Goal: Task Accomplishment & Management: Manage account settings

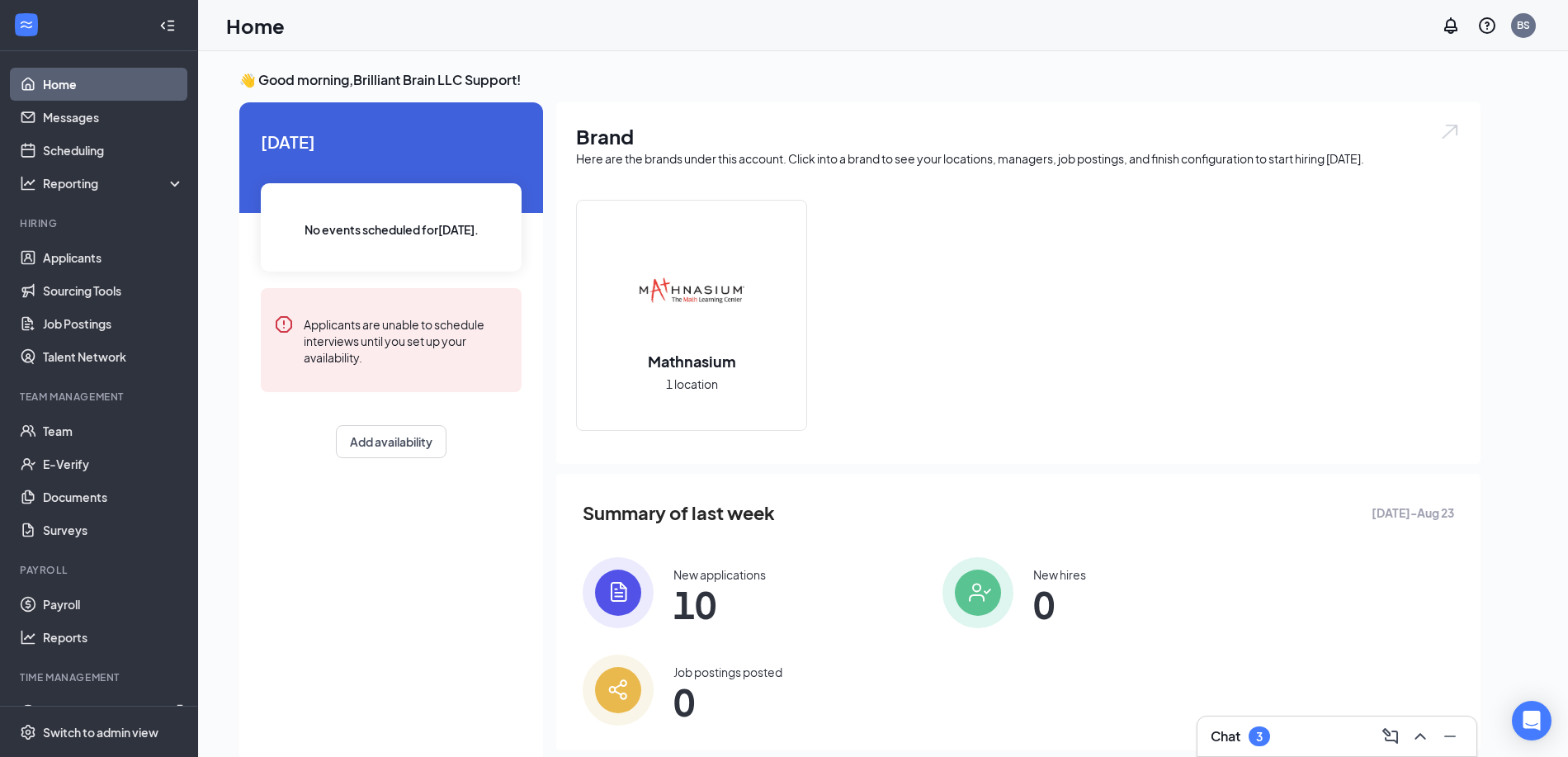
click at [557, 349] on div "Brand Here are the brands under this account. Click into a brand to see your lo…" at bounding box center [1019, 283] width 924 height 361
click at [550, 343] on div "Today No events scheduled for today . Applicants are unable to schedule intervi…" at bounding box center [860, 436] width 1241 height 667
click at [70, 733] on div "Switch to admin view" at bounding box center [101, 732] width 115 height 16
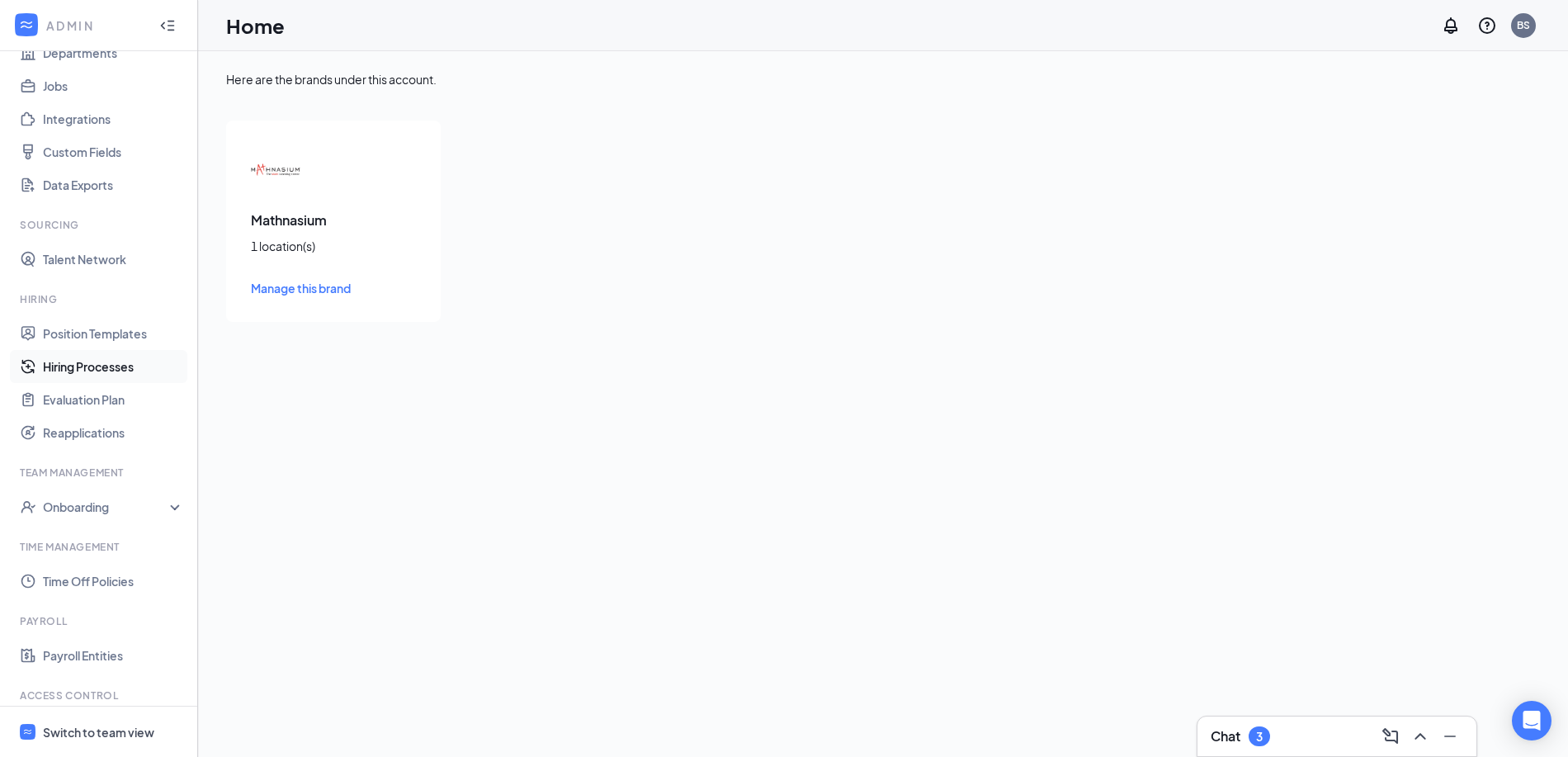
scroll to position [252, 0]
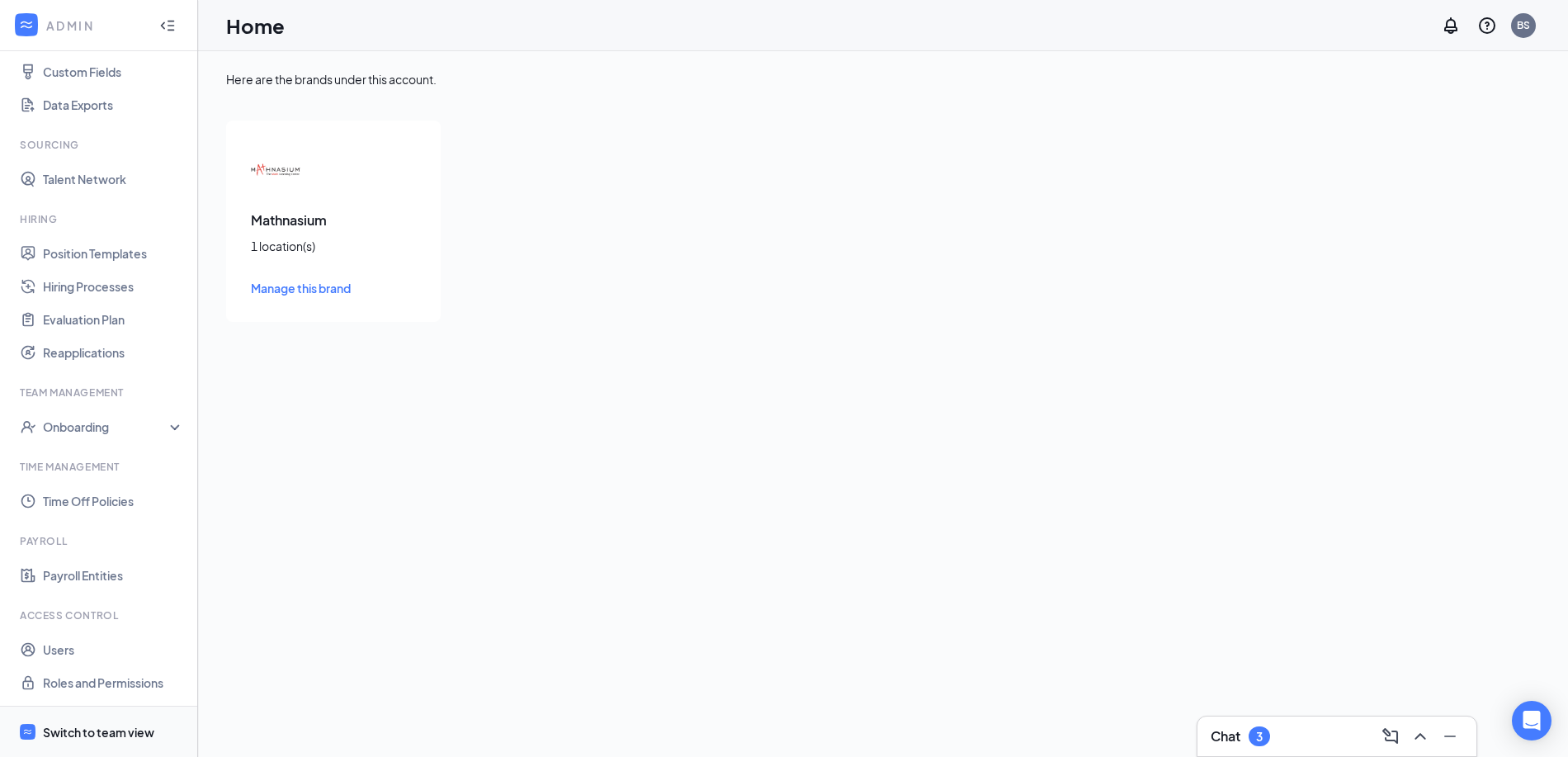
click at [136, 732] on div "Switch to team view" at bounding box center [99, 732] width 111 height 16
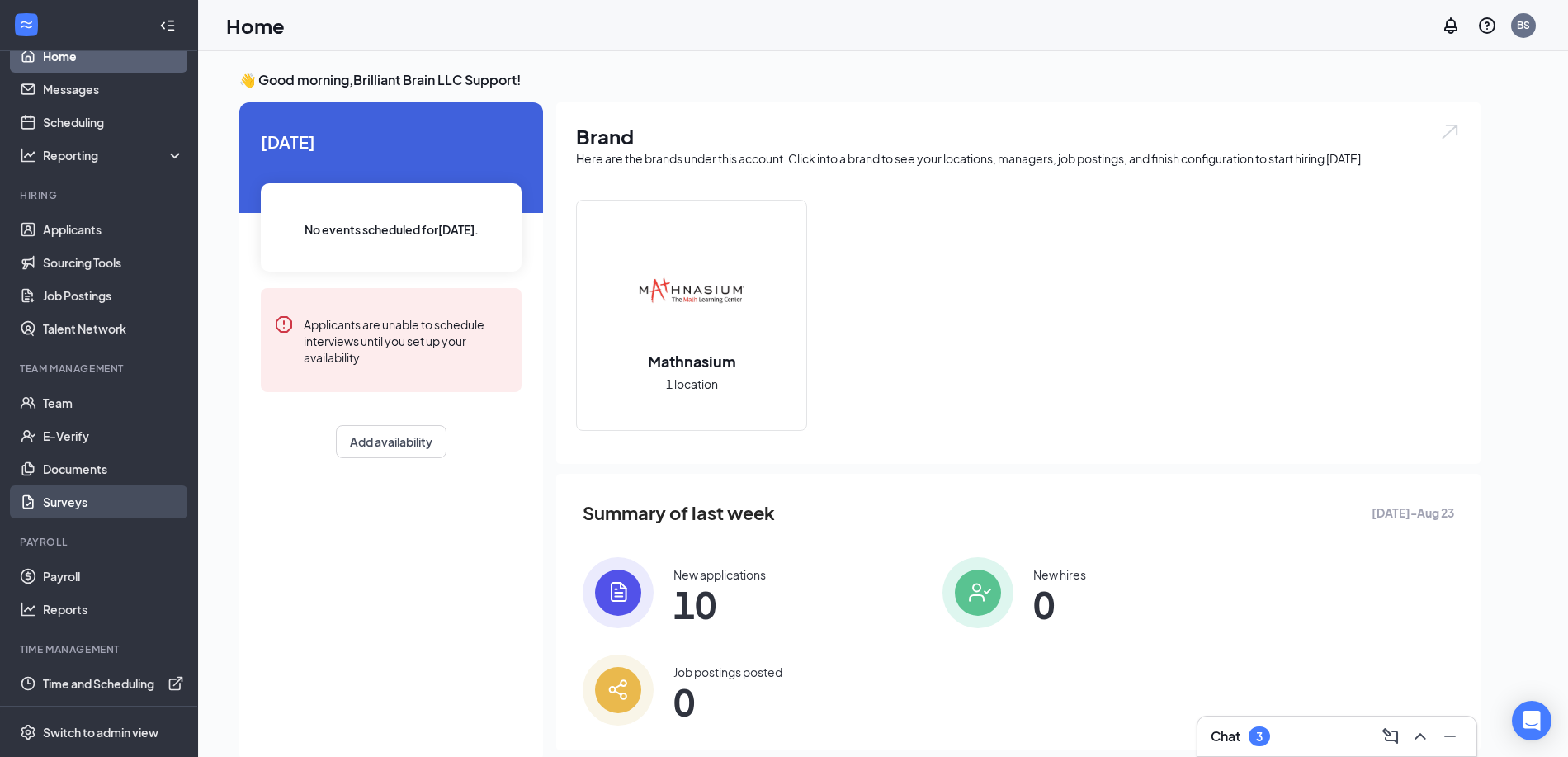
scroll to position [35, 0]
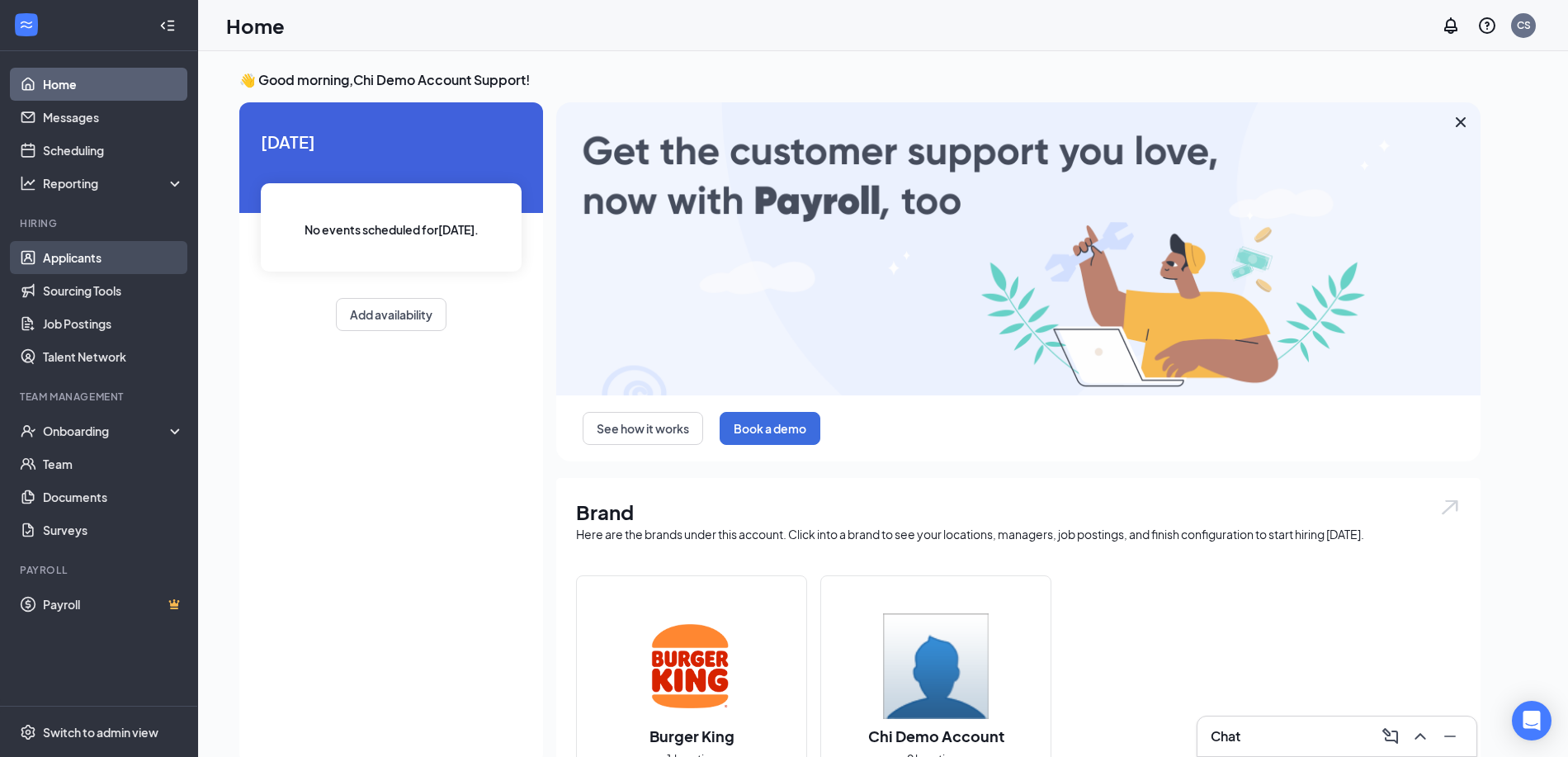
click at [95, 261] on link "Applicants" at bounding box center [113, 257] width 141 height 33
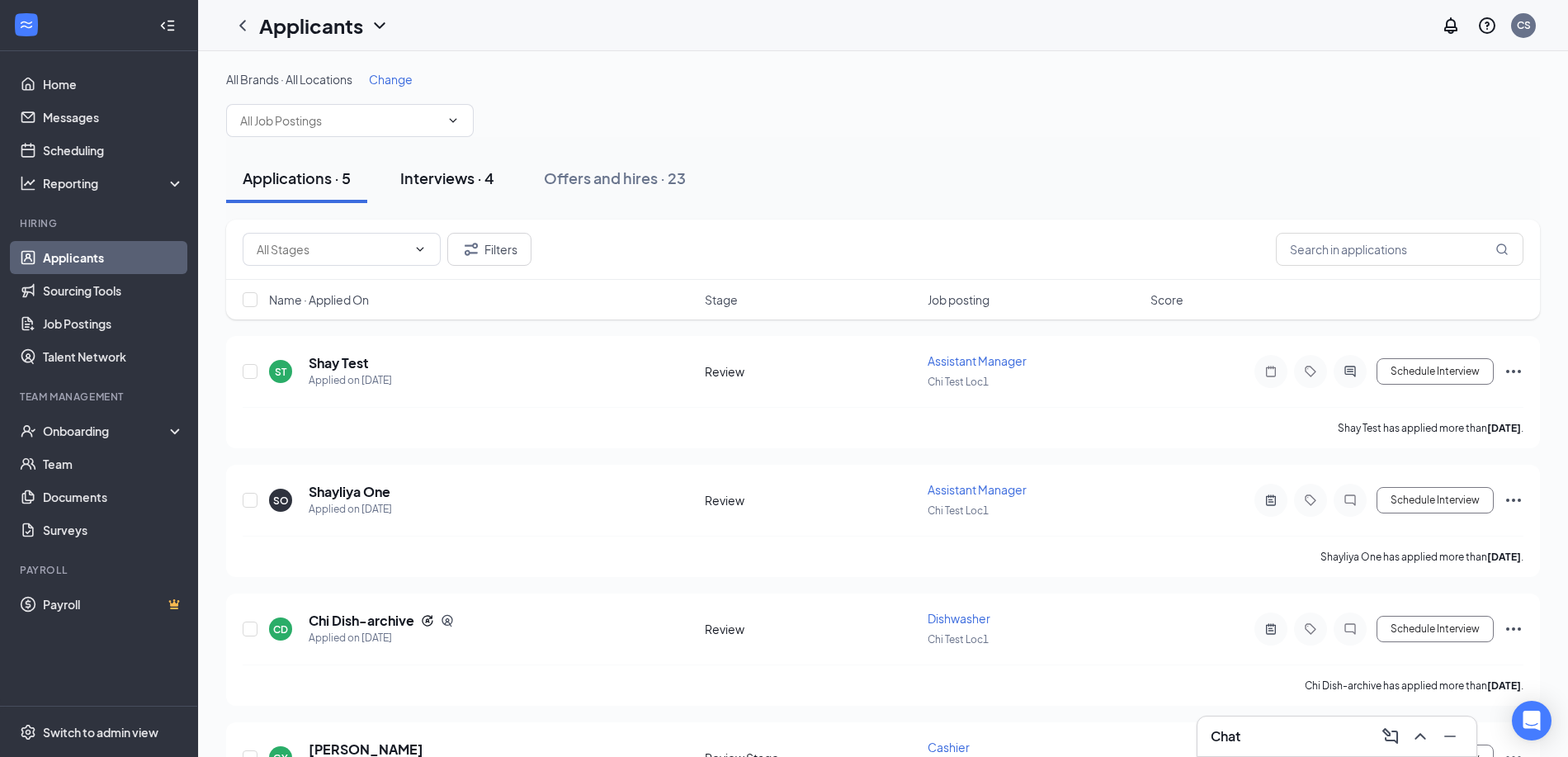
click at [477, 186] on div "Interviews · 4" at bounding box center [447, 177] width 94 height 21
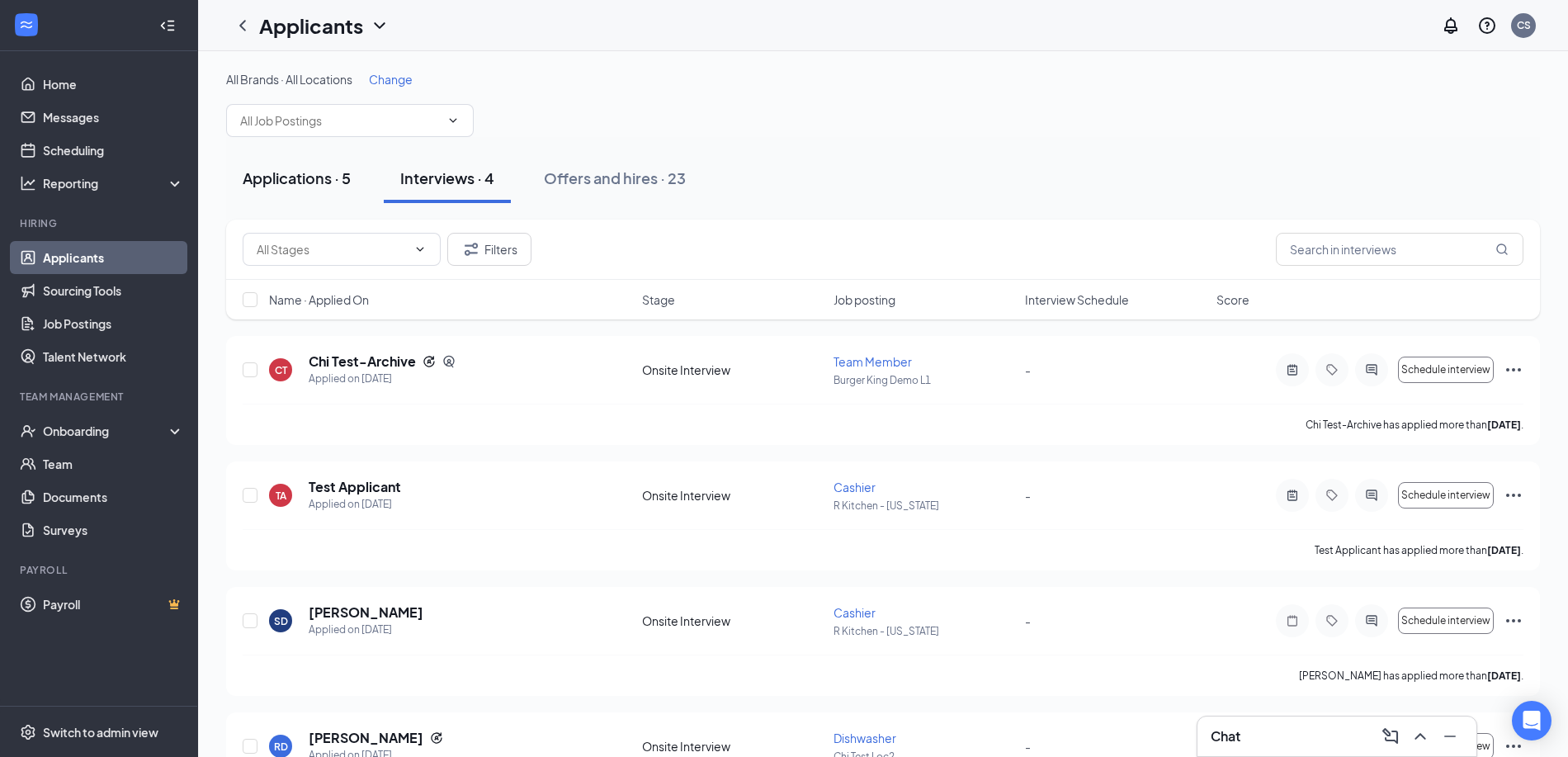
click at [319, 183] on div "Applications · 5" at bounding box center [297, 177] width 108 height 21
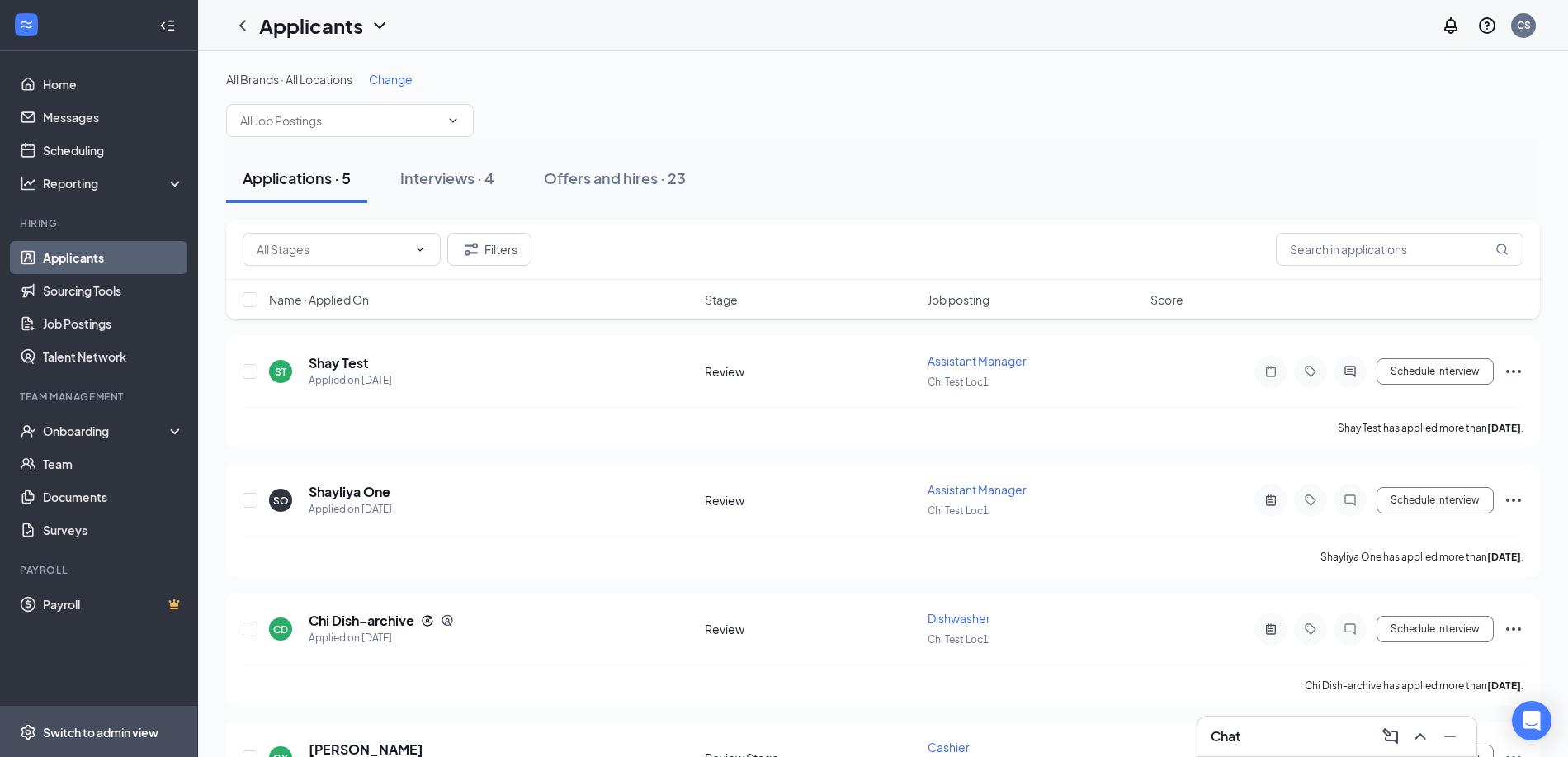
click at [120, 740] on span "Switch to admin view" at bounding box center [113, 732] width 141 height 50
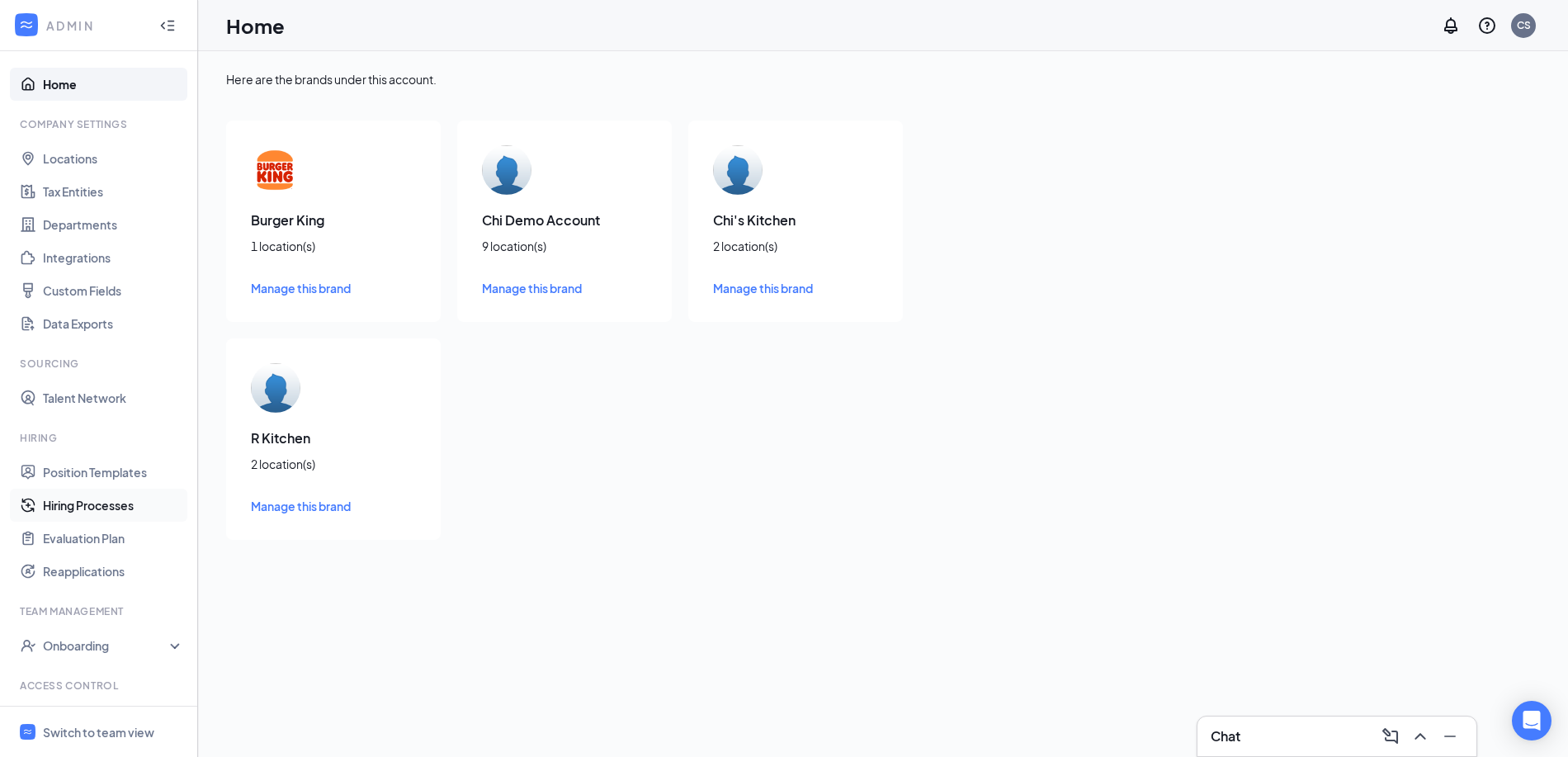
click at [97, 501] on link "Hiring Processes" at bounding box center [113, 504] width 141 height 33
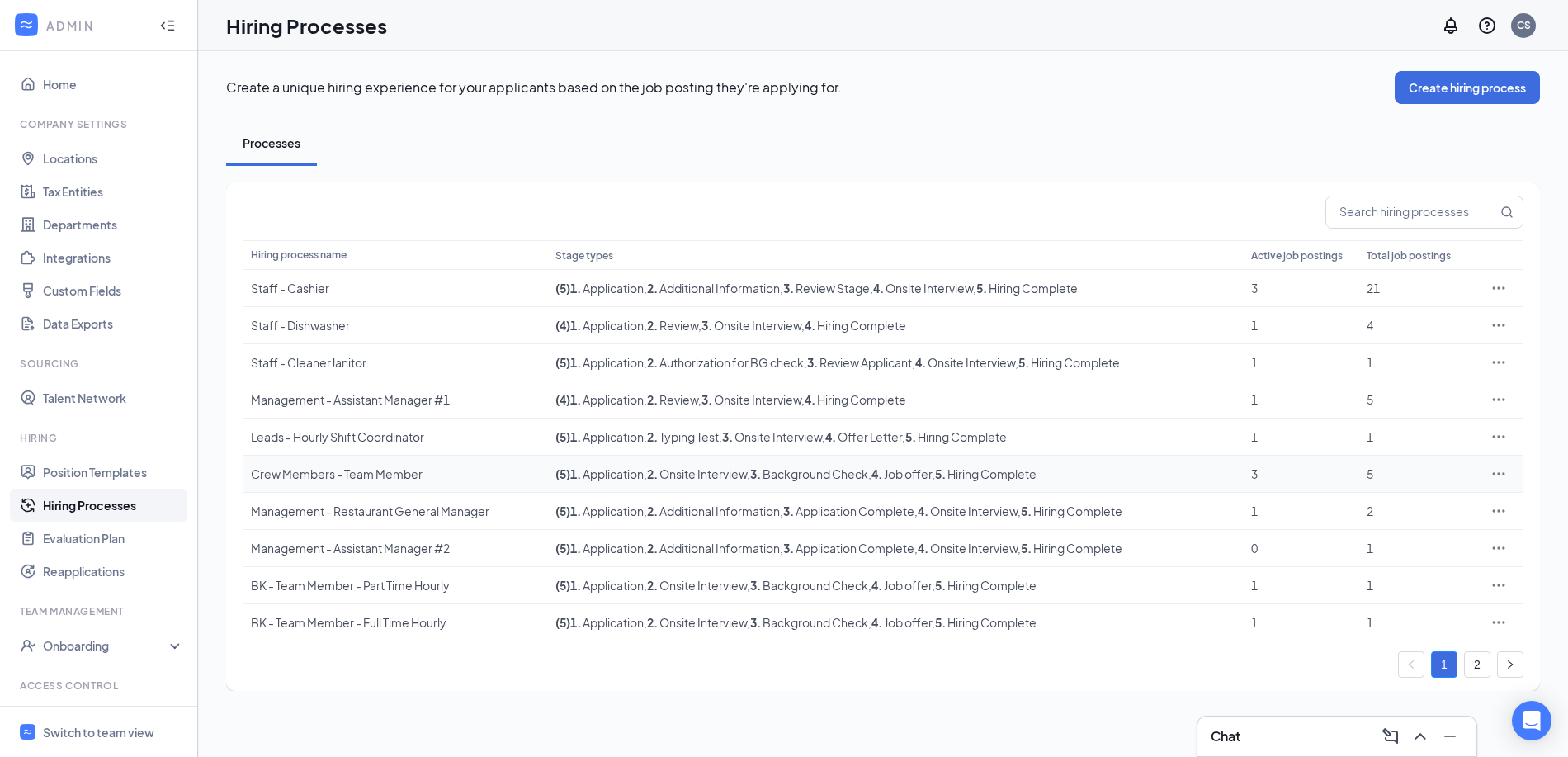
click at [391, 476] on div "Crew Members - Team Member" at bounding box center [395, 474] width 288 height 16
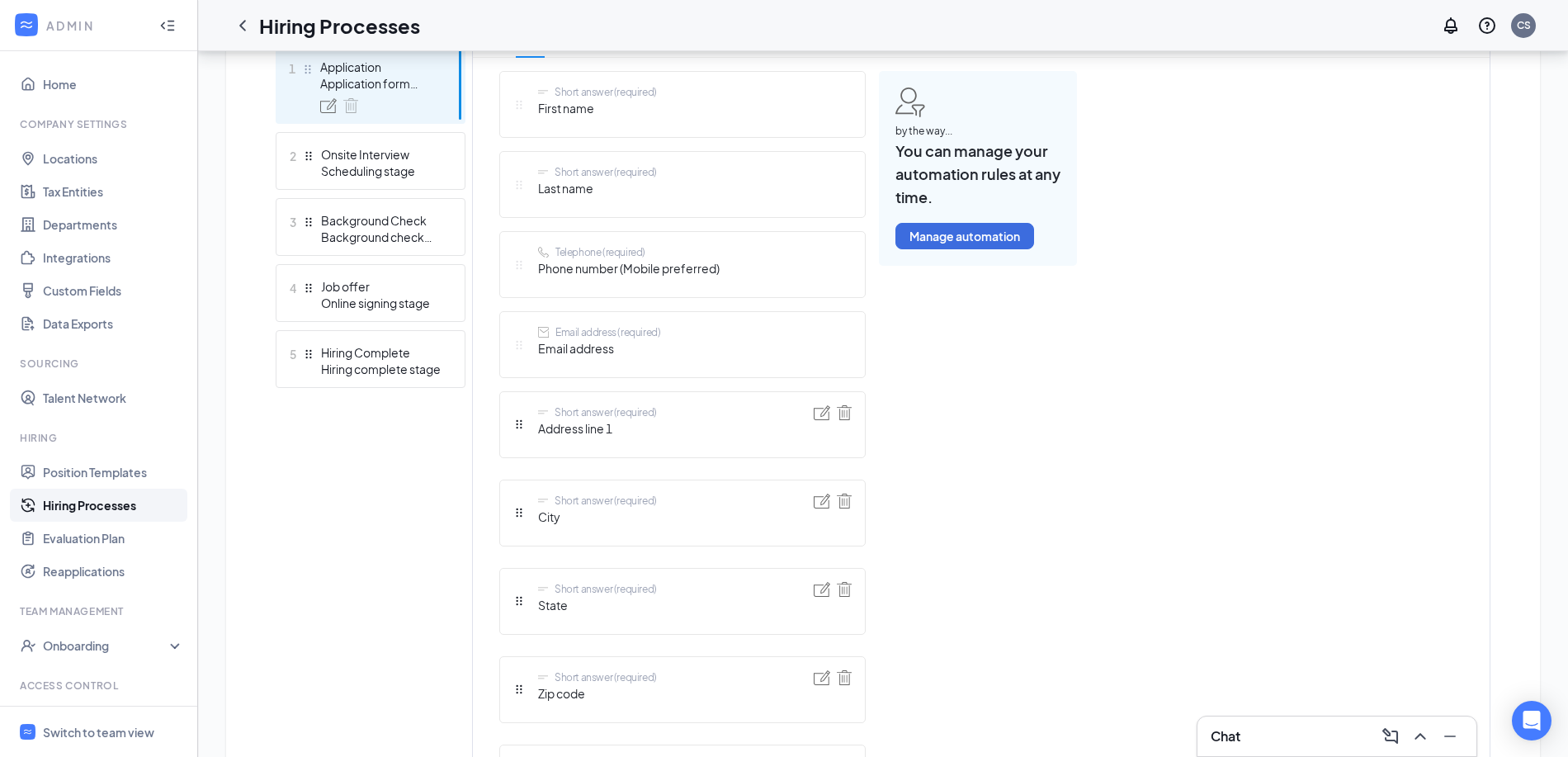
scroll to position [531, 0]
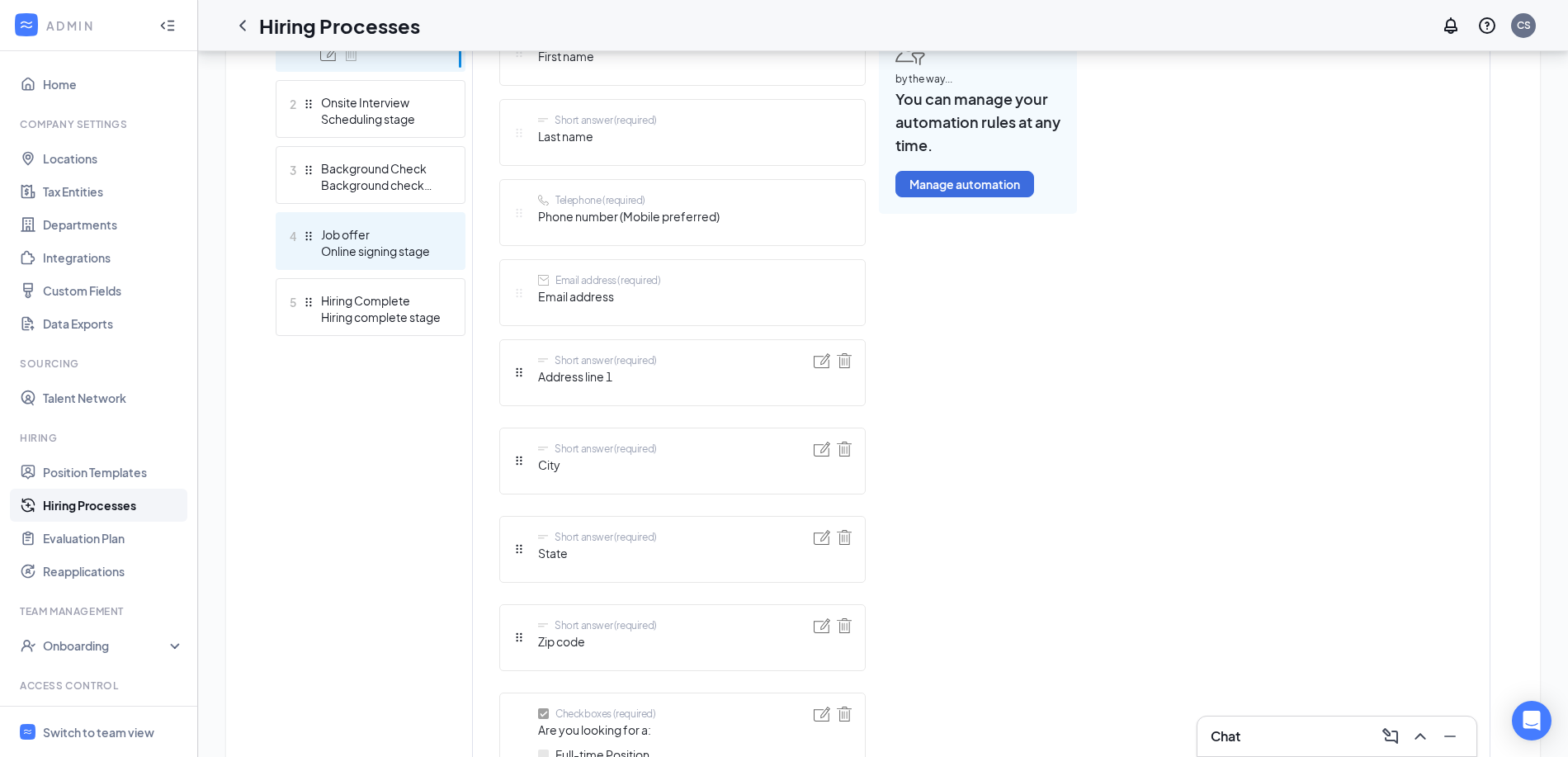
click at [395, 248] on div "Online signing stage" at bounding box center [381, 251] width 120 height 16
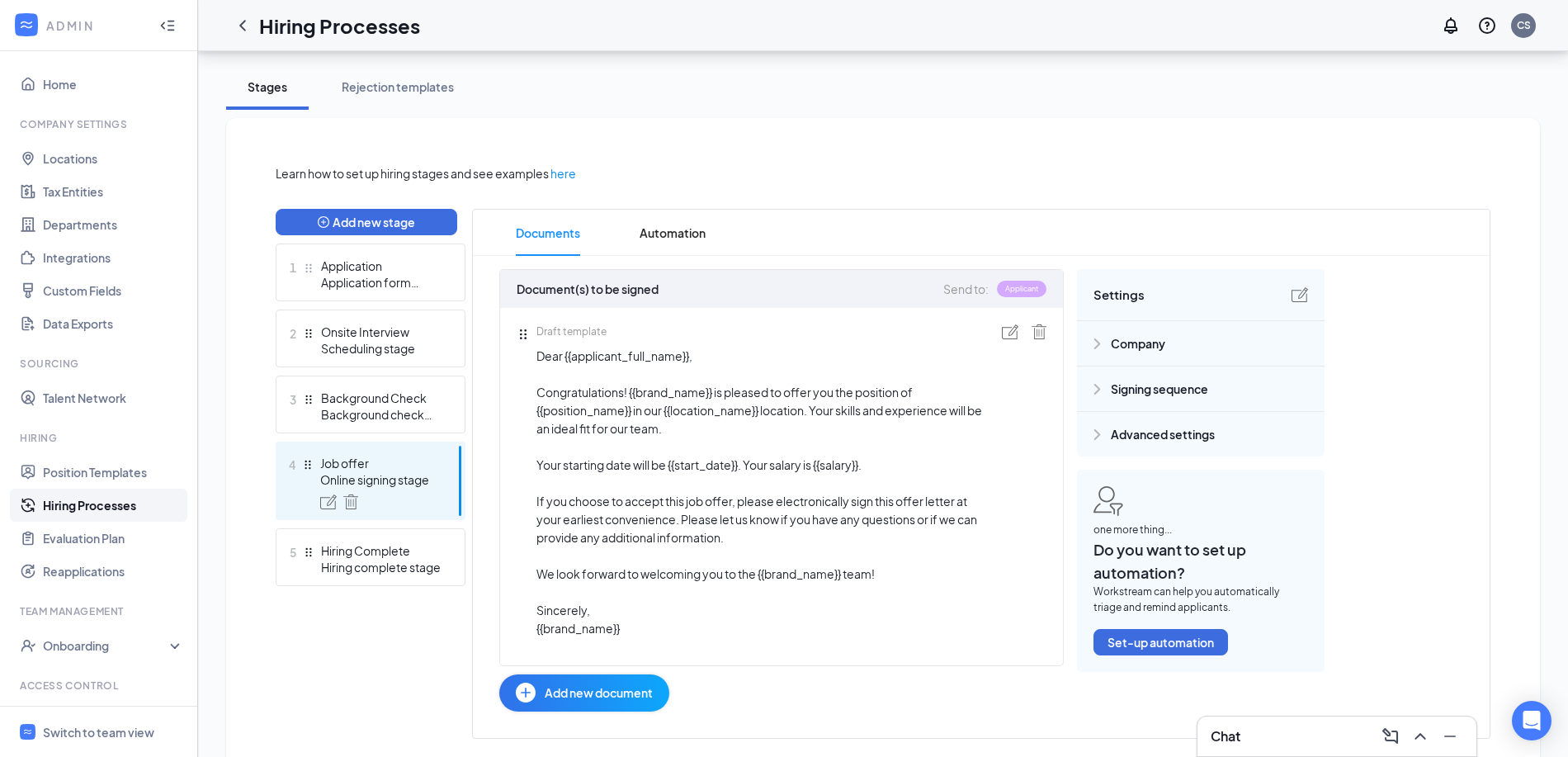
scroll to position [296, 0]
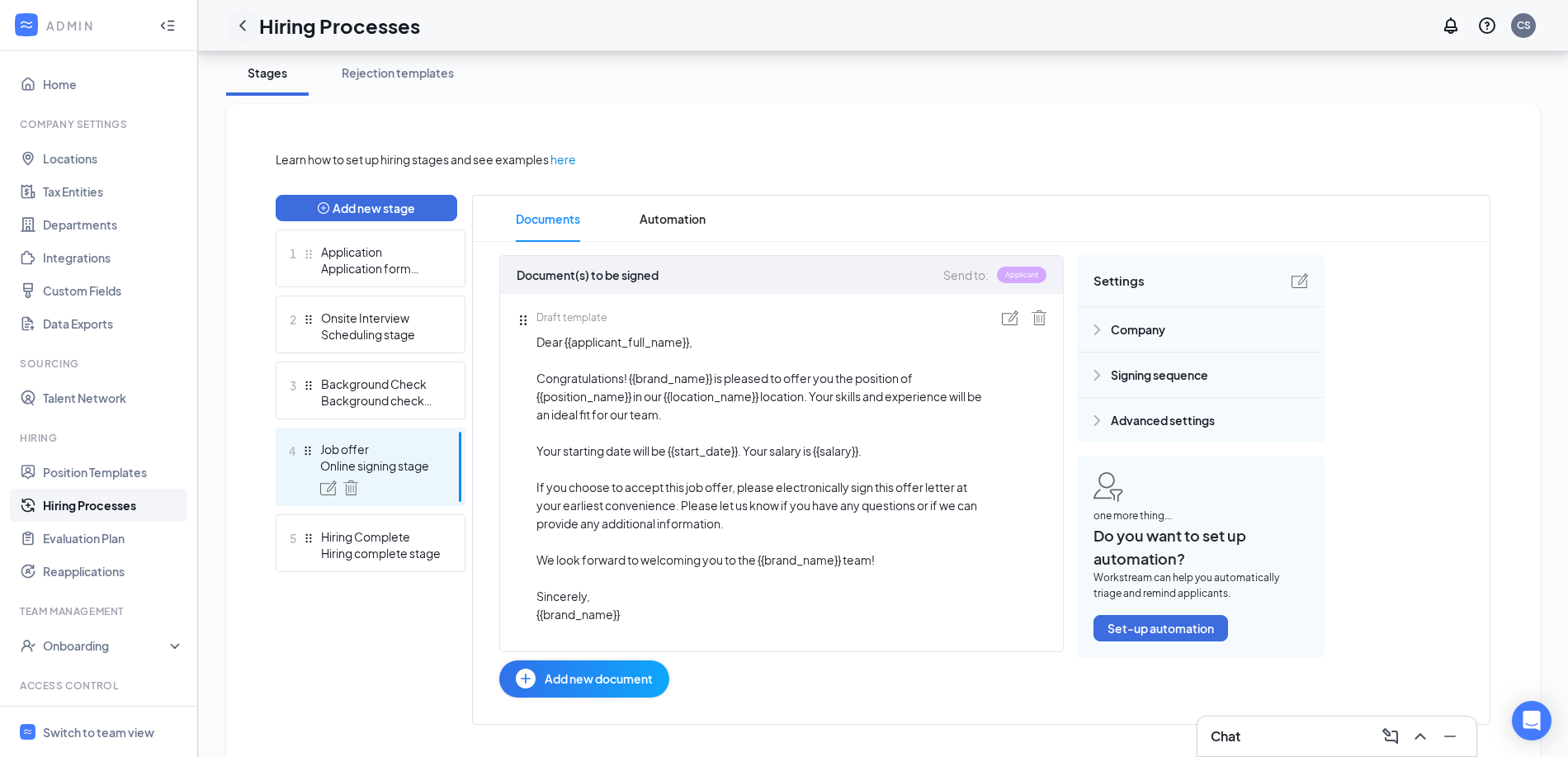
click at [247, 25] on icon "ChevronLeft" at bounding box center [243, 25] width 20 height 20
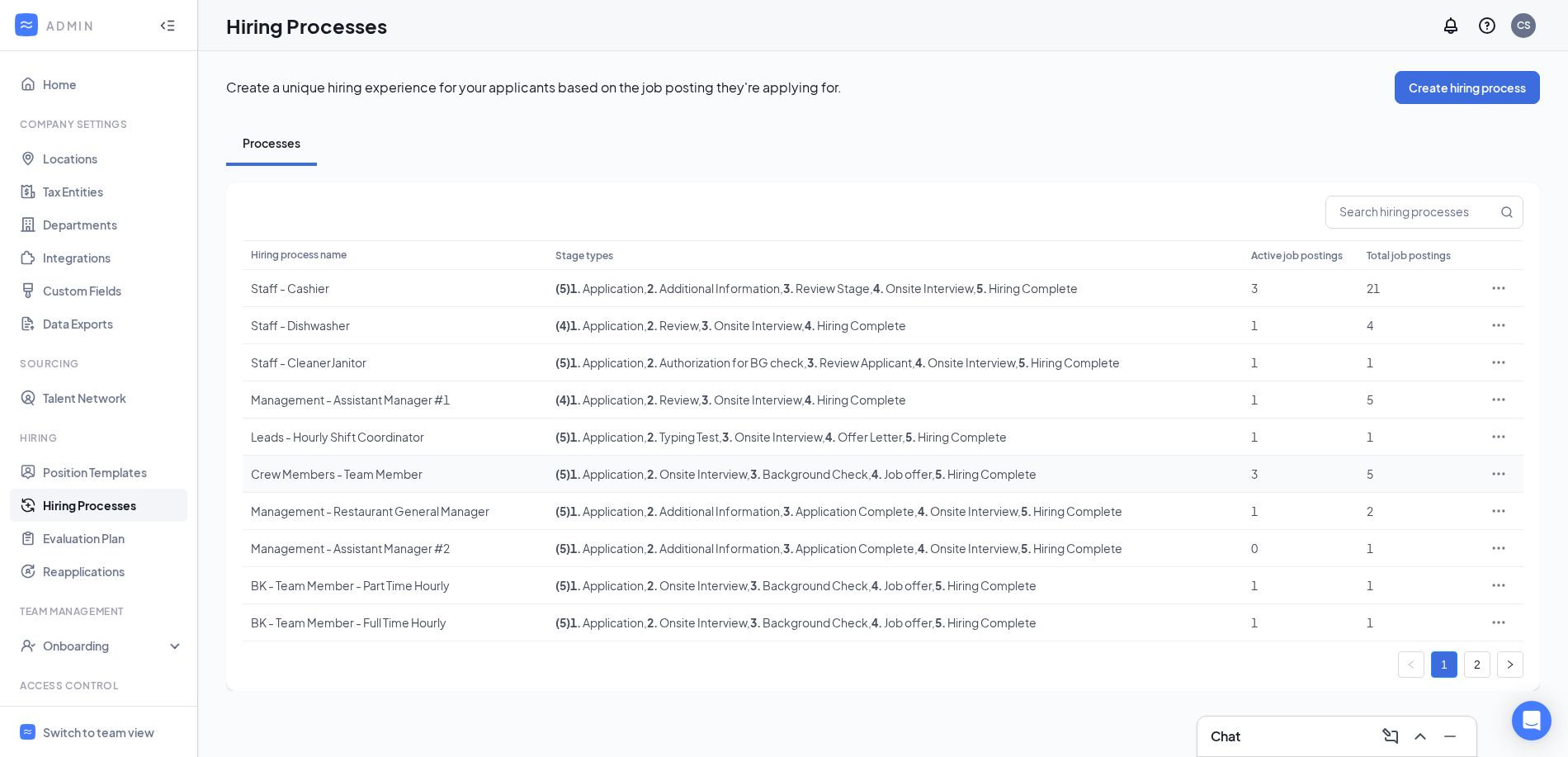
click at [1500, 475] on icon "Ellipses" at bounding box center [1499, 473] width 13 height 3
click at [1412, 588] on span "View job postings" at bounding box center [1398, 584] width 94 height 15
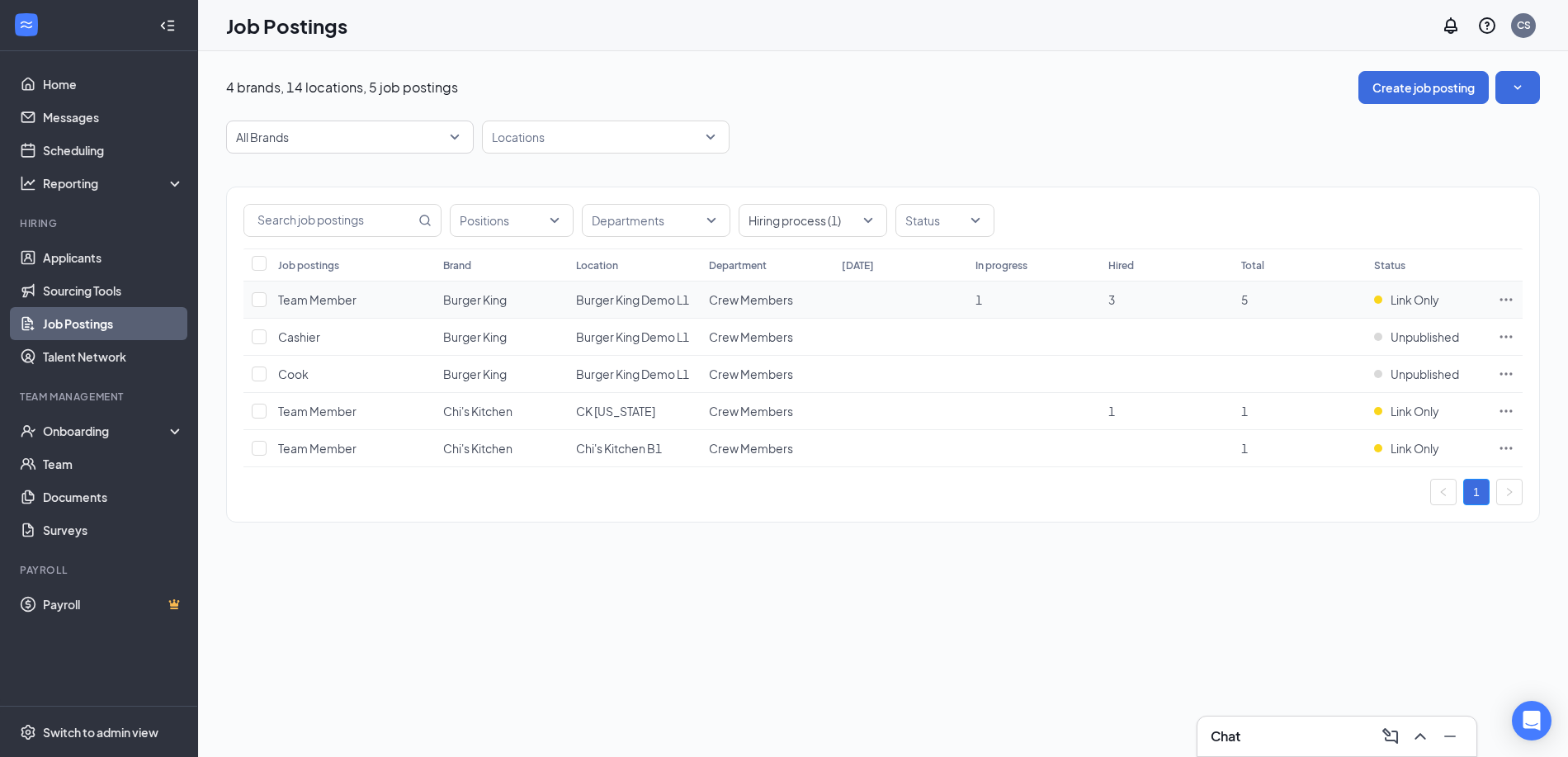
click at [1501, 298] on icon "Ellipses" at bounding box center [1506, 299] width 16 height 16
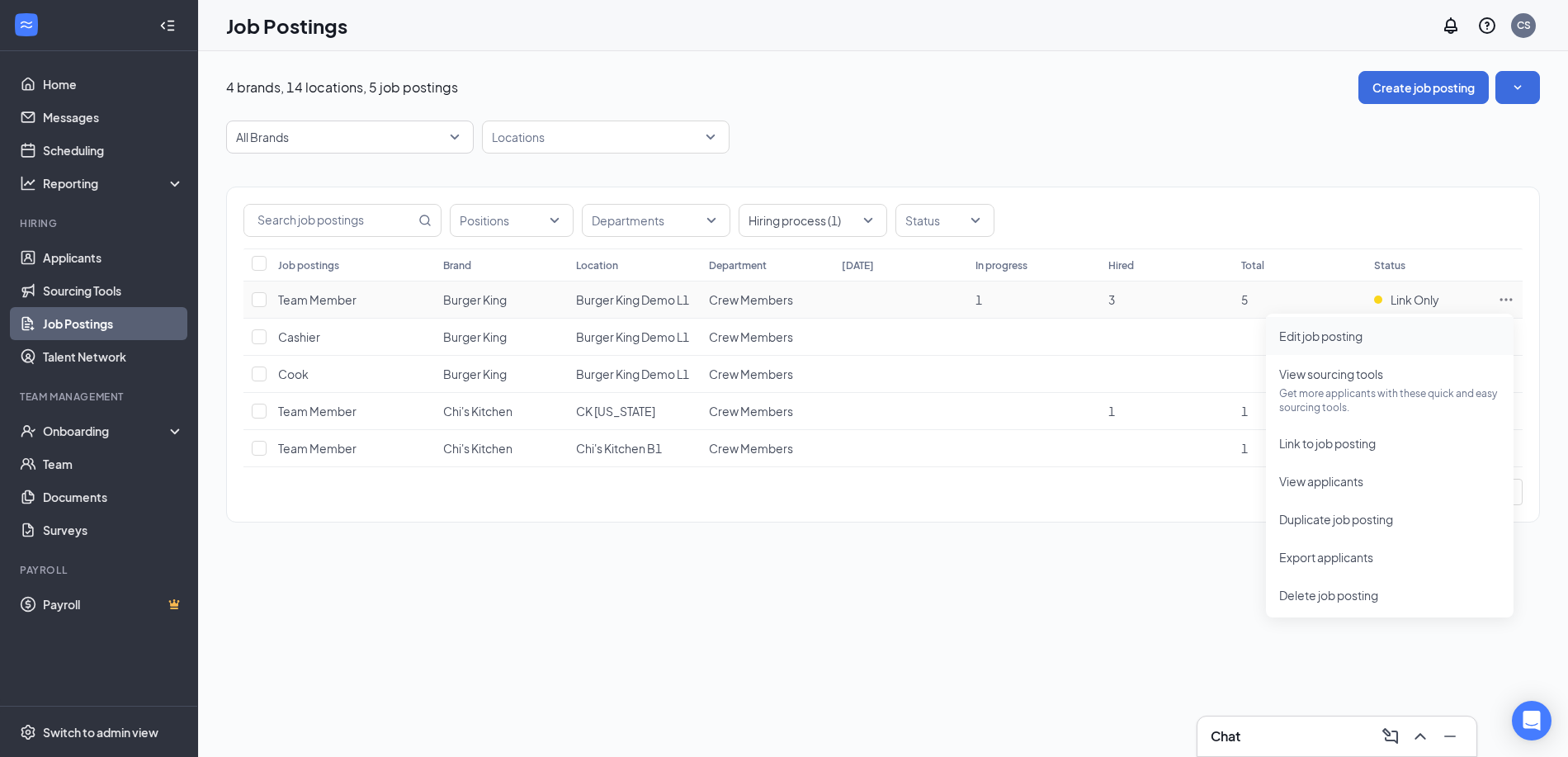
click at [1405, 328] on span "Edit job posting" at bounding box center [1390, 335] width 221 height 18
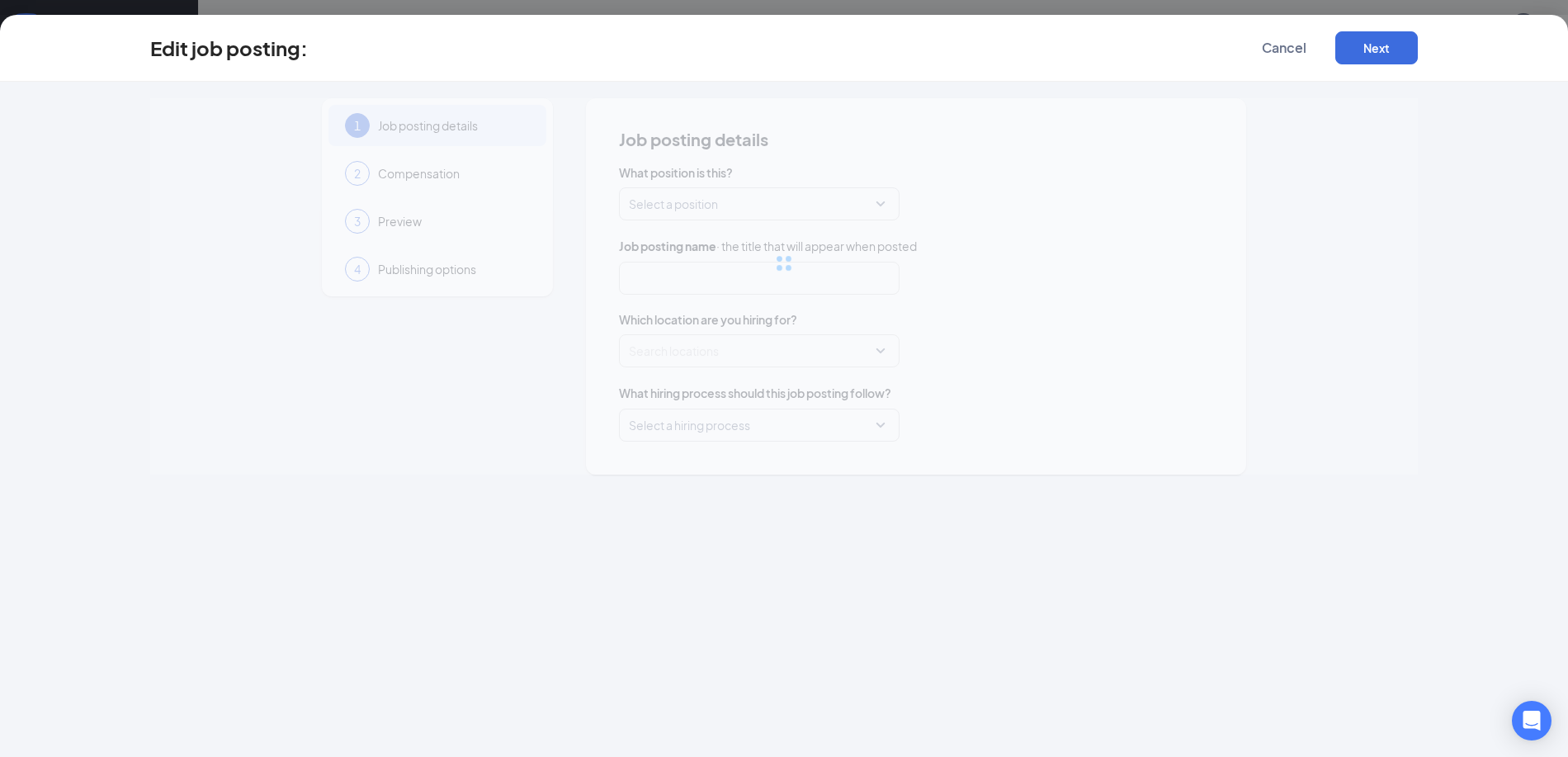
type input "Team Member"
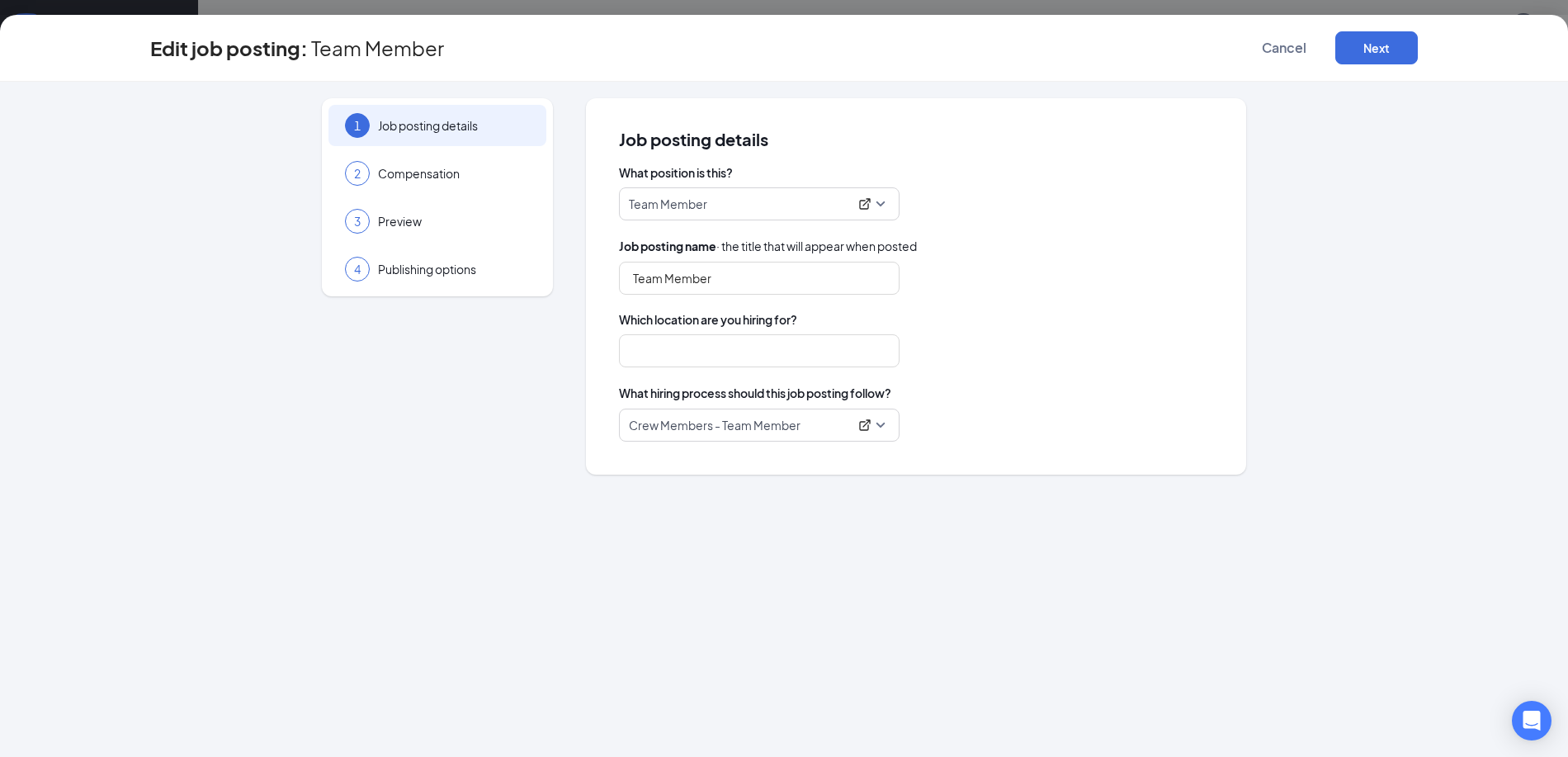
type input "Burger King Demo L1"
click at [1277, 48] on span "Cancel" at bounding box center [1284, 48] width 45 height 16
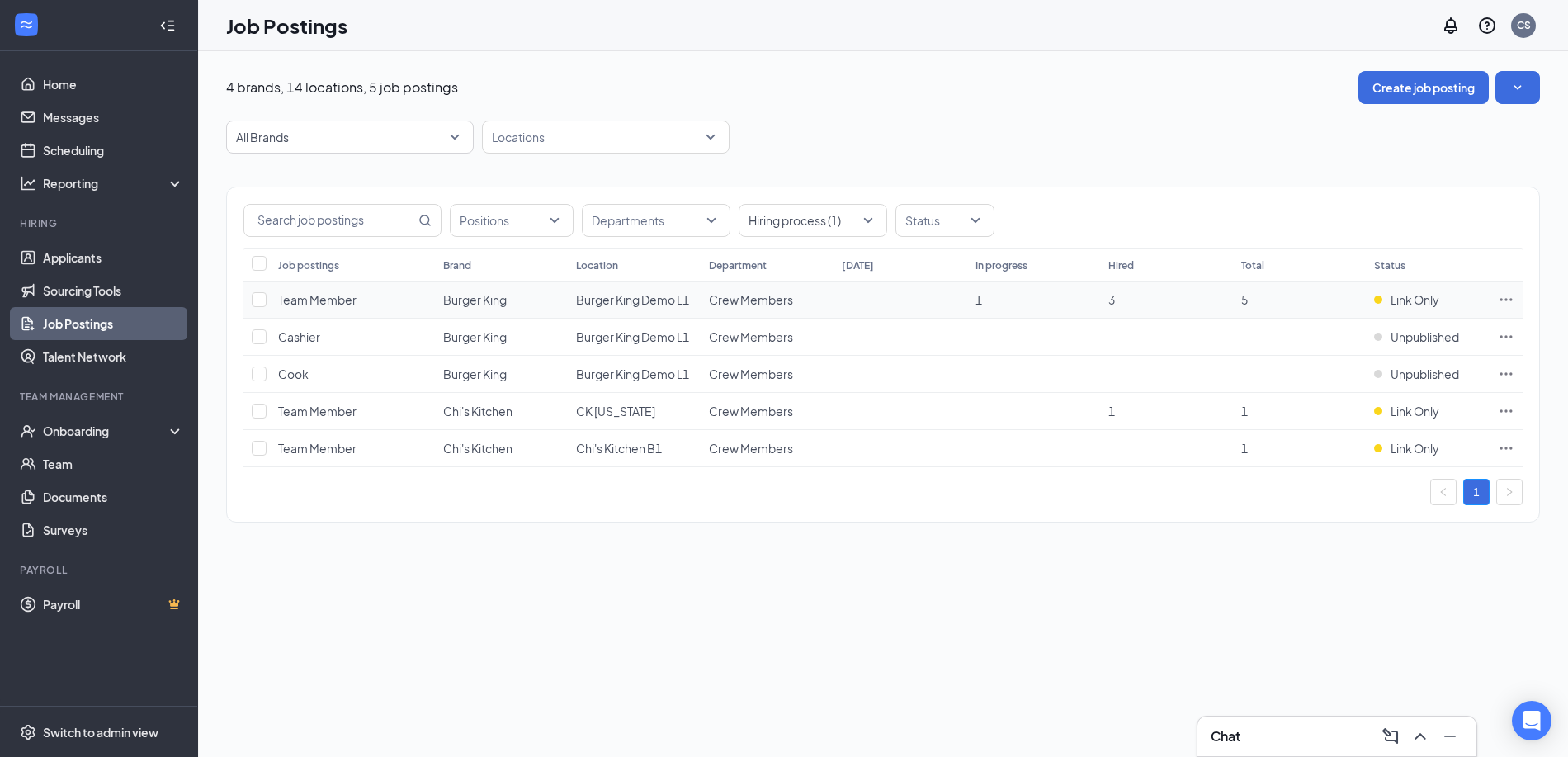
click at [1502, 306] on icon "Ellipses" at bounding box center [1506, 299] width 16 height 16
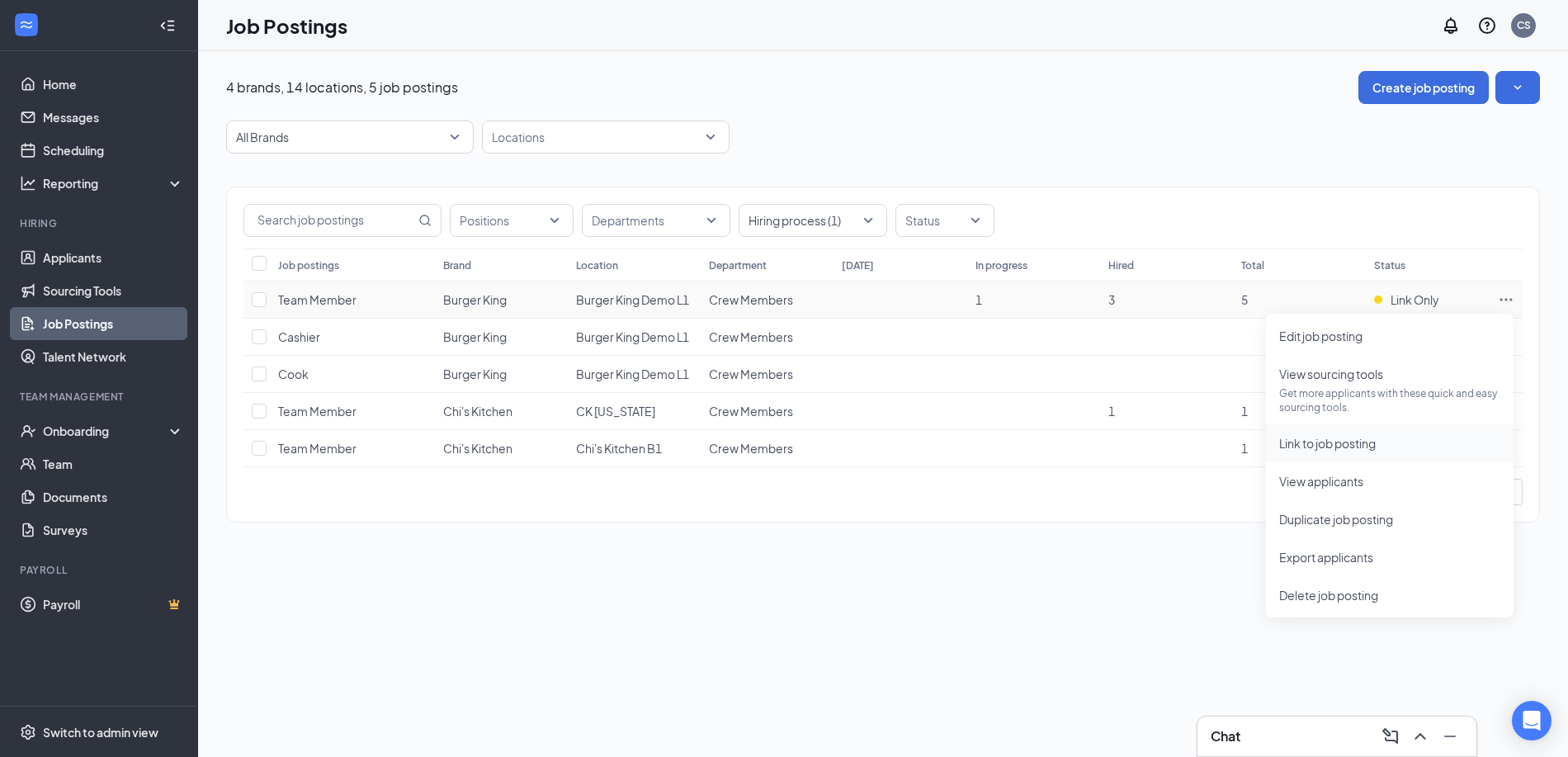
click at [1330, 446] on span "Link to job posting" at bounding box center [1327, 443] width 96 height 15
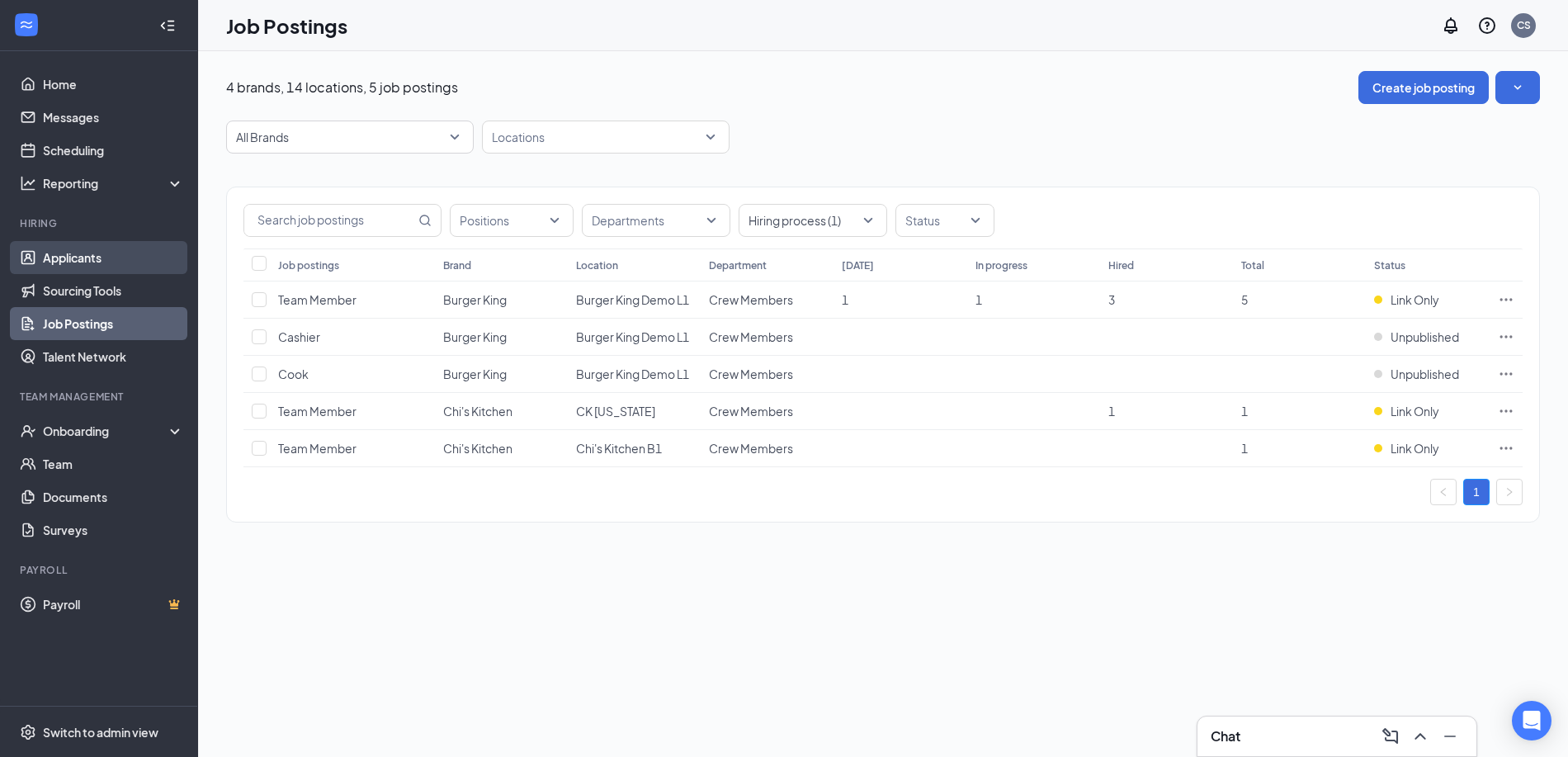
click at [134, 261] on link "Applicants" at bounding box center [113, 257] width 141 height 33
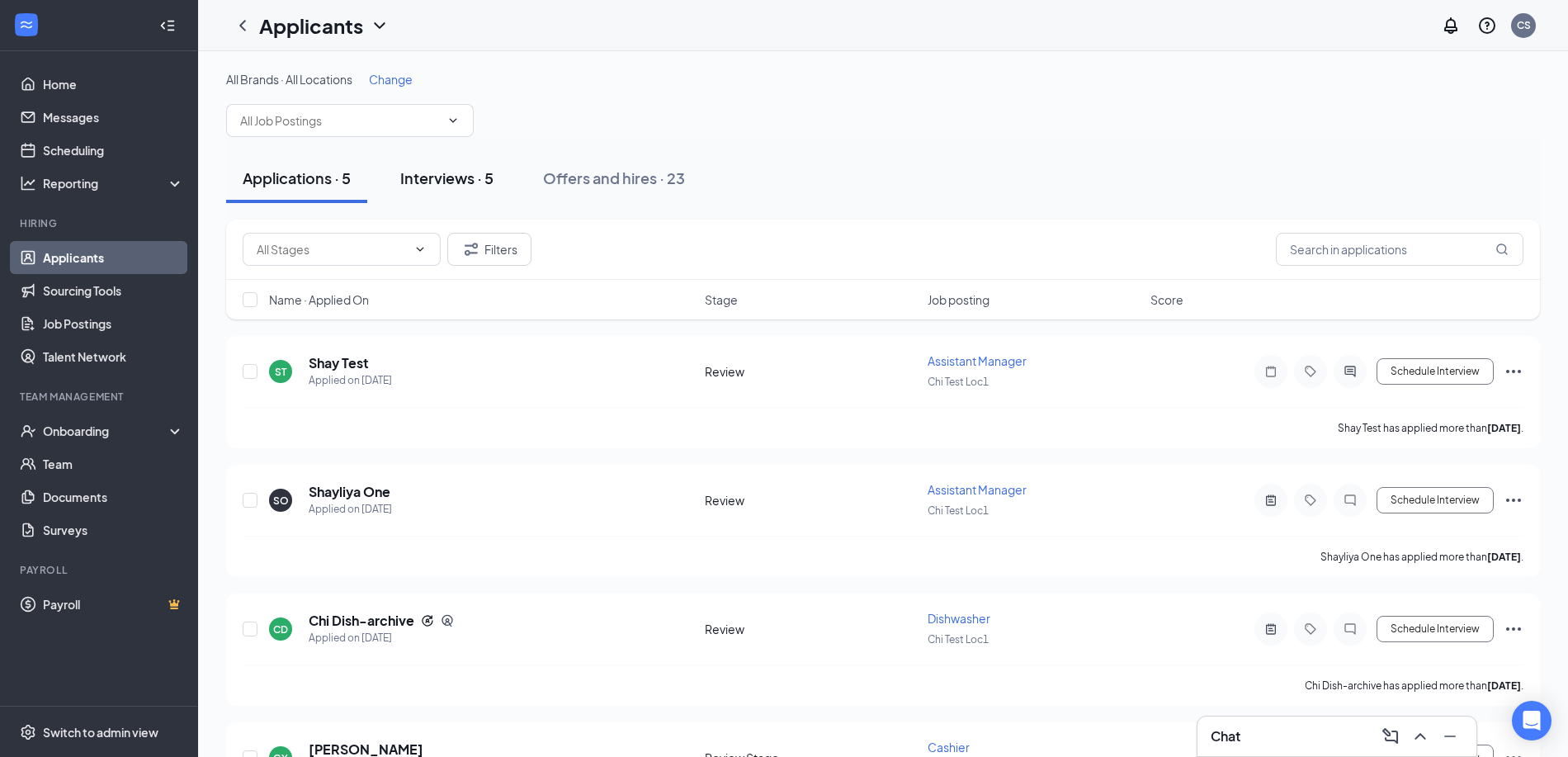
click at [503, 170] on button "Interviews · 5" at bounding box center [447, 178] width 126 height 49
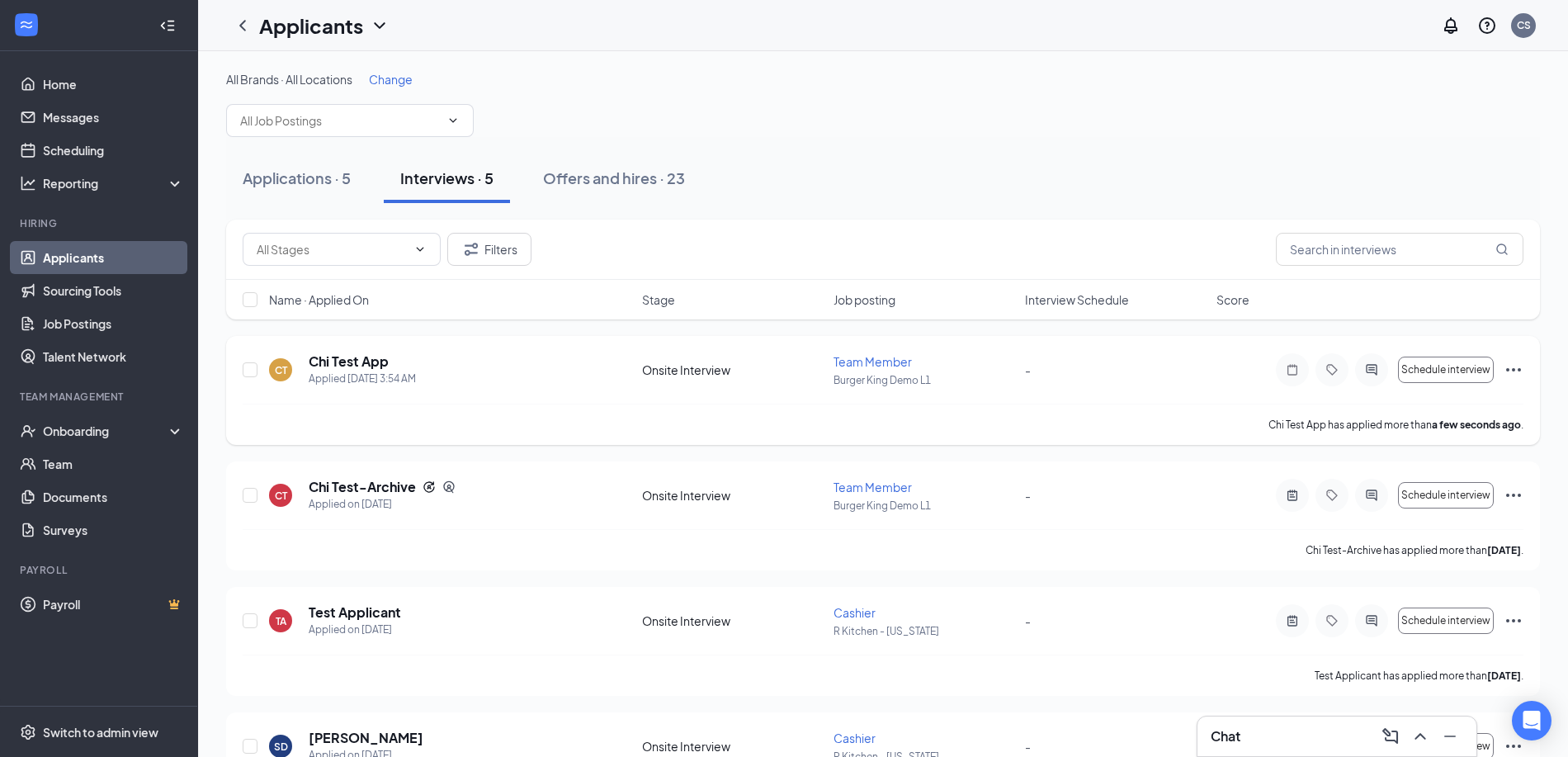
click at [1517, 373] on icon "Ellipses" at bounding box center [1513, 370] width 20 height 20
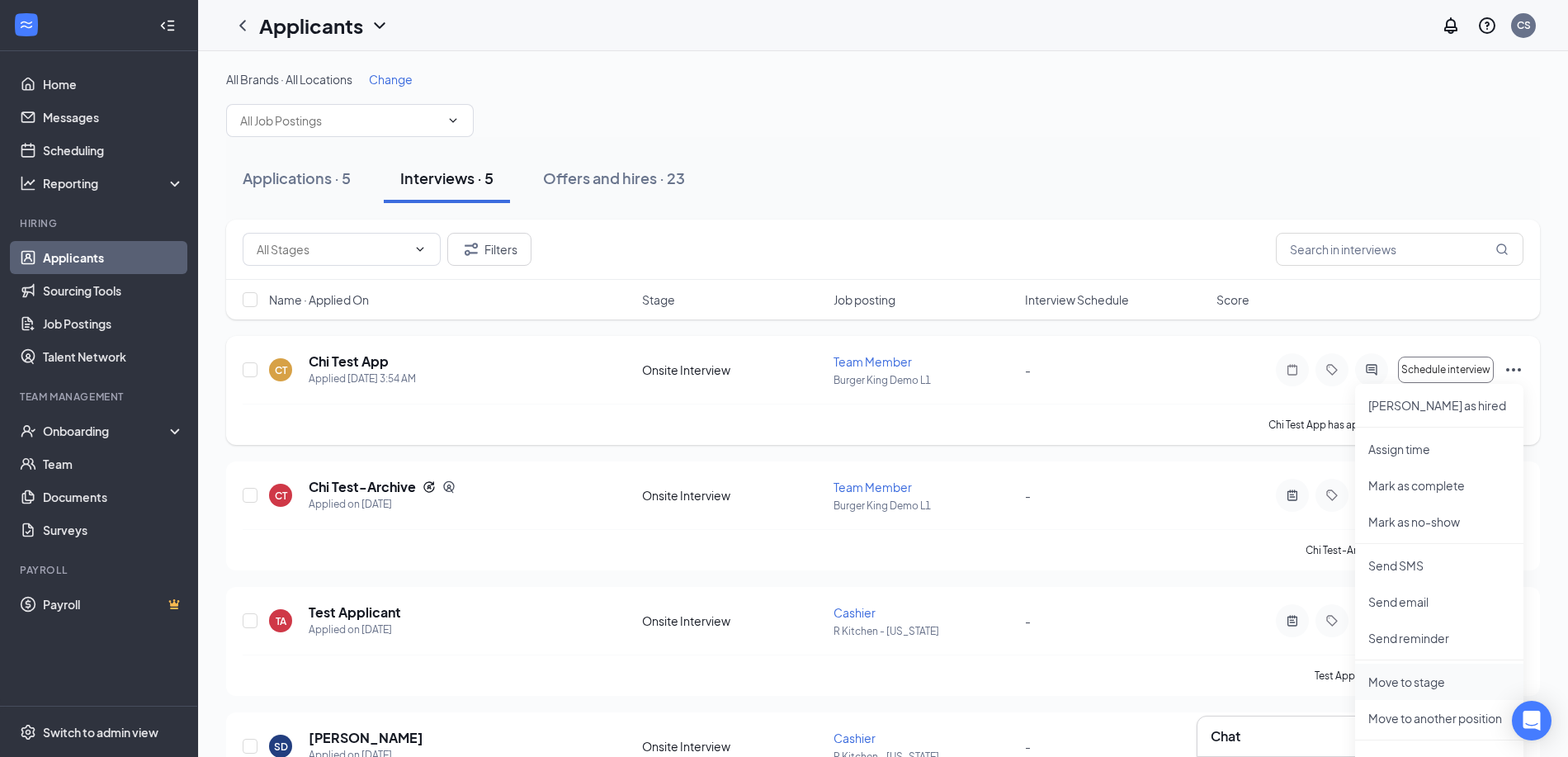
click at [1428, 688] on p "Move to stage" at bounding box center [1439, 681] width 142 height 16
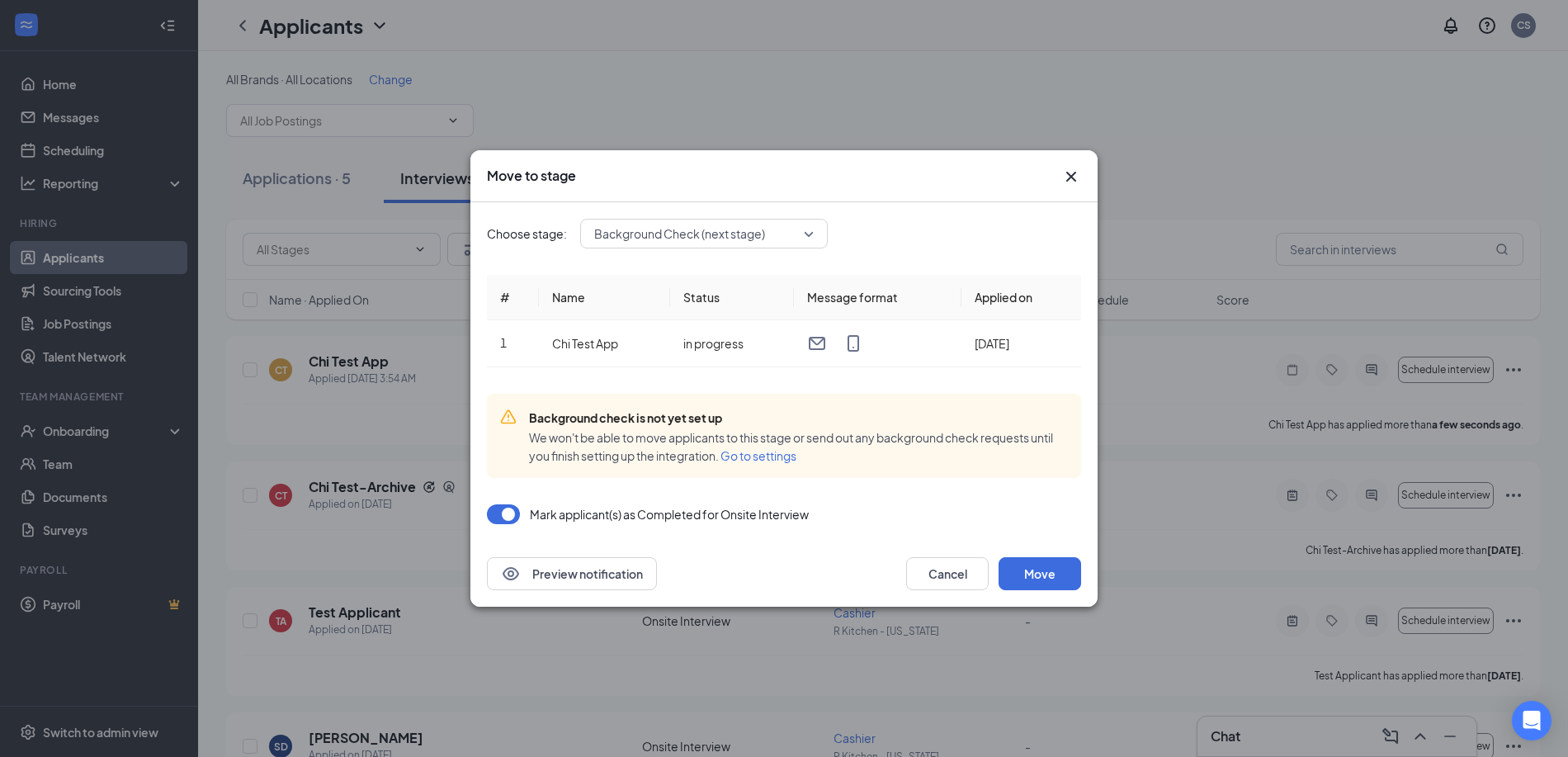
click at [753, 245] on span "Background Check (next stage)" at bounding box center [680, 234] width 171 height 25
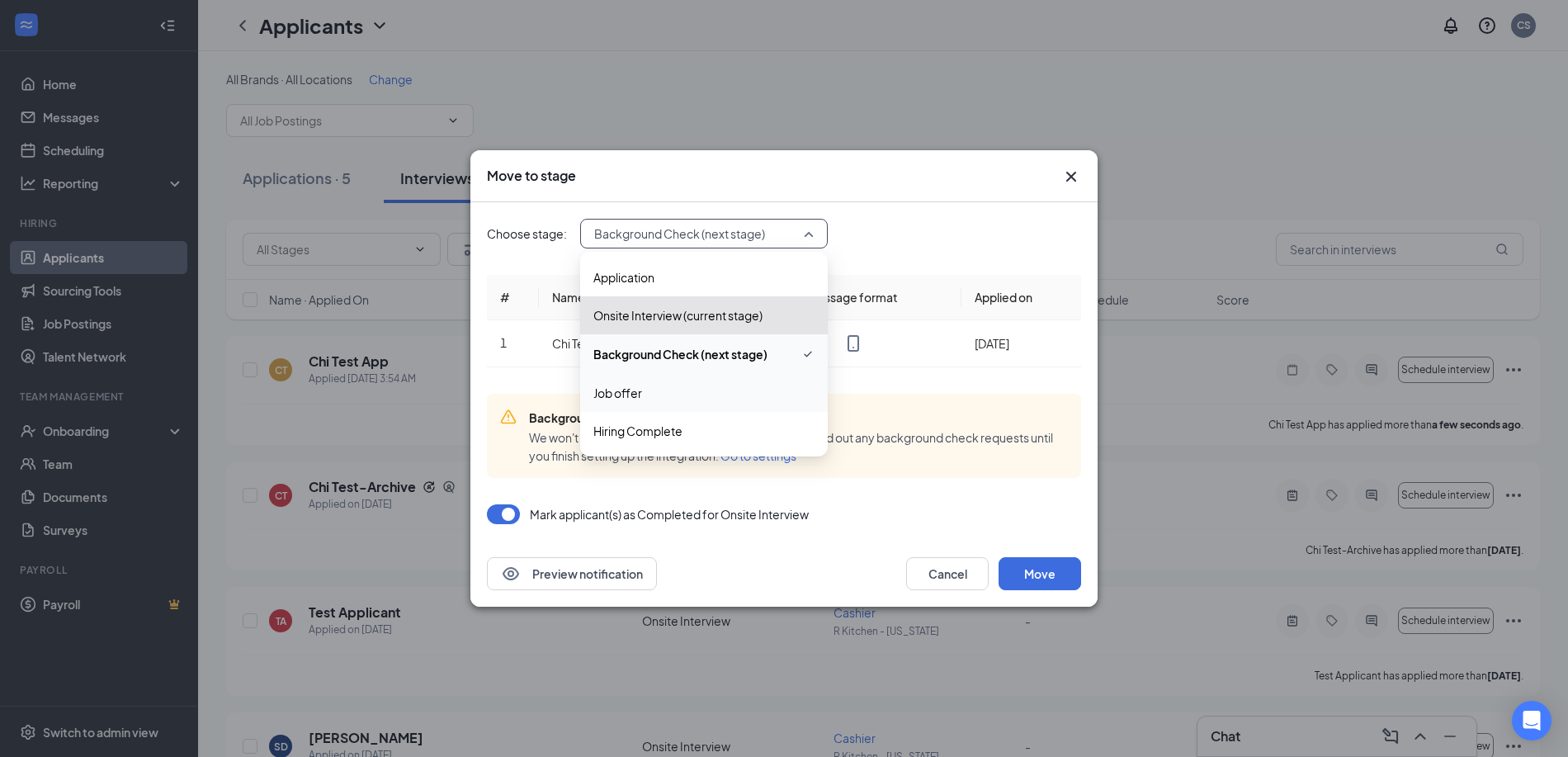
click at [694, 393] on span "Job offer" at bounding box center [704, 393] width 221 height 18
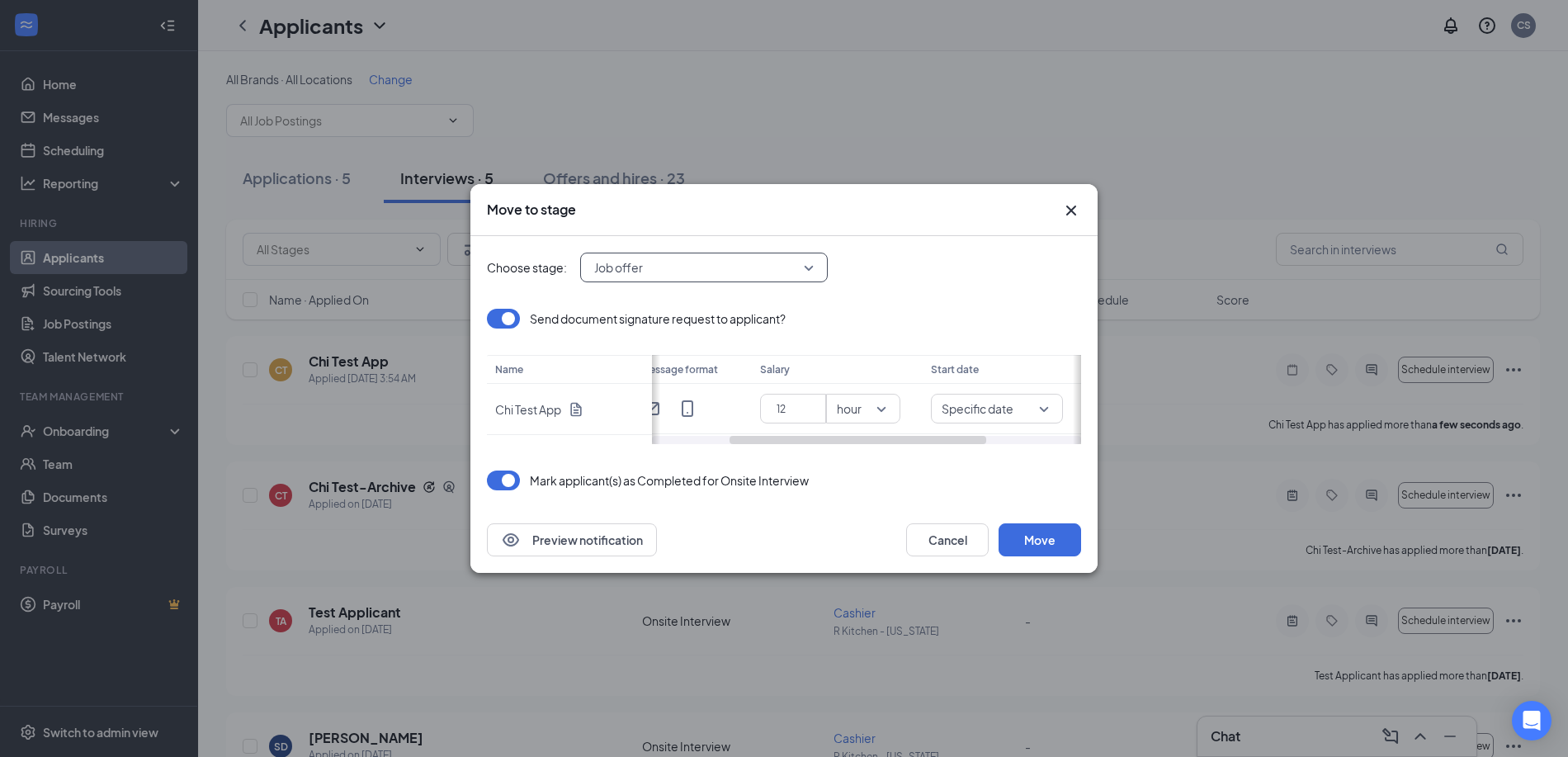
scroll to position [0, 140]
drag, startPoint x: 889, startPoint y: 436, endPoint x: 974, endPoint y: 443, distance: 85.3
click at [974, 443] on div at bounding box center [857, 440] width 256 height 8
drag, startPoint x: 795, startPoint y: 437, endPoint x: 882, endPoint y: 437, distance: 87.0
click at [882, 437] on div at bounding box center [914, 440] width 256 height 8
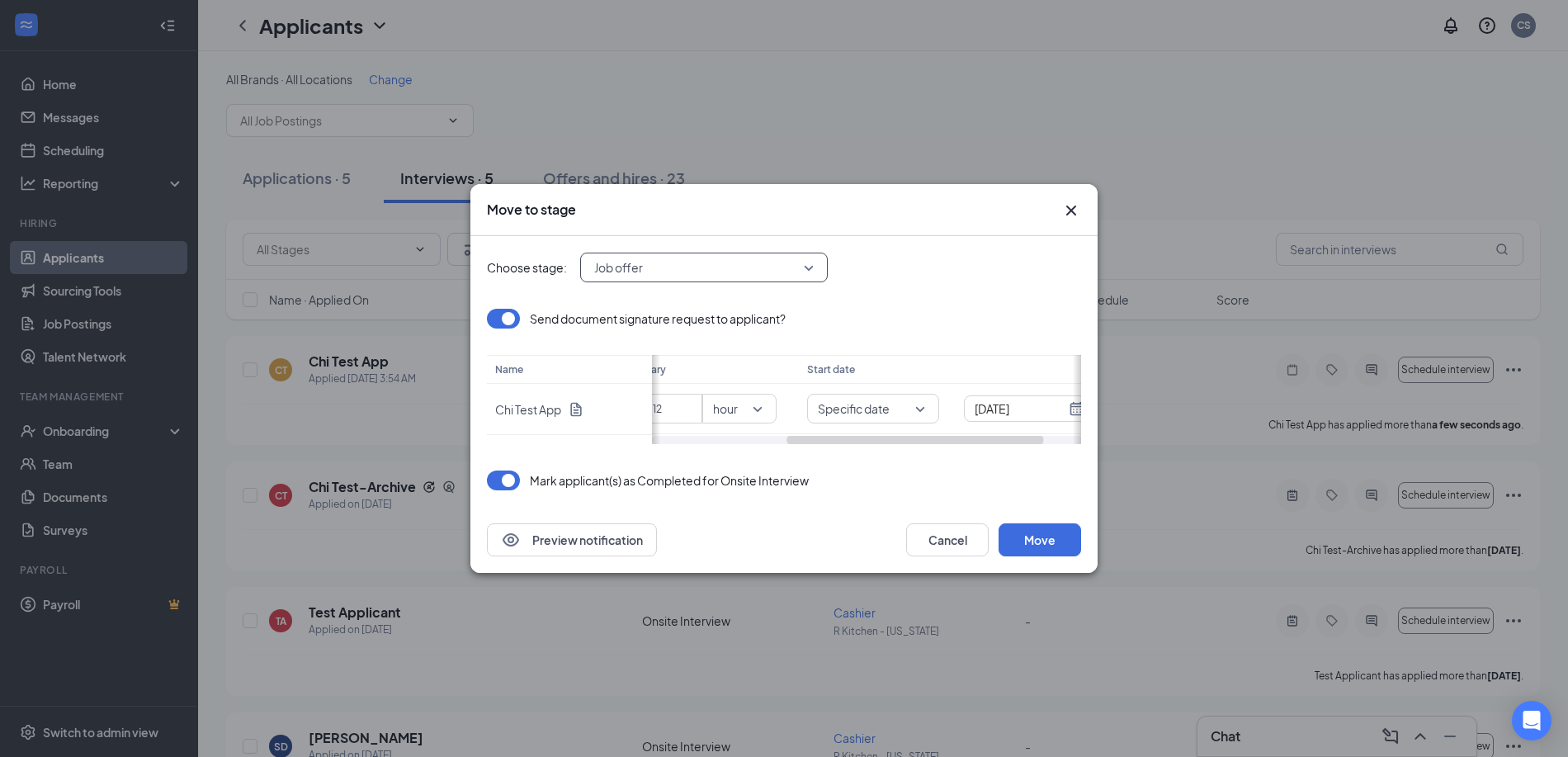
scroll to position [0, 287]
click at [884, 414] on span "Specific date" at bounding box center [842, 408] width 111 height 17
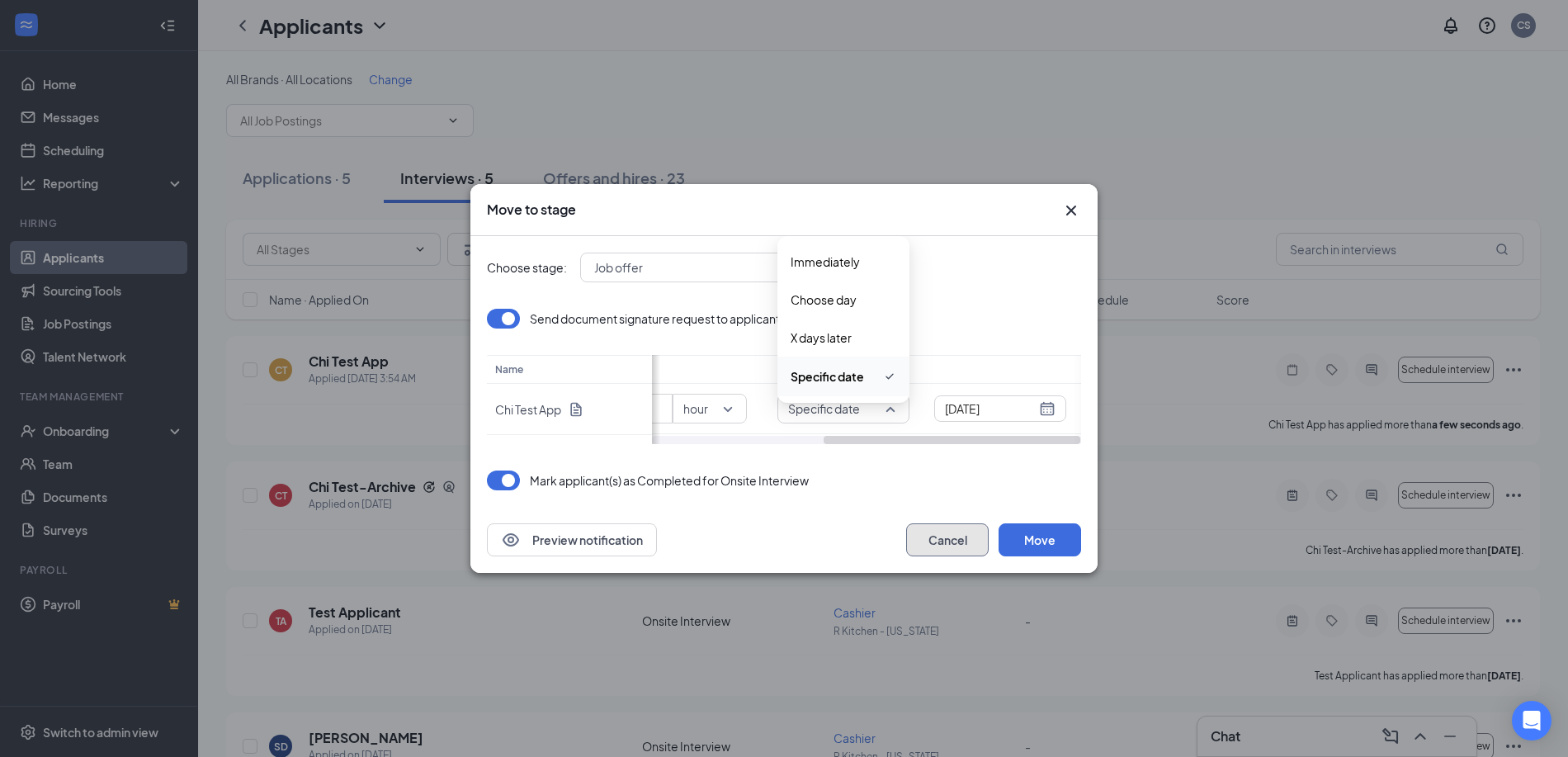
click at [954, 544] on button "Cancel" at bounding box center [948, 539] width 83 height 33
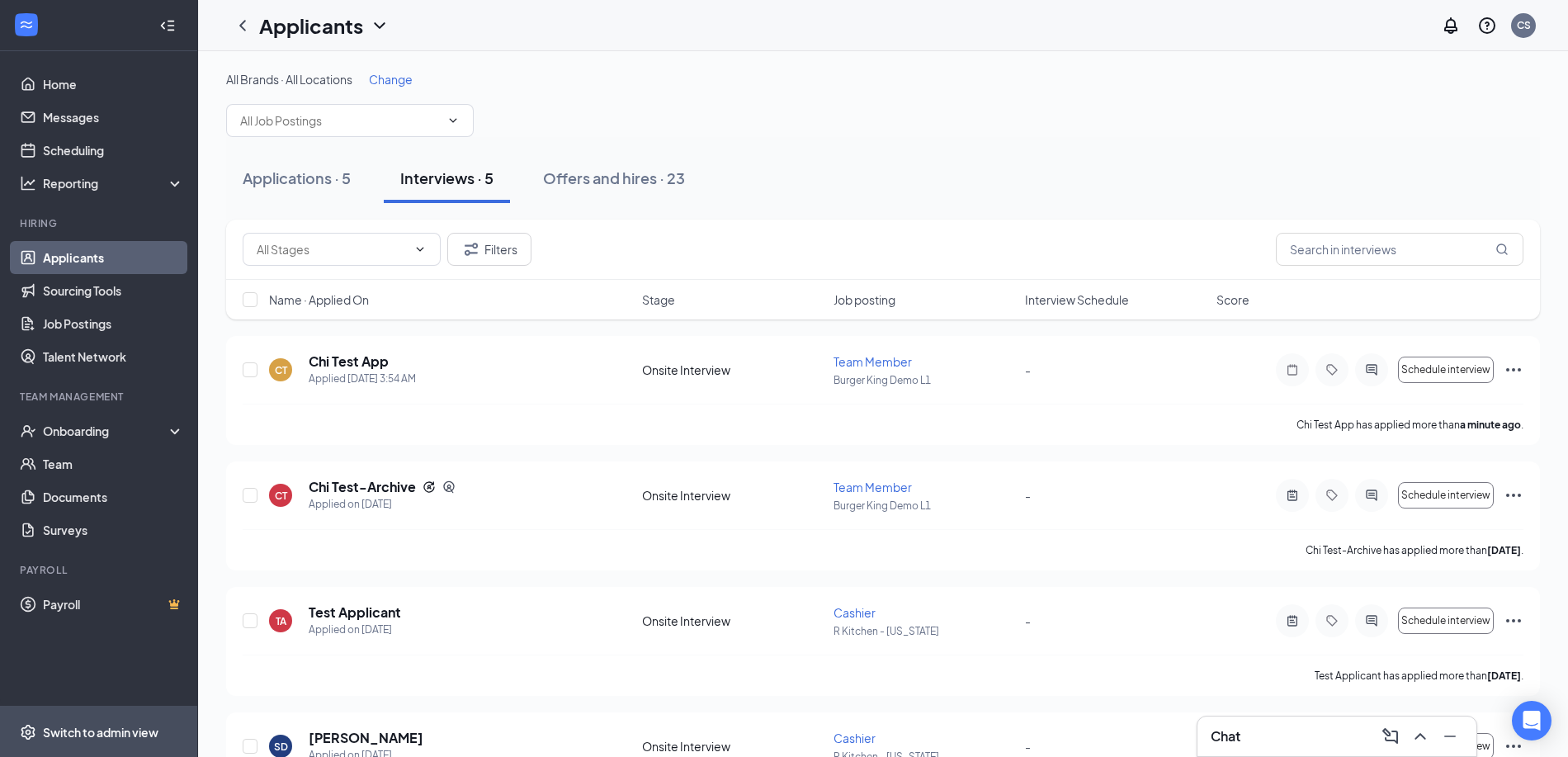
click at [101, 737] on div "Switch to admin view" at bounding box center [101, 732] width 115 height 16
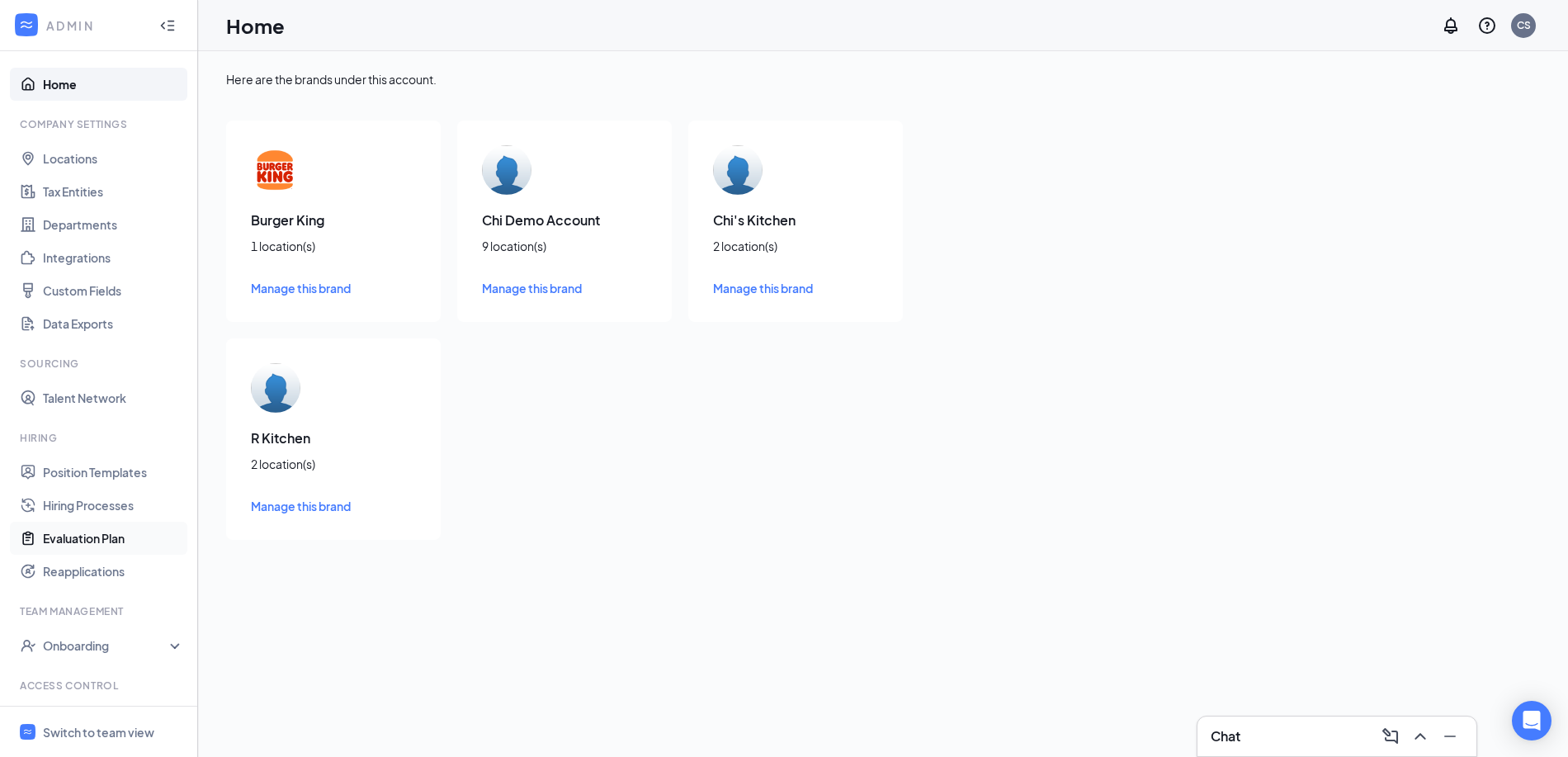
scroll to position [70, 0]
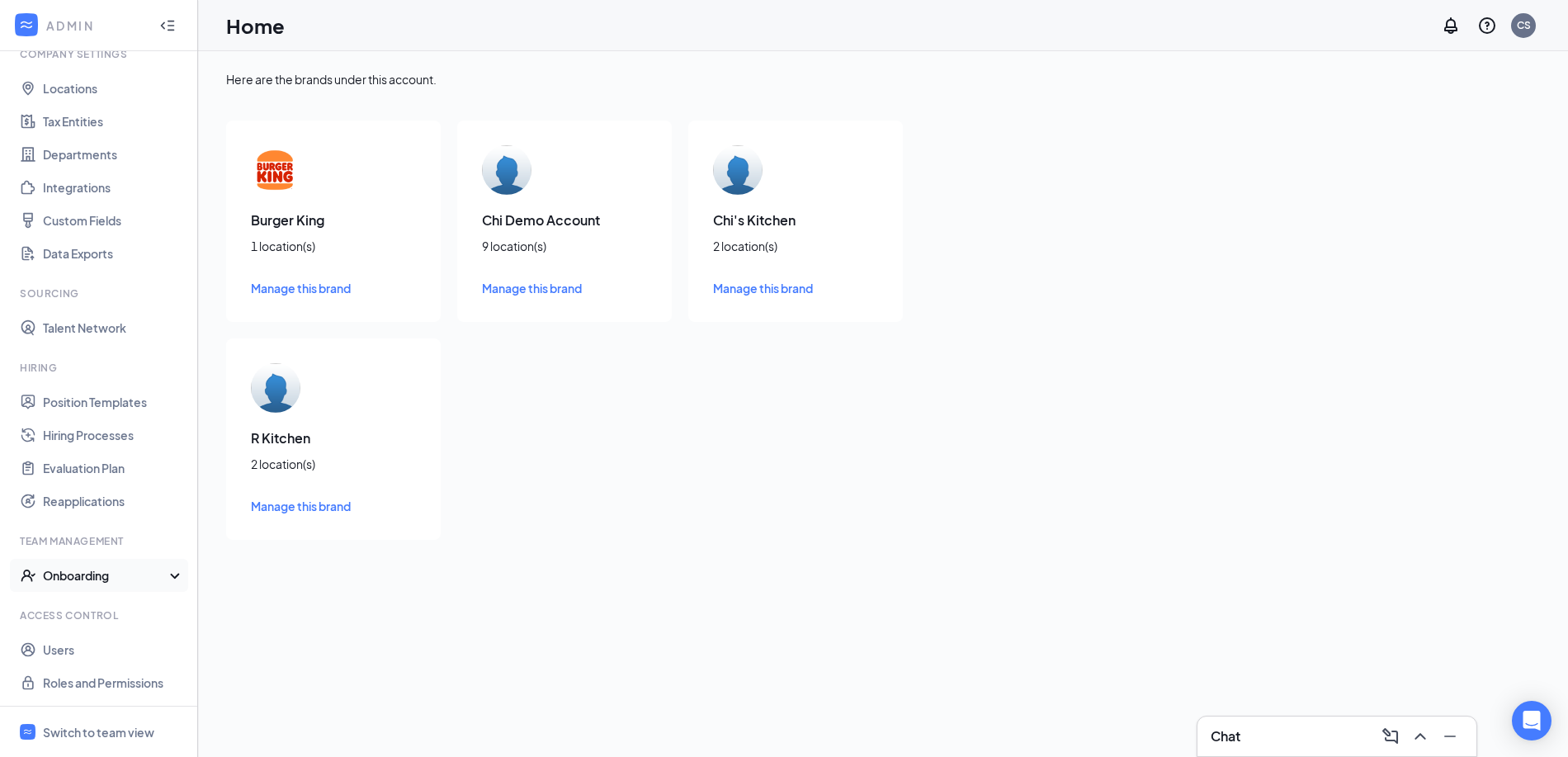
click at [121, 575] on div "Onboarding" at bounding box center [106, 575] width 127 height 16
click at [113, 610] on link "Onboarding Processes" at bounding box center [113, 608] width 141 height 33
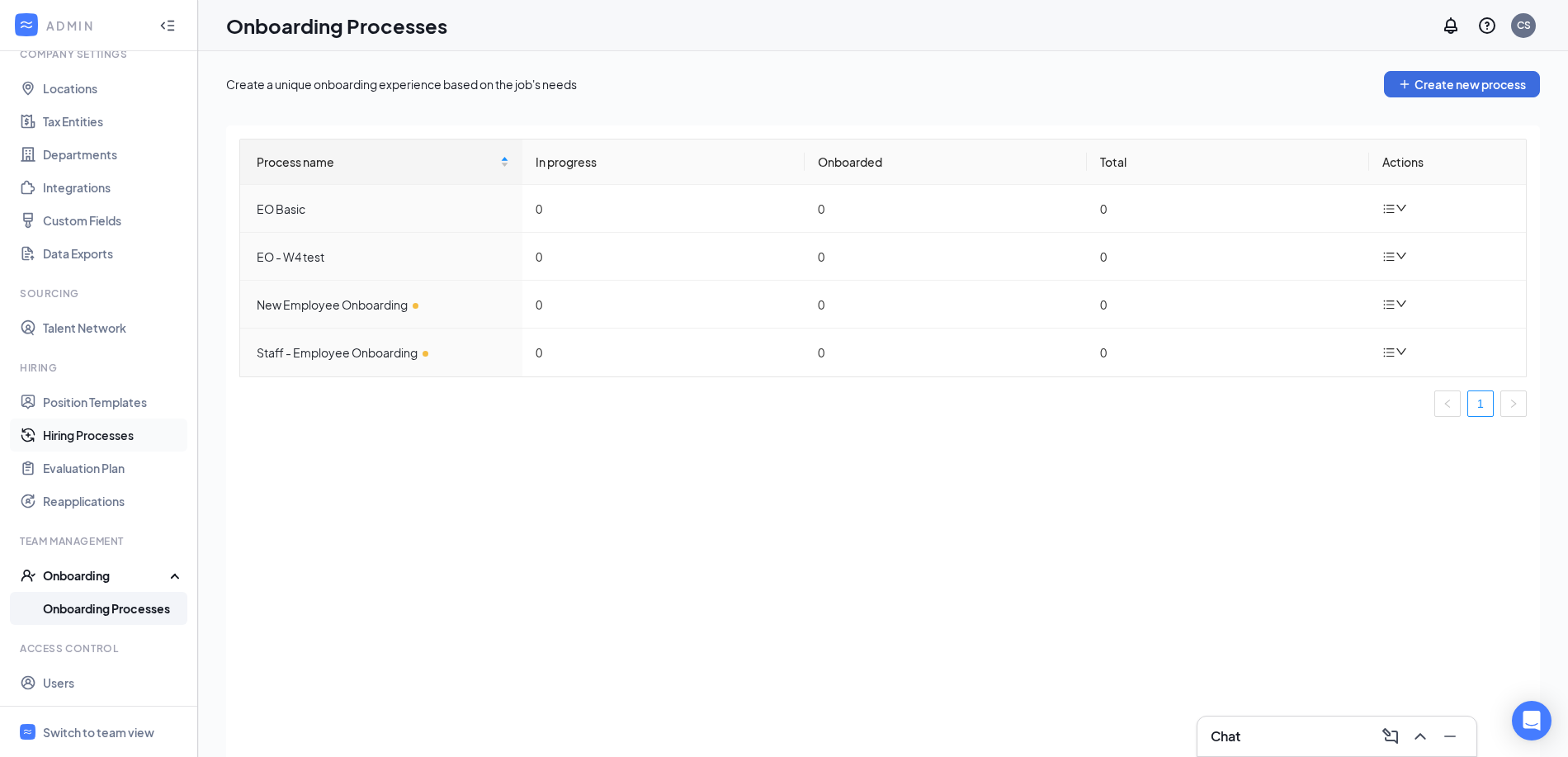
click at [107, 441] on link "Hiring Processes" at bounding box center [113, 434] width 141 height 33
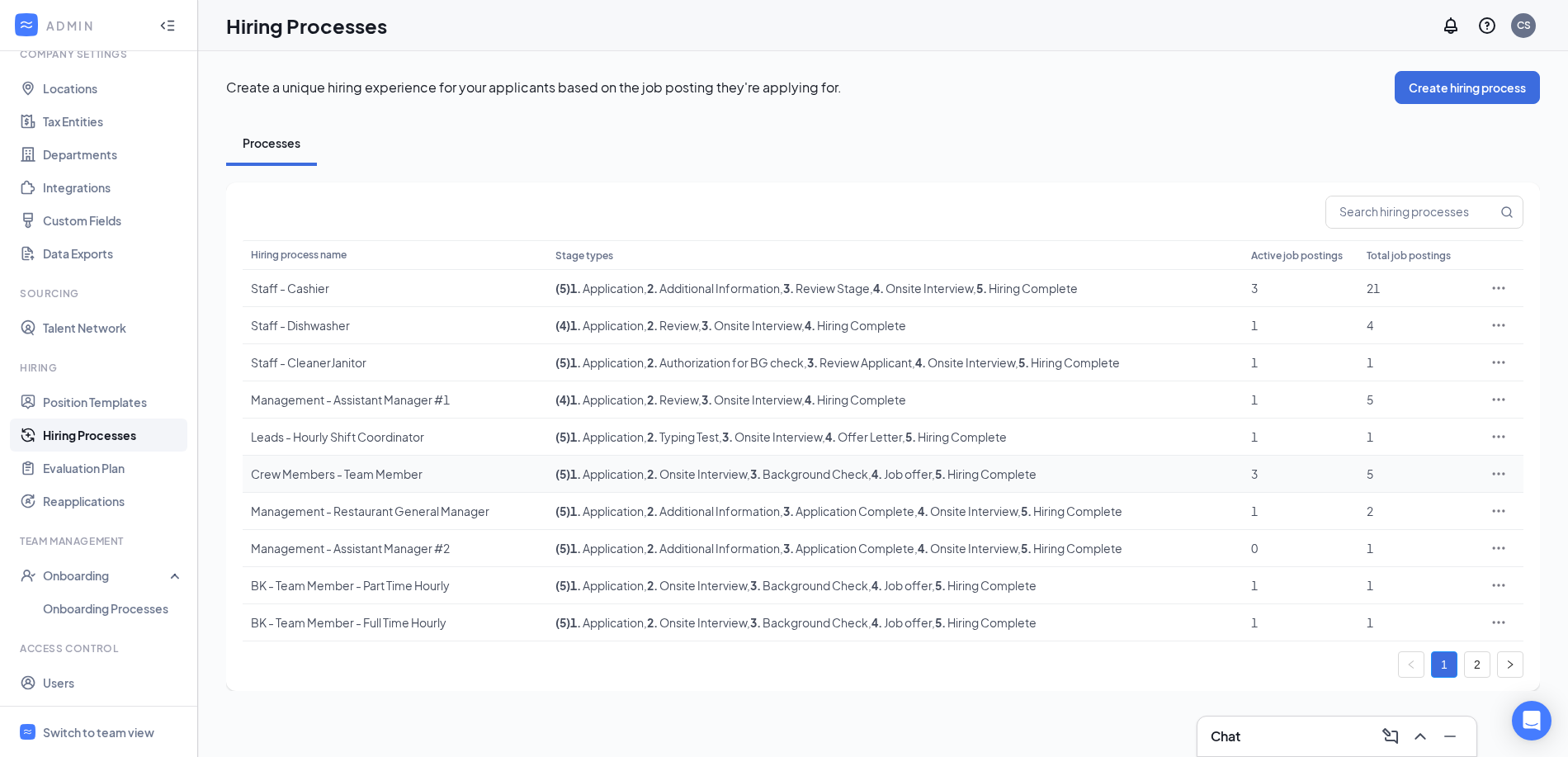
click at [368, 476] on div "Crew Members - Team Member" at bounding box center [395, 474] width 288 height 16
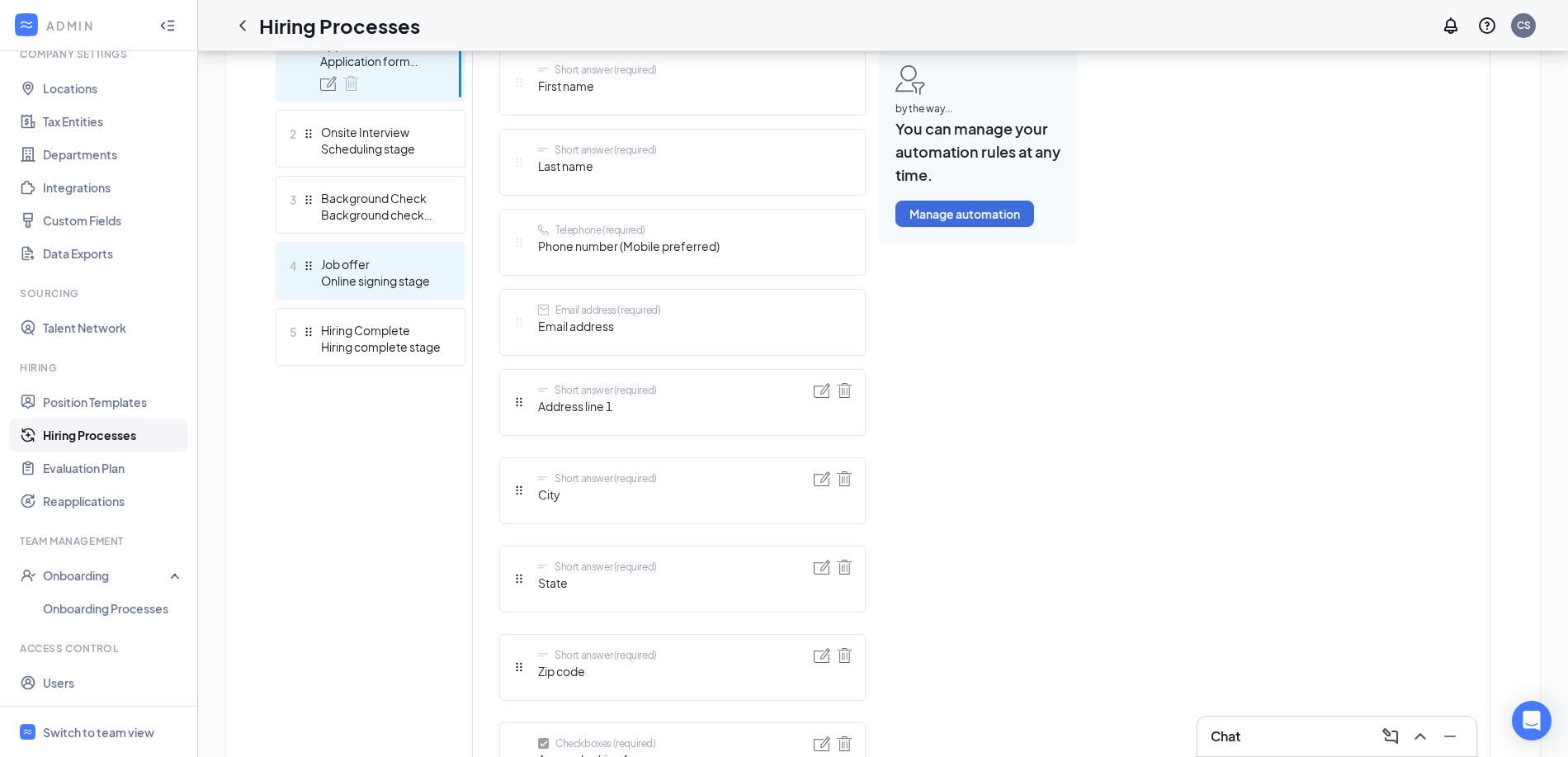
click at [416, 298] on div "4 Job offer Online signing stage" at bounding box center [370, 271] width 190 height 58
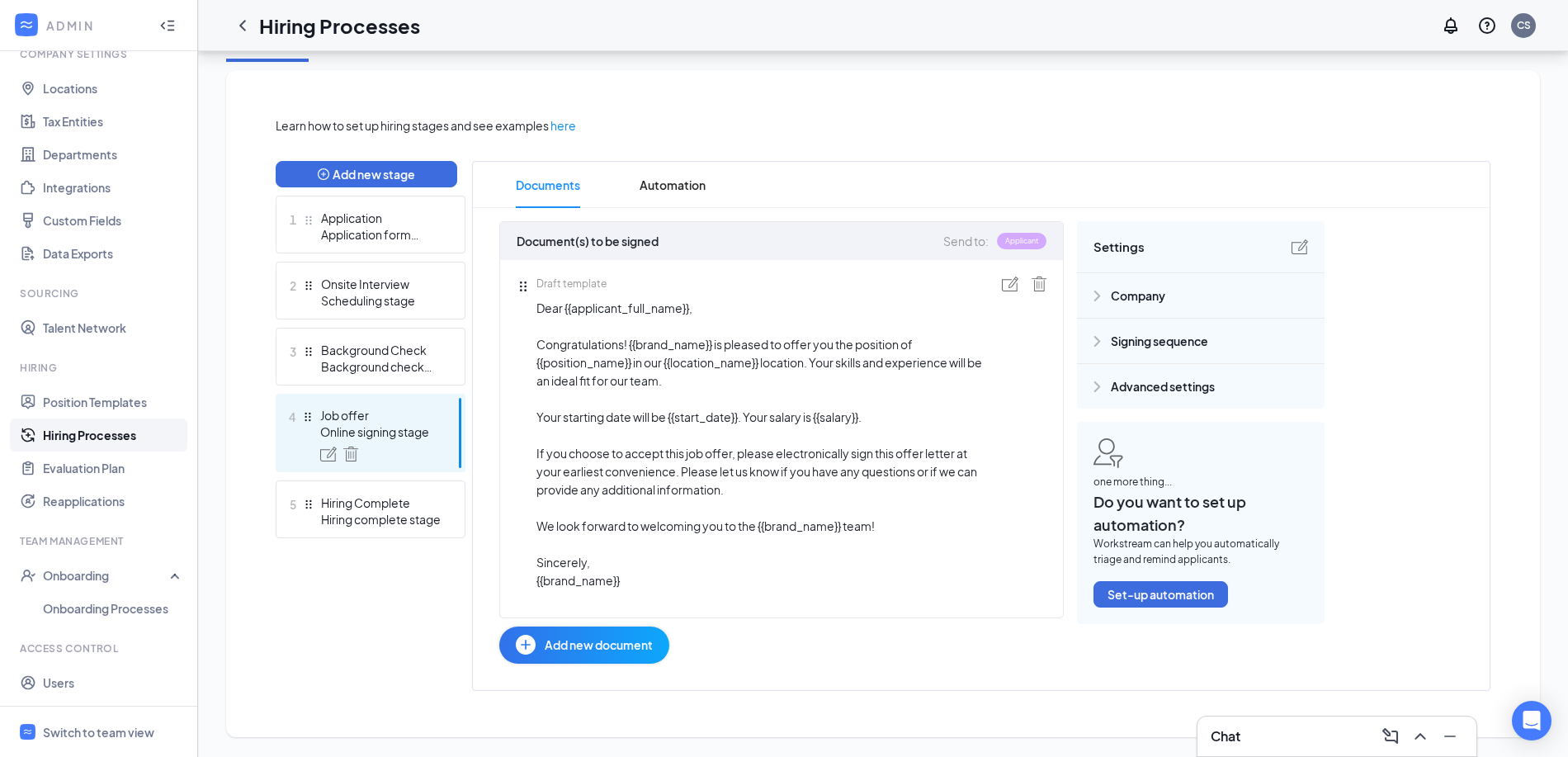
scroll to position [330, 0]
click at [1011, 285] on img at bounding box center [1010, 283] width 16 height 15
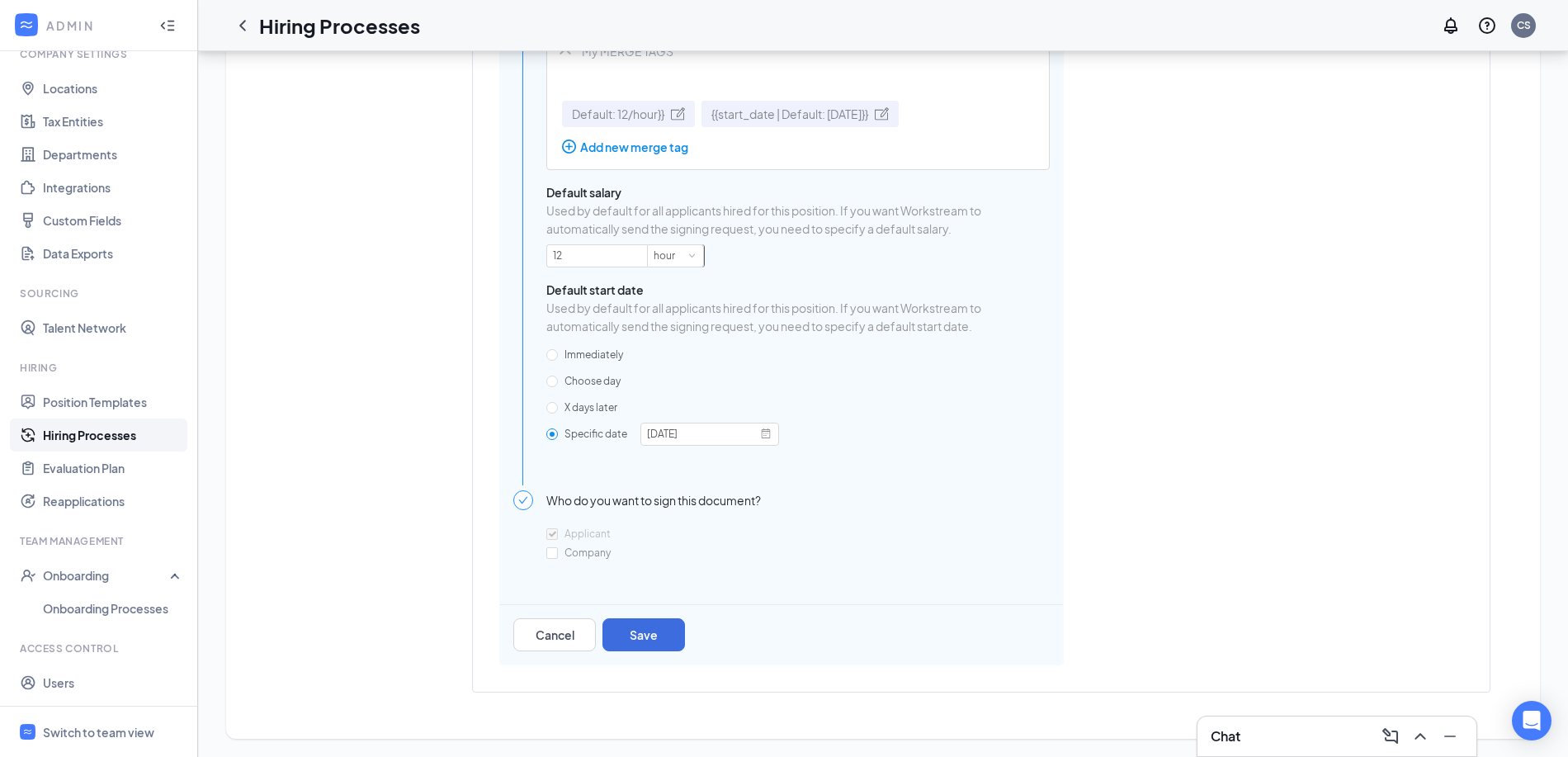
scroll to position [1126, 0]
click at [555, 549] on input "Company" at bounding box center [552, 551] width 12 height 12
checkbox input "true"
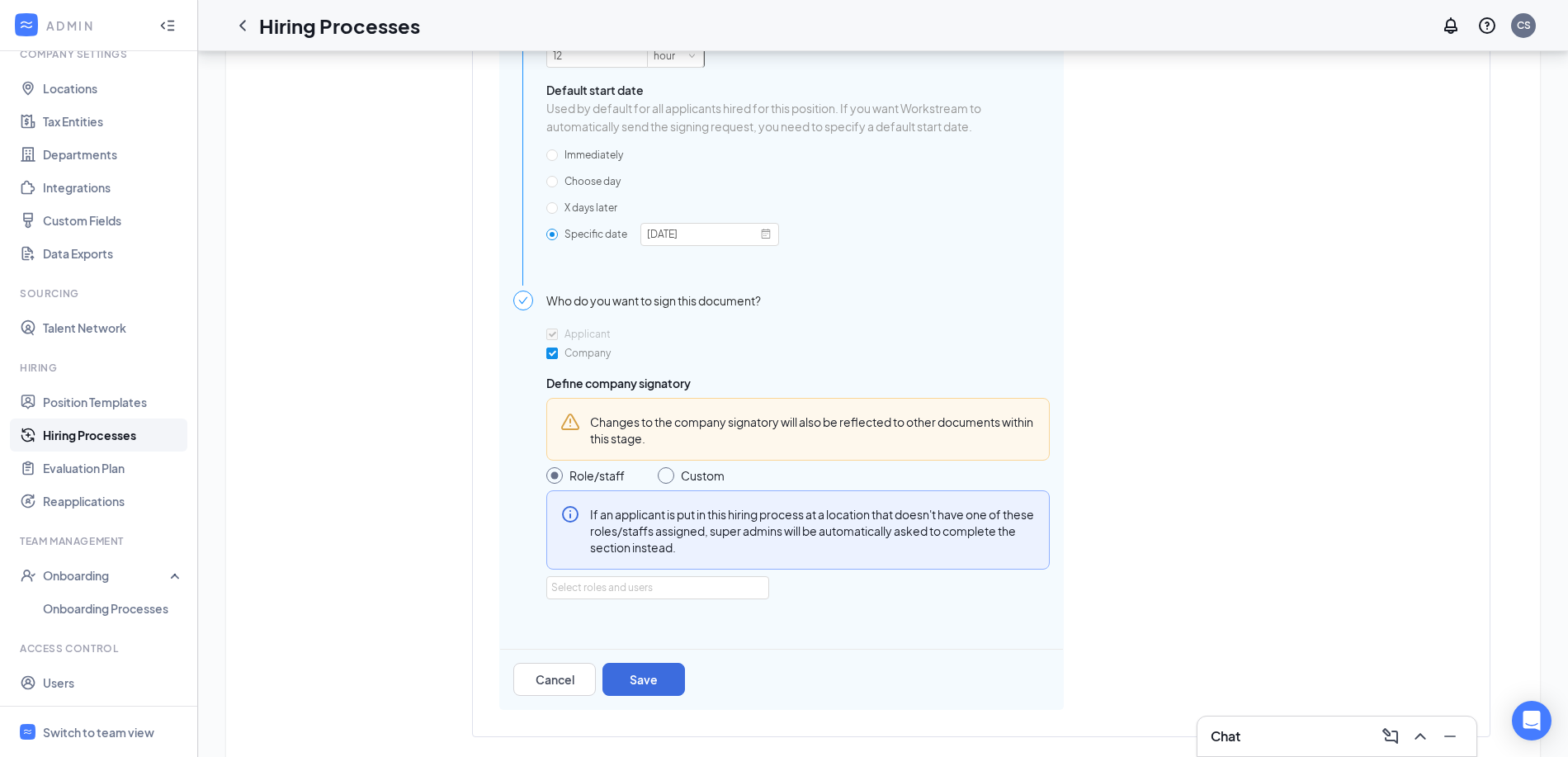
scroll to position [1371, 0]
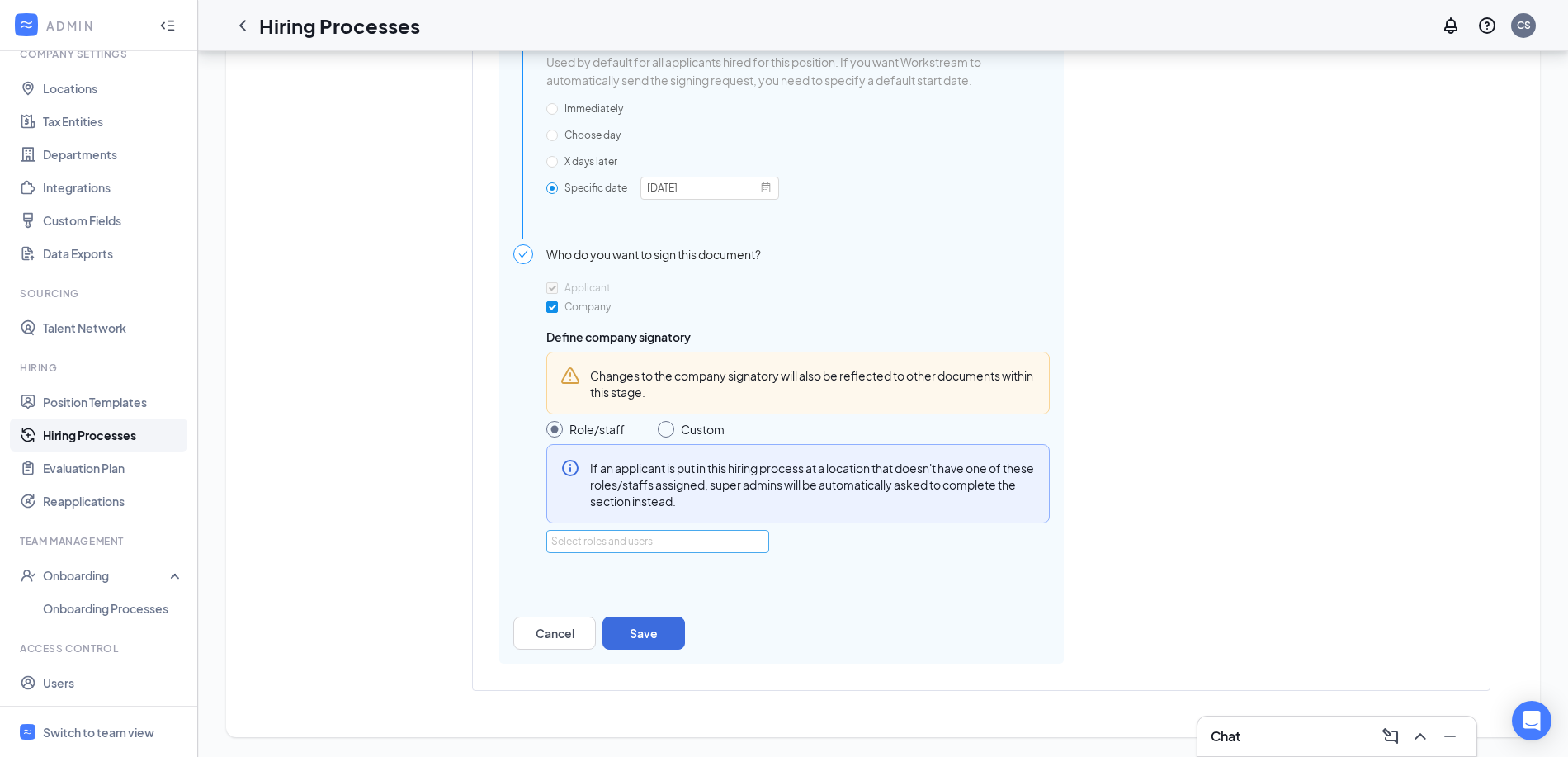
click at [672, 547] on div "Select roles and users" at bounding box center [653, 541] width 204 height 16
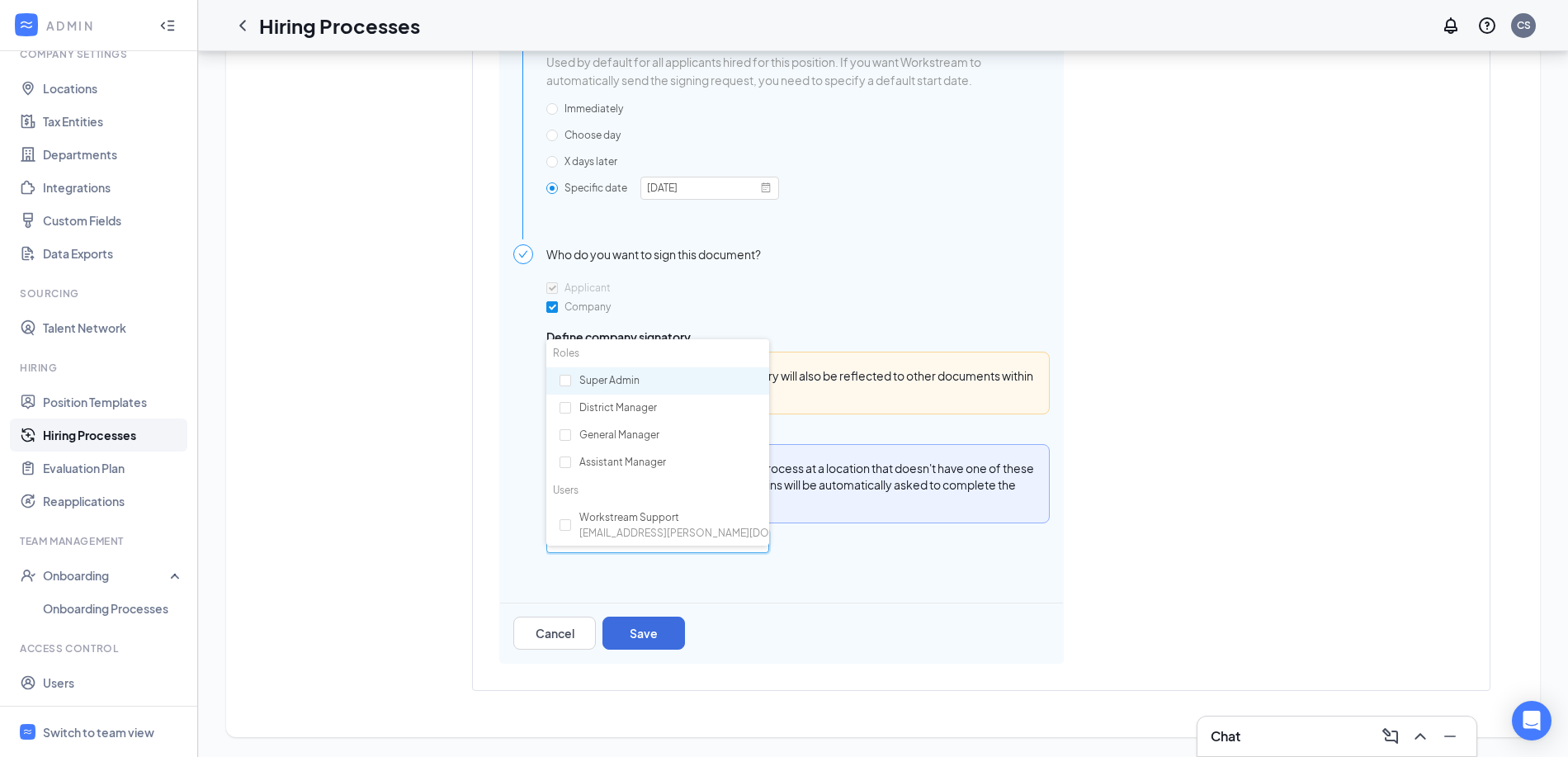
click at [642, 367] on div "Super Admin" at bounding box center [658, 380] width 223 height 28
checkbox input "true"
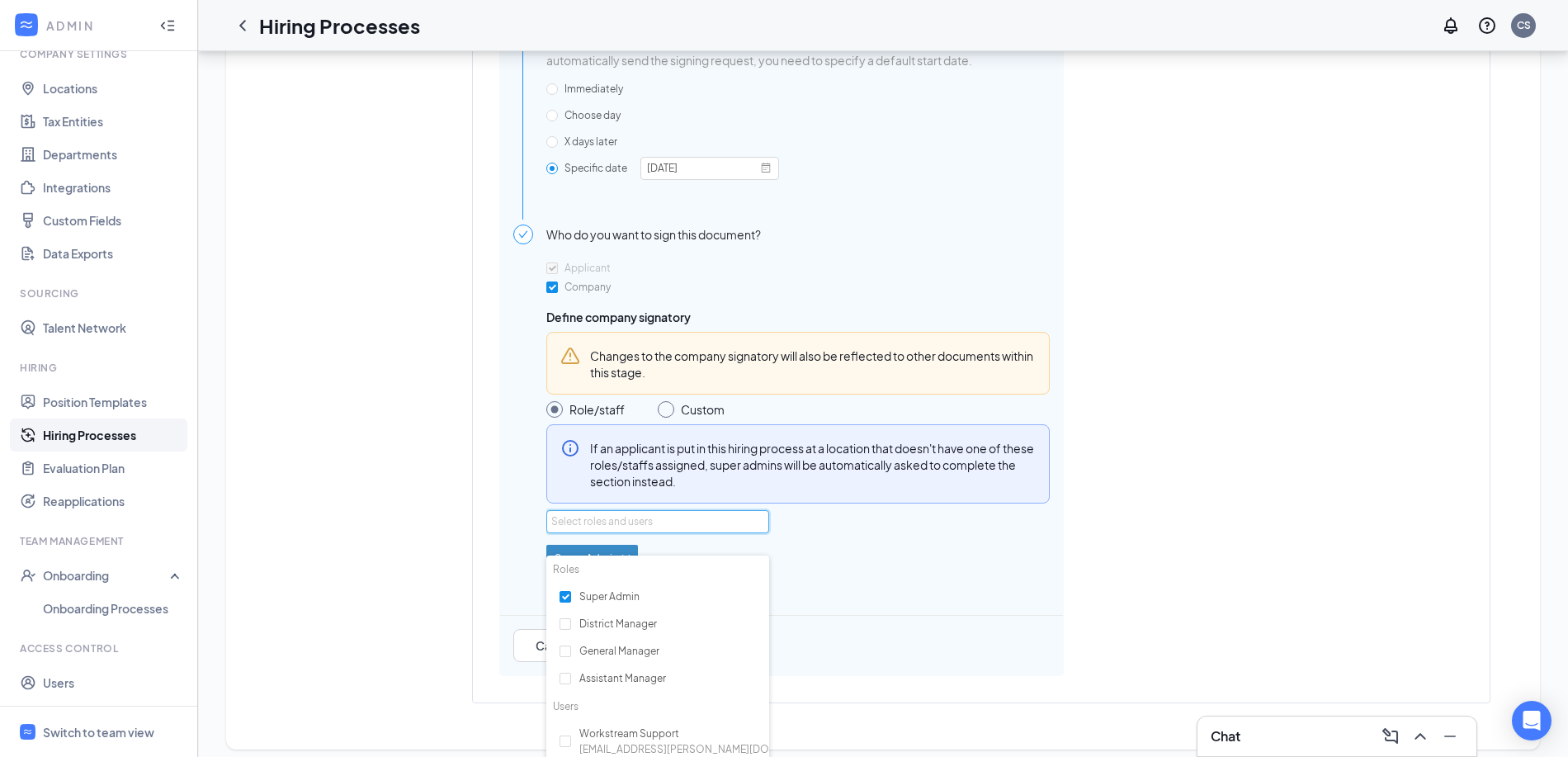
click at [867, 615] on div "Applicant Company Define company signatory Changes to the company signatory wil…" at bounding box center [798, 435] width 503 height 357
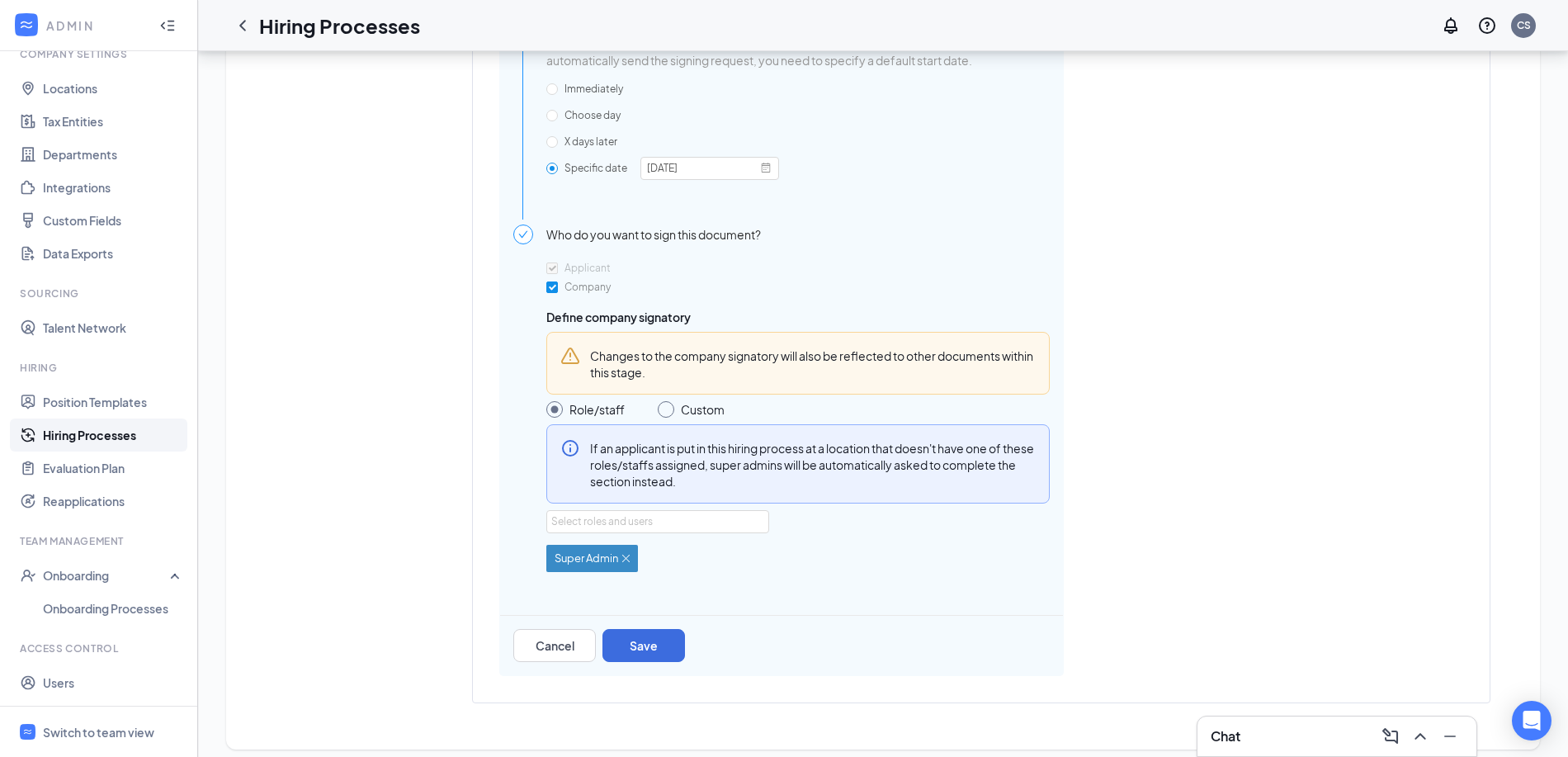
scroll to position [1403, 0]
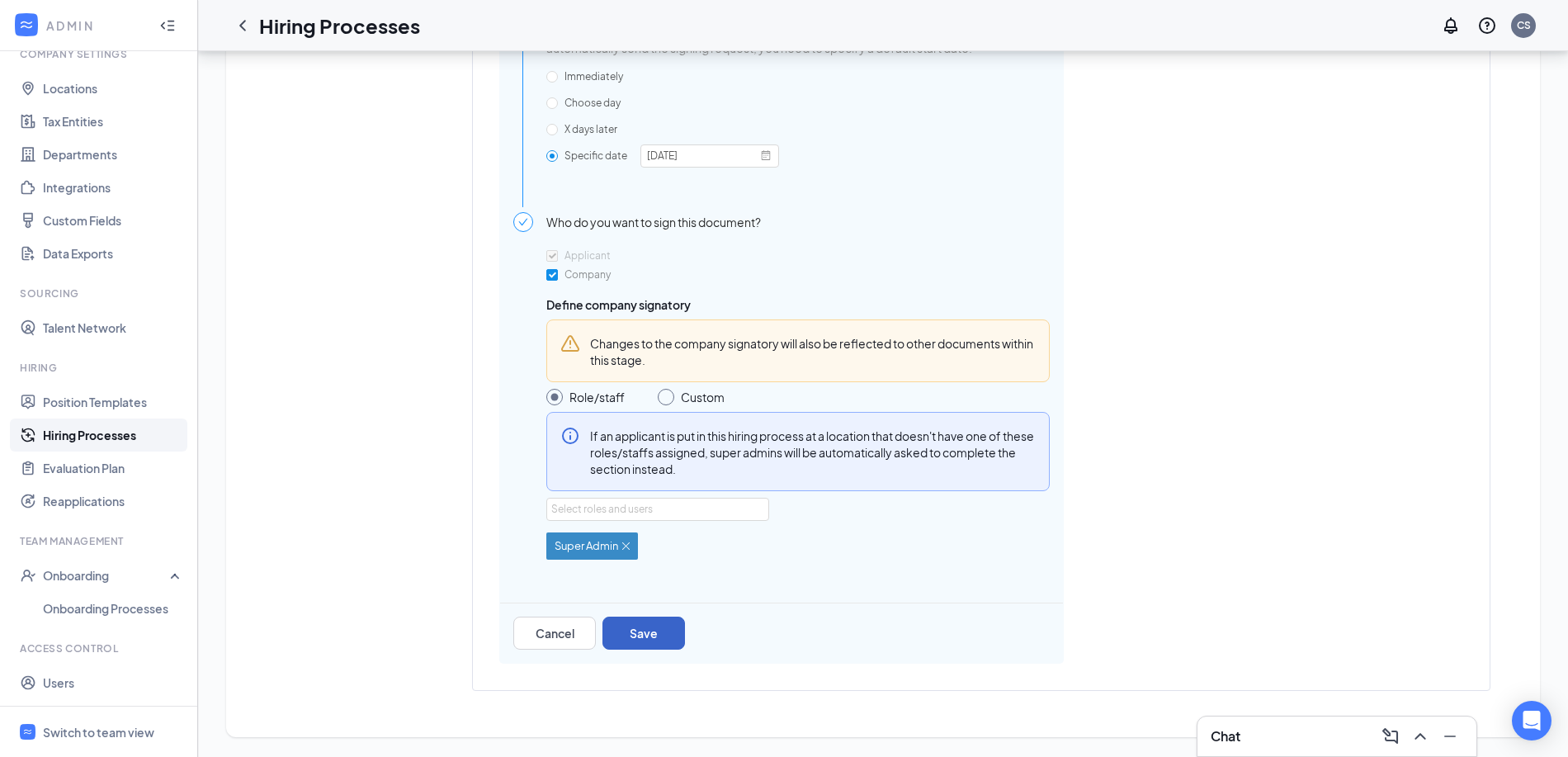
click at [666, 637] on button "Save" at bounding box center [644, 633] width 83 height 33
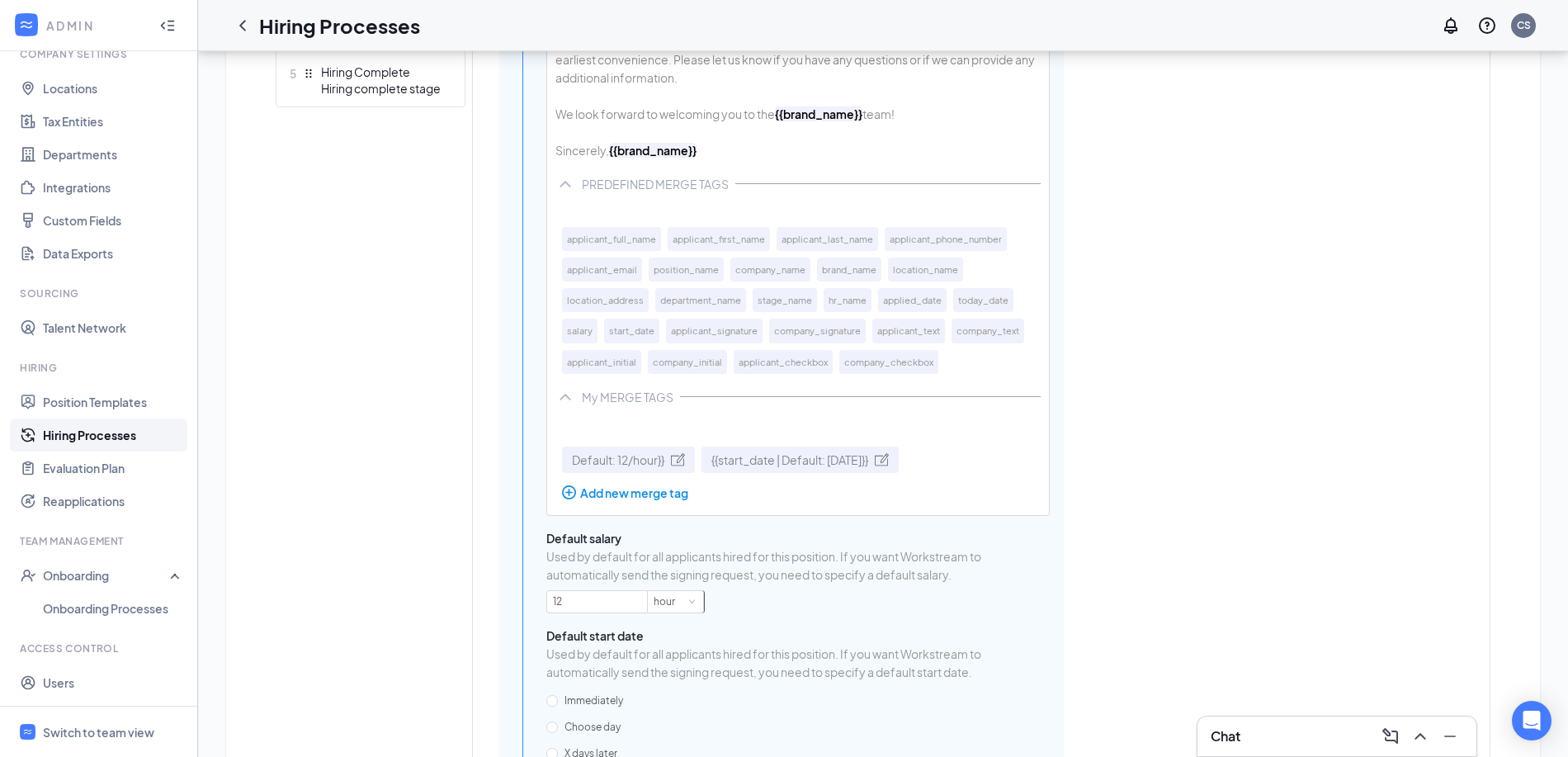
scroll to position [748, 0]
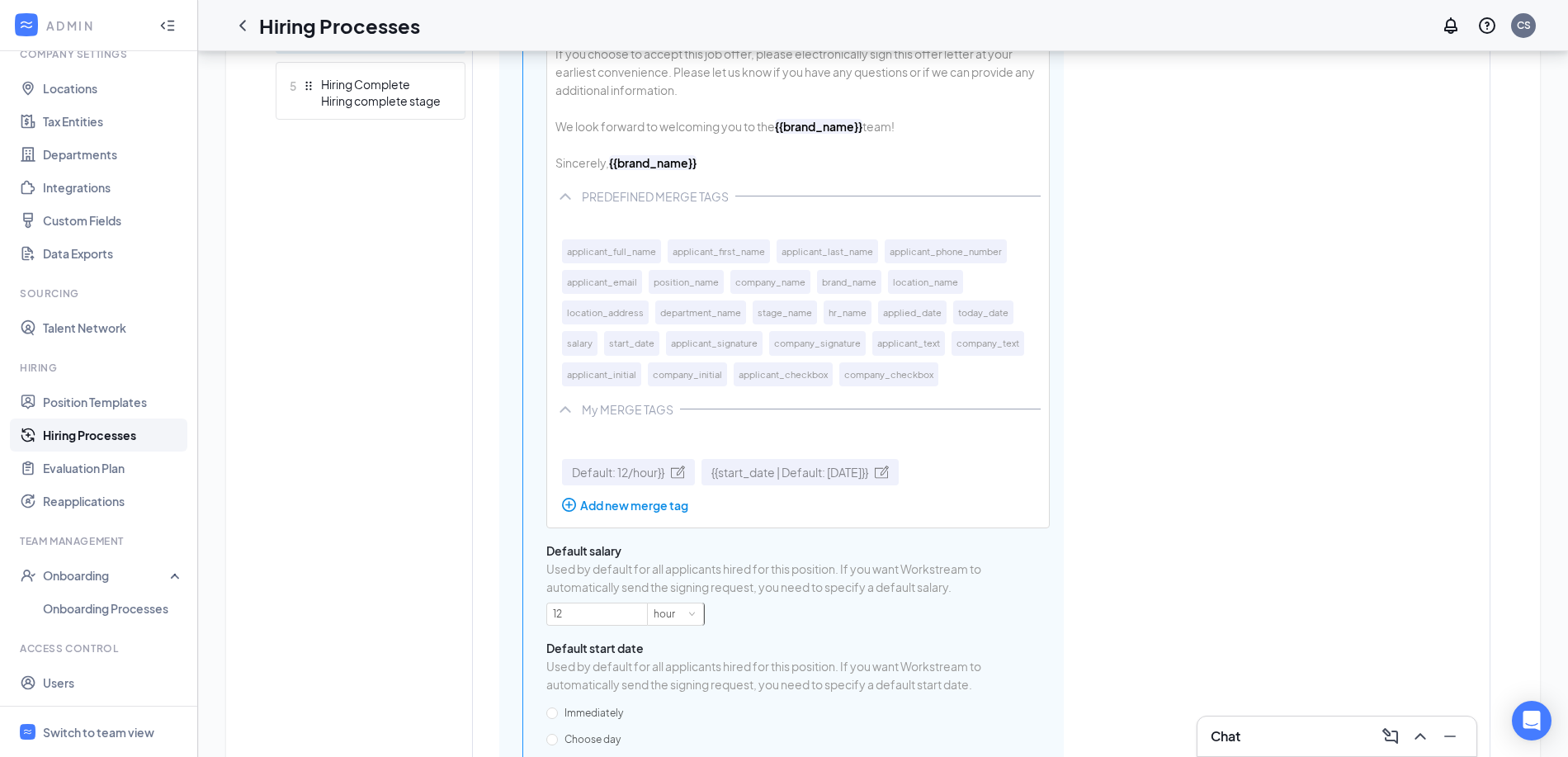
click at [824, 180] on div "Dear {{applicant_full_name}} , Congratulations! {{brand_name}} is pleased to of…" at bounding box center [797, 35] width 502 height 289
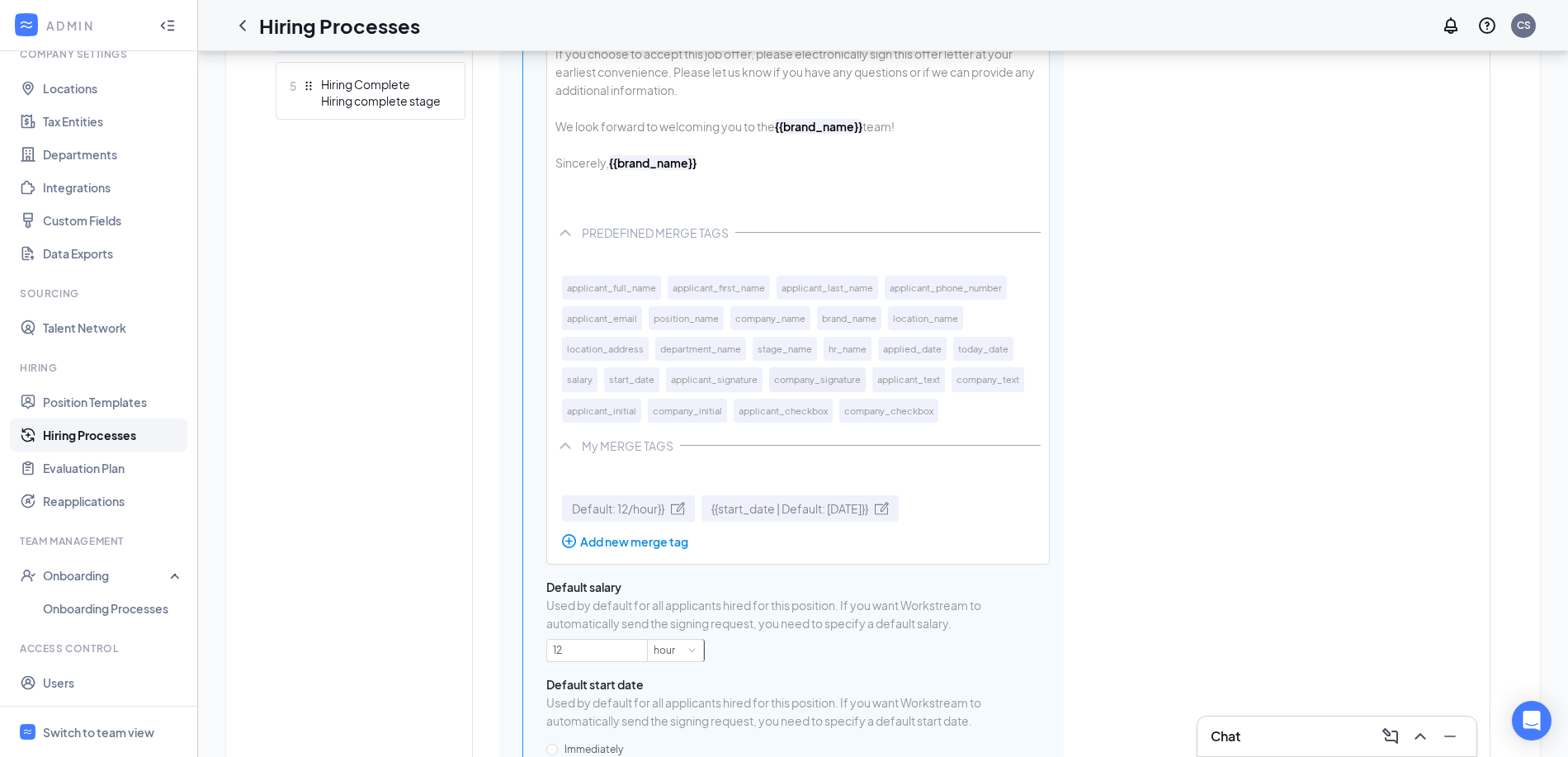
click at [840, 391] on button "company_signature" at bounding box center [816, 378] width 96 height 24
drag, startPoint x: 678, startPoint y: 189, endPoint x: 539, endPoint y: 185, distance: 139.1
click at [539, 185] on div "Body Dear {{applicant_full_name}} , Congratulations! {{brand_name}} is pleased …" at bounding box center [781, 374] width 537 height 1020
click at [702, 208] on div "{{company_signature}}" at bounding box center [798, 199] width 486 height 18
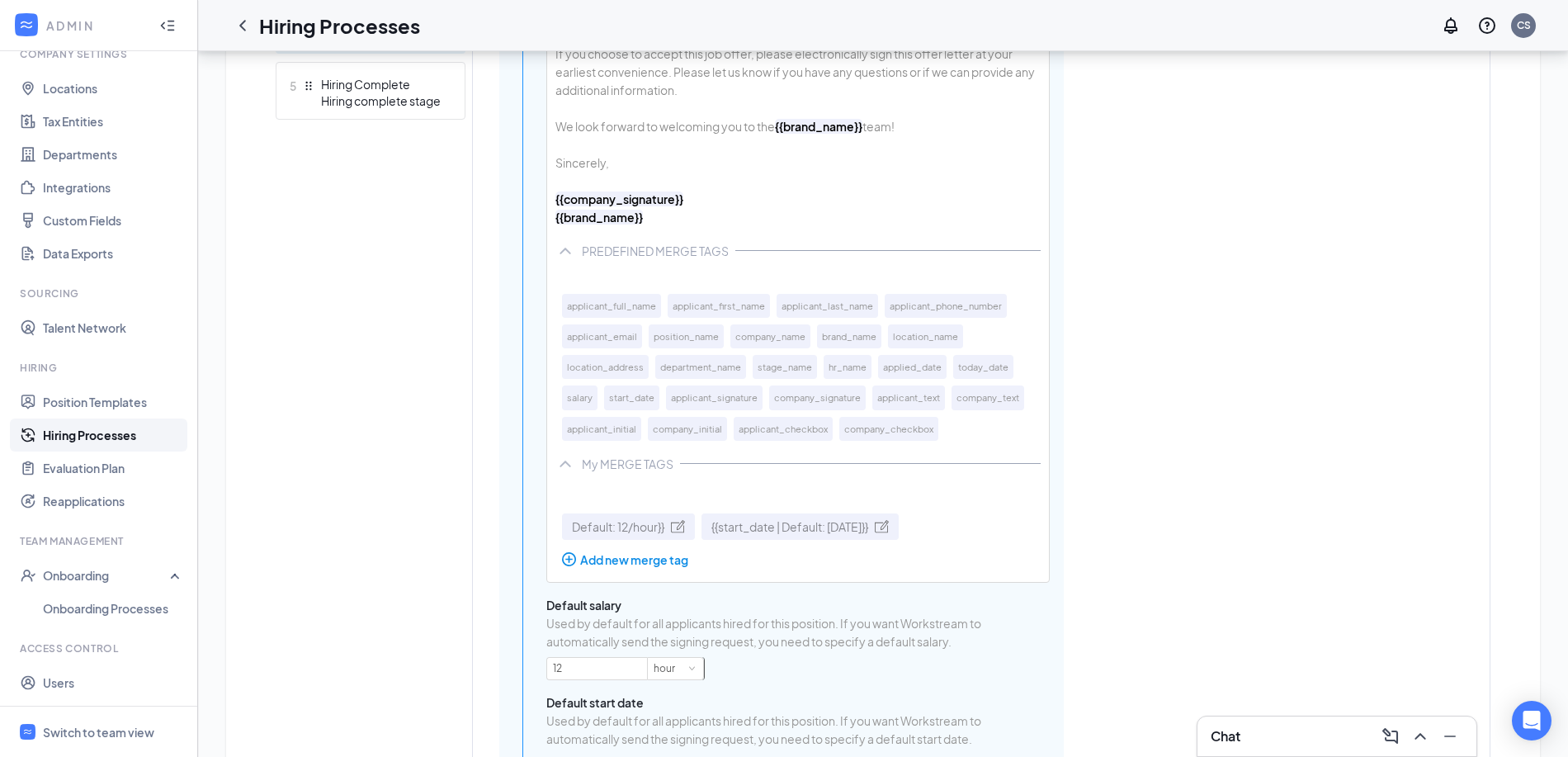
click at [677, 186] on div "Dear {{applicant_full_name}} , Congratulations! {{brand_name}} is pleased to of…" at bounding box center [797, 63] width 502 height 343
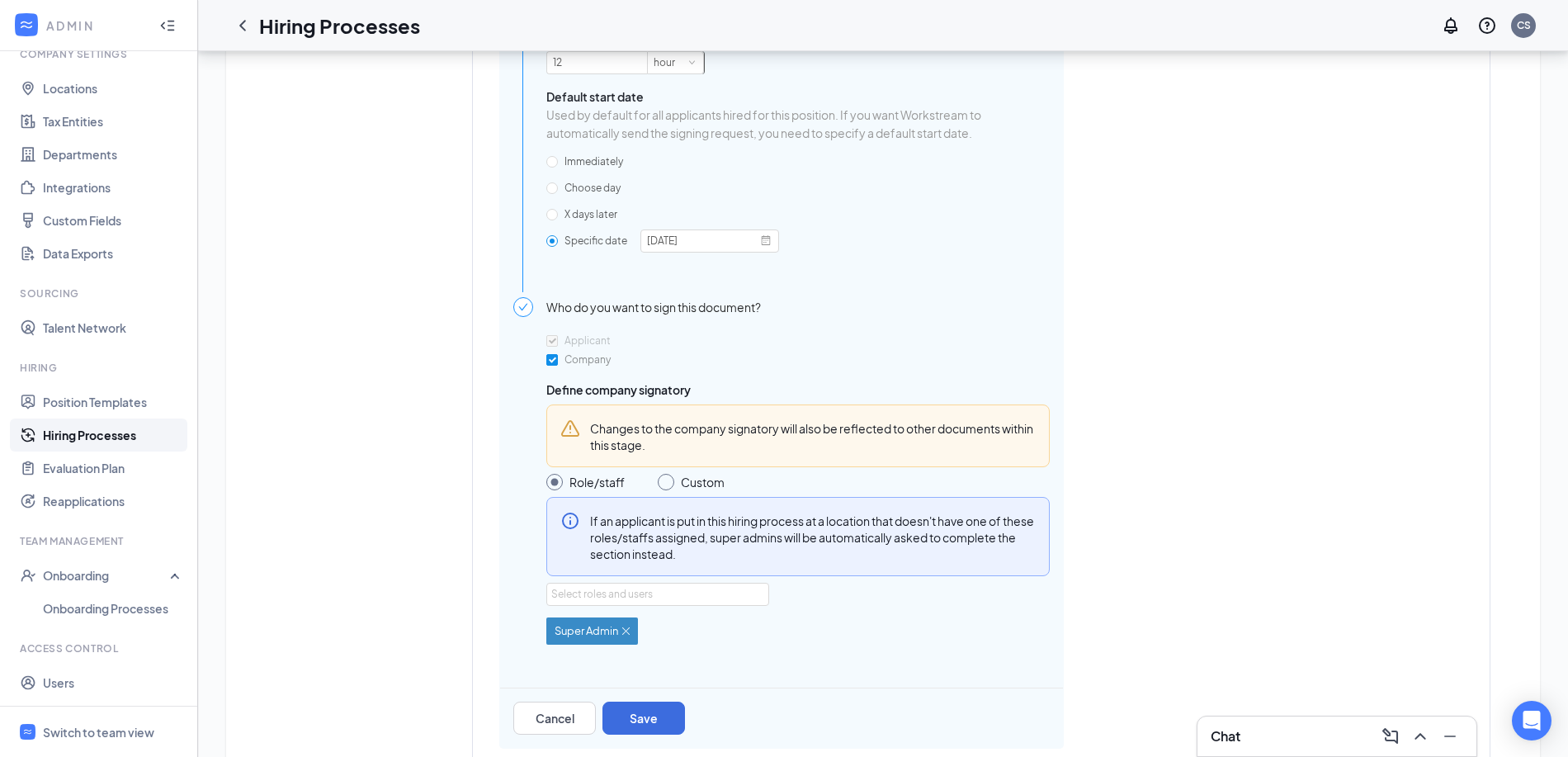
scroll to position [1358, 0]
click at [671, 708] on button "Save" at bounding box center [644, 714] width 83 height 33
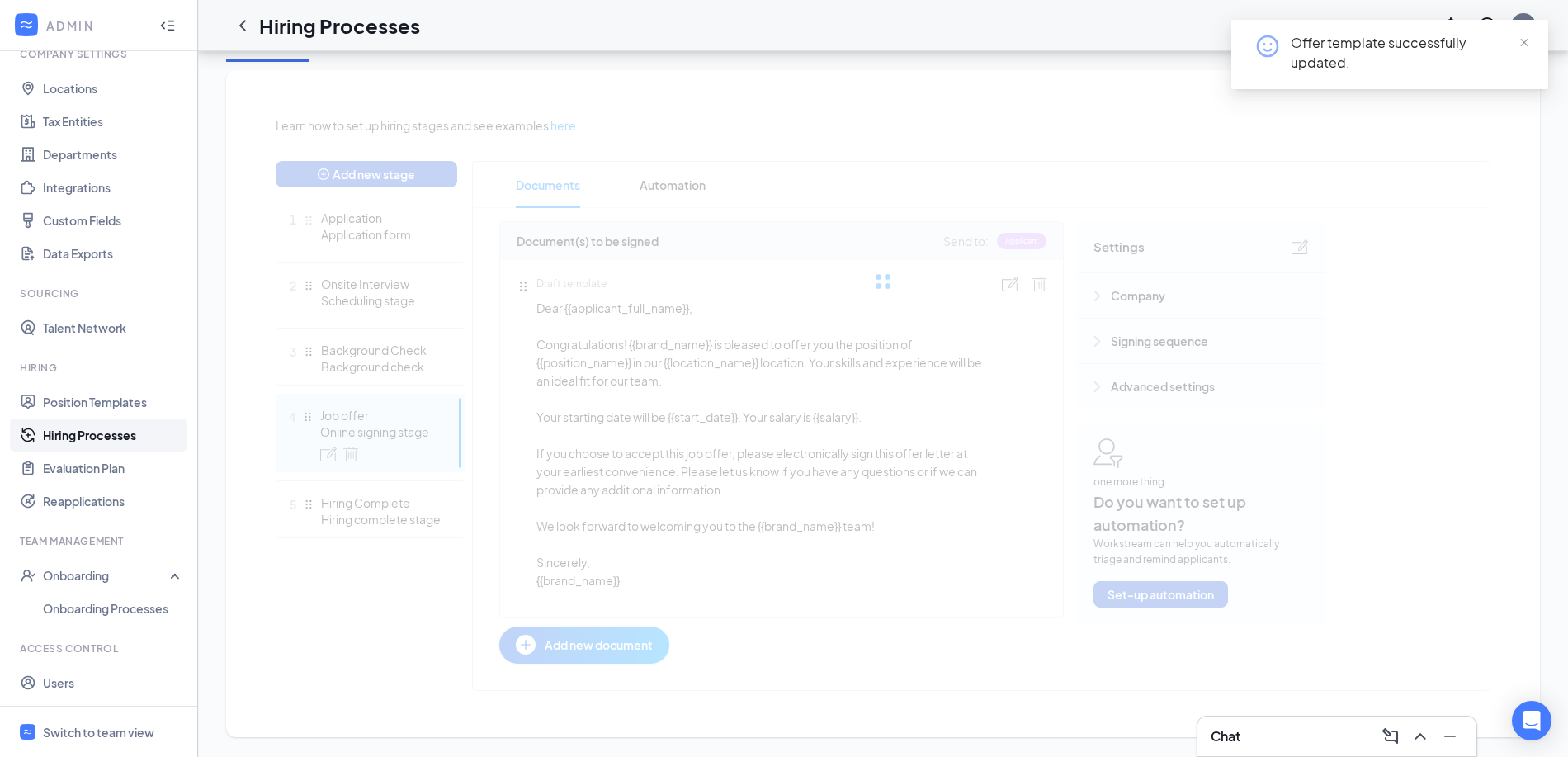
scroll to position [421, 0]
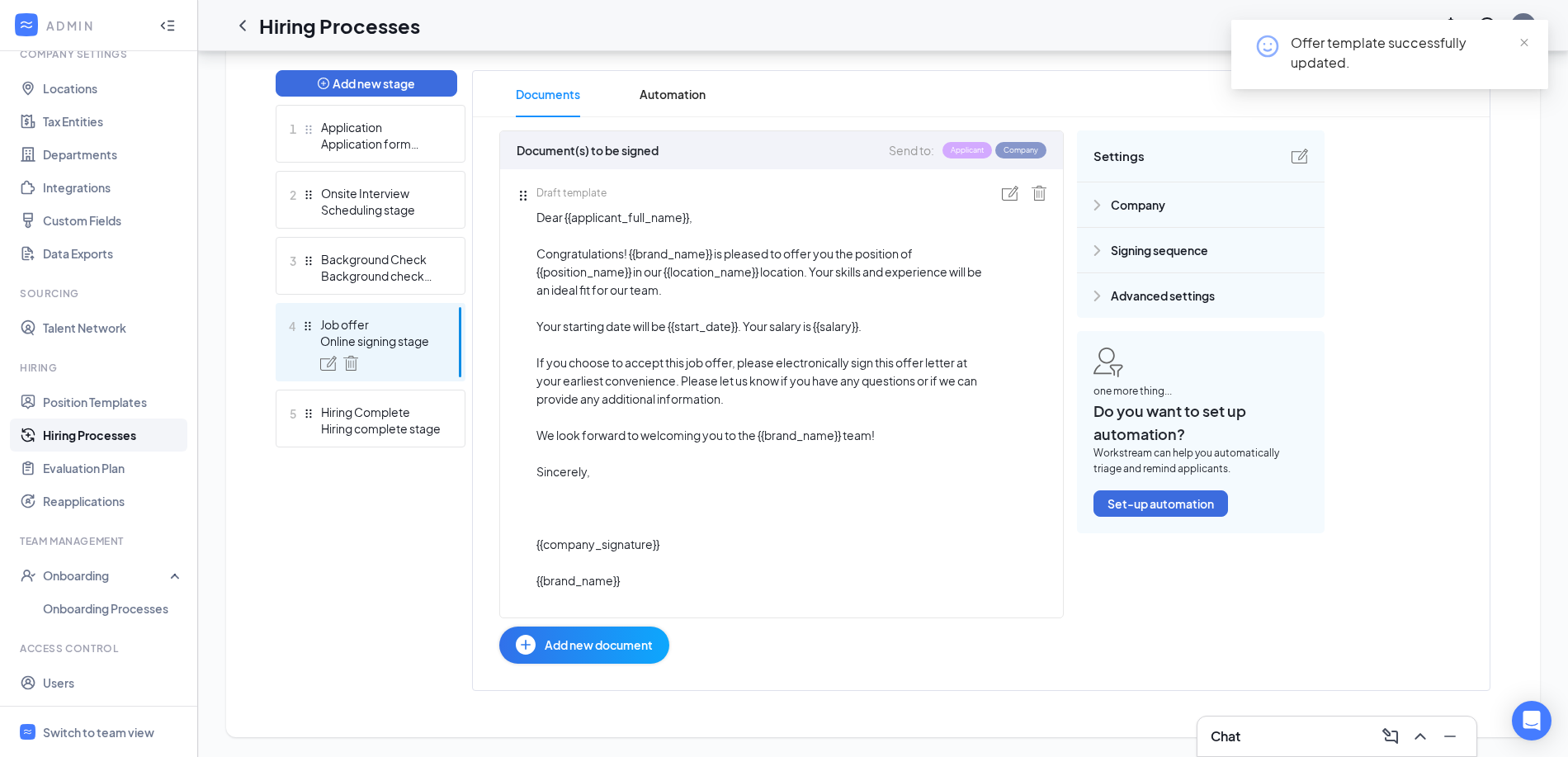
click at [1200, 264] on div "Signing sequence" at bounding box center [1200, 250] width 247 height 45
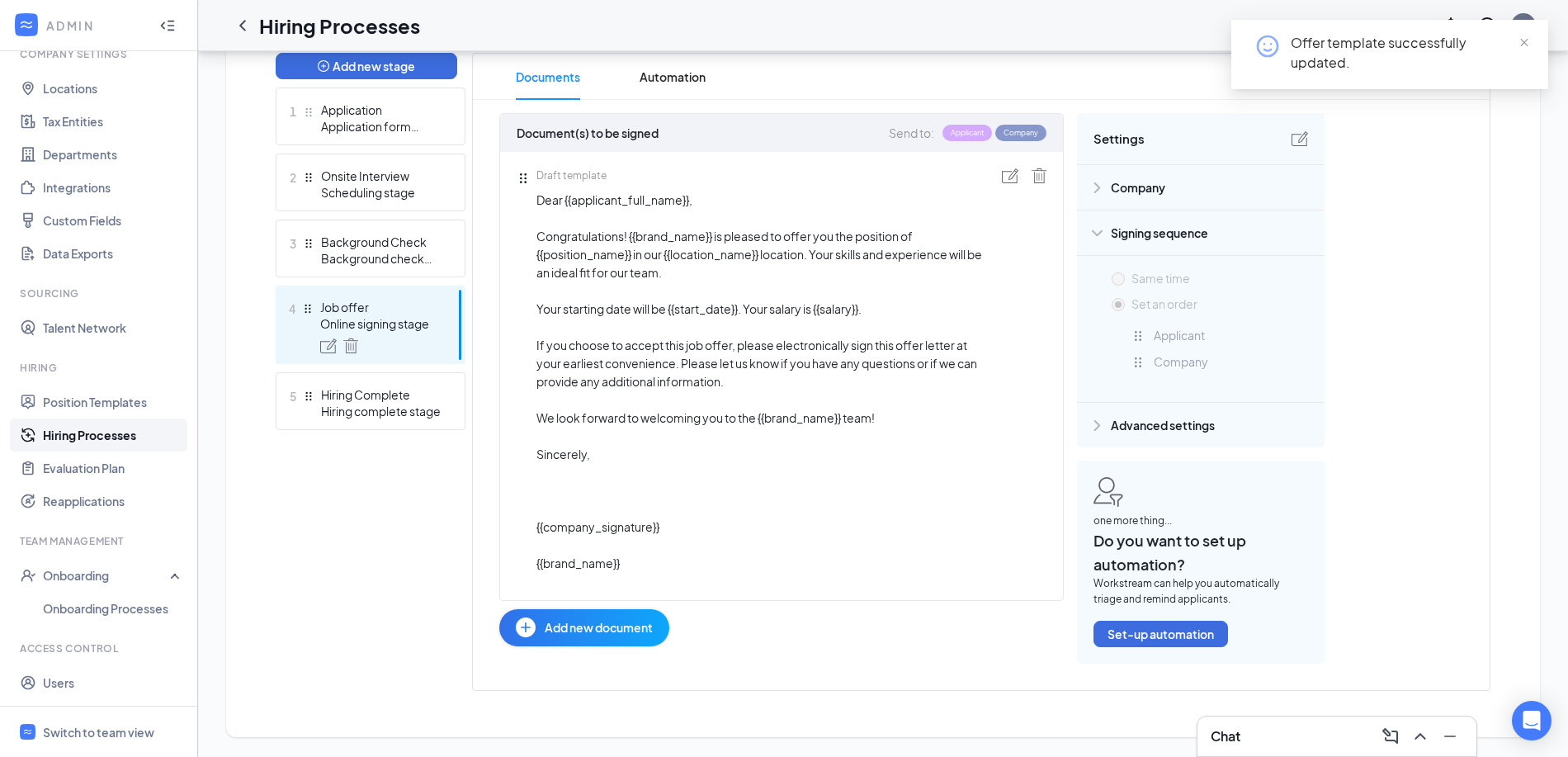
scroll to position [439, 0]
click at [1129, 196] on div "Company" at bounding box center [1200, 188] width 247 height 45
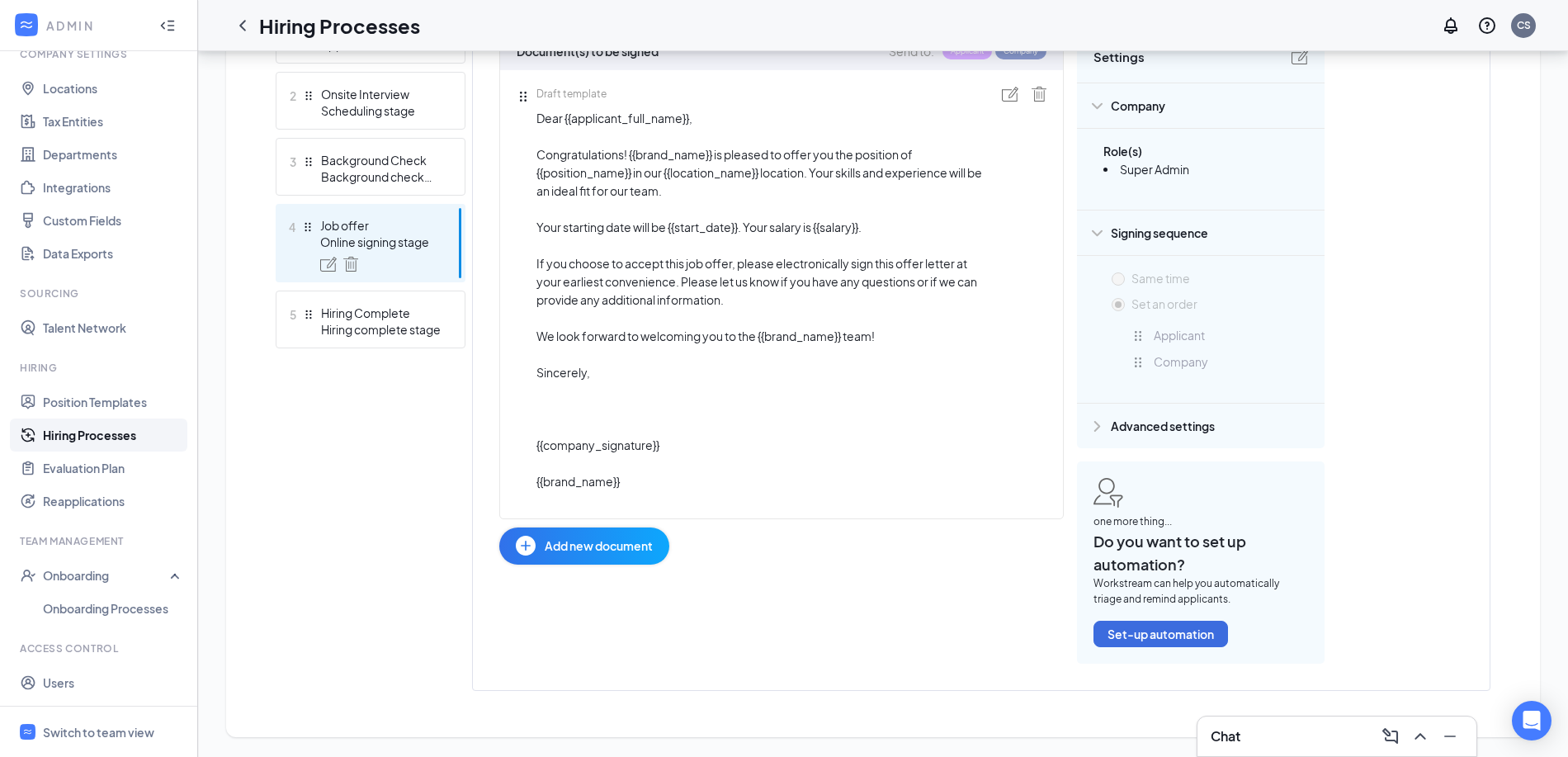
scroll to position [521, 0]
click at [1121, 430] on span "Advanced settings" at bounding box center [1163, 425] width 104 height 18
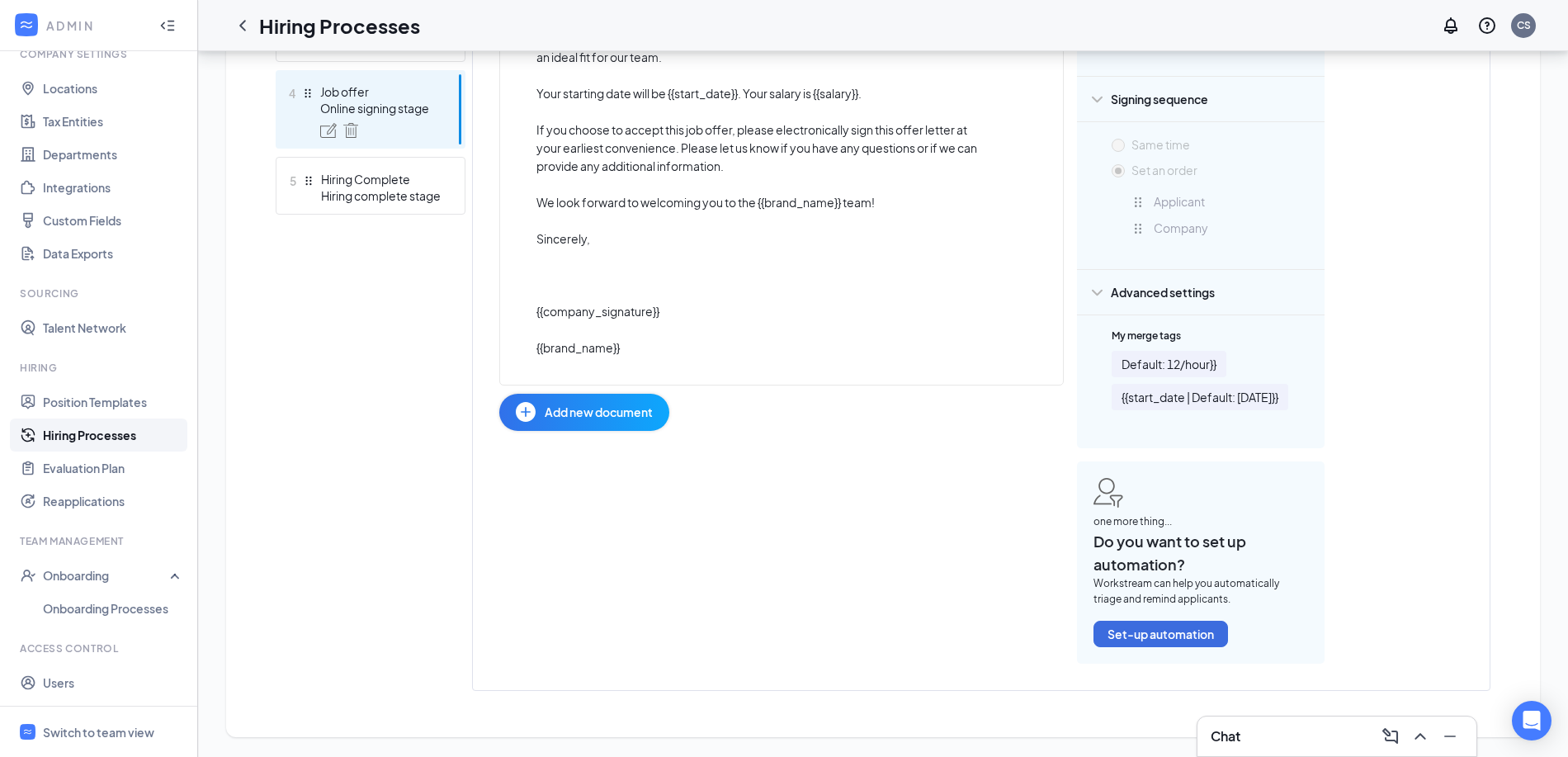
scroll to position [655, 0]
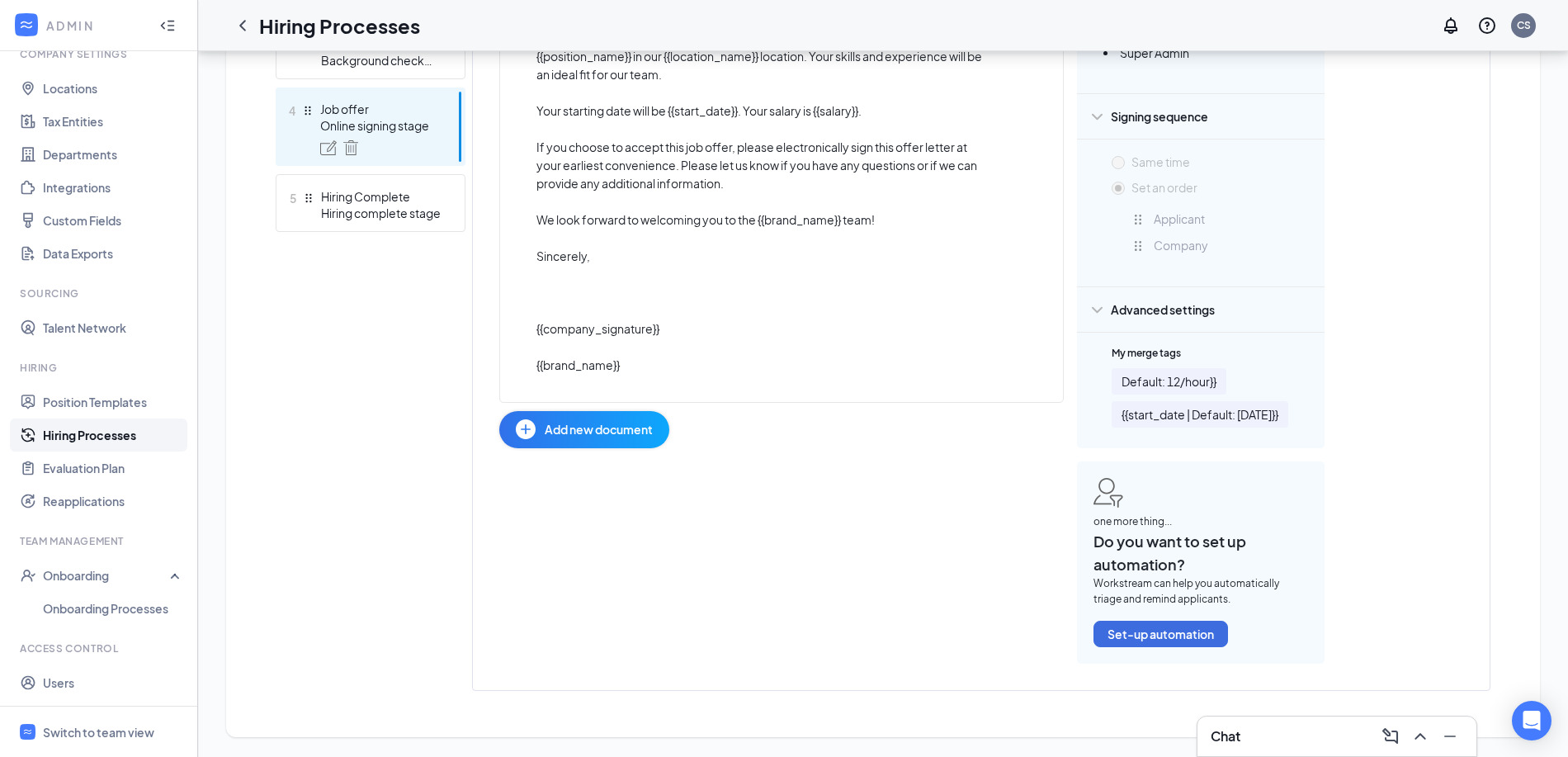
click at [1151, 236] on div "Company" at bounding box center [1224, 245] width 186 height 18
click at [1120, 221] on div "Set an order Applicant Company To pick up a draggable item, press the space bar…" at bounding box center [1214, 221] width 206 height 87
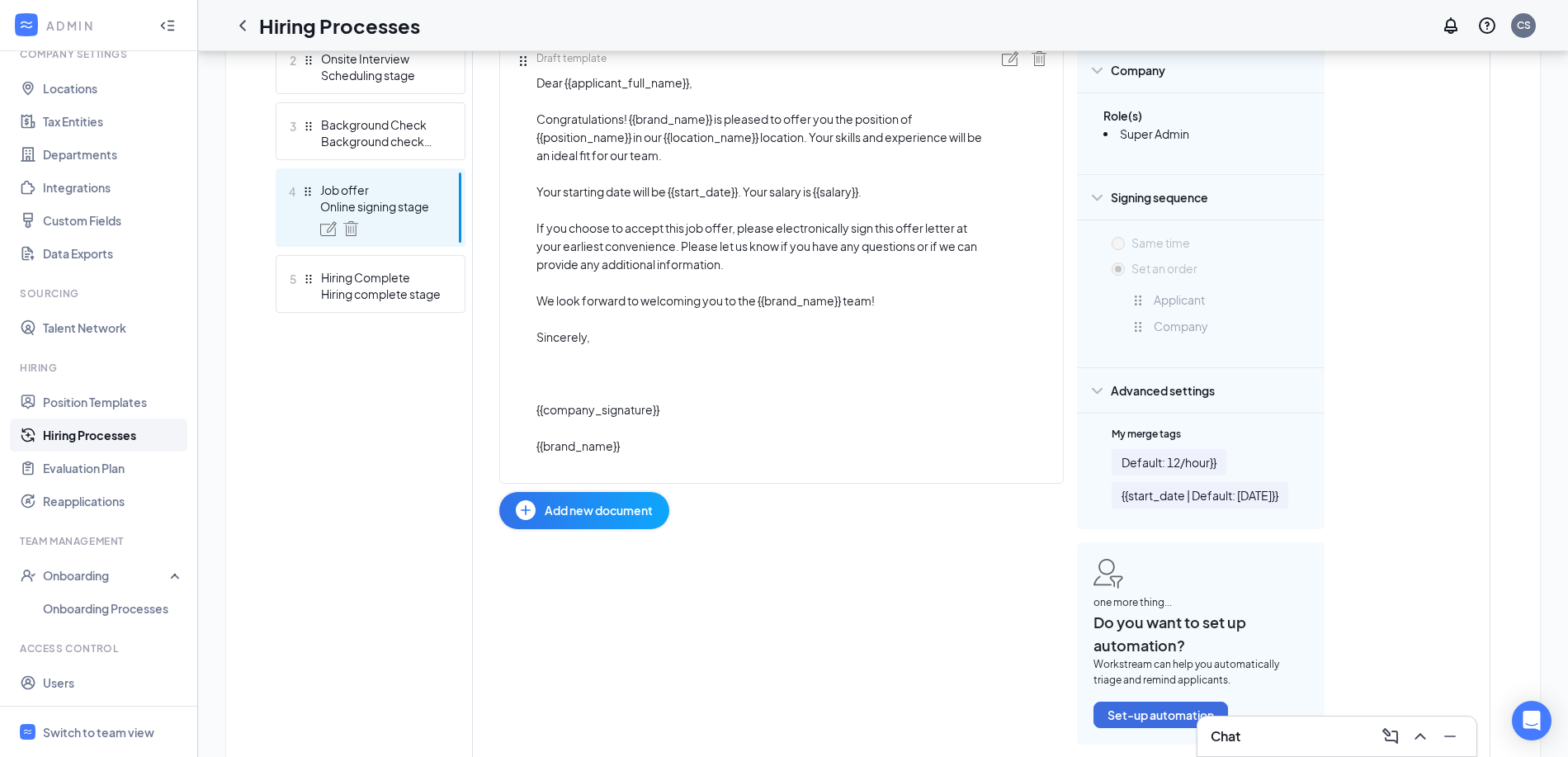
scroll to position [497, 0]
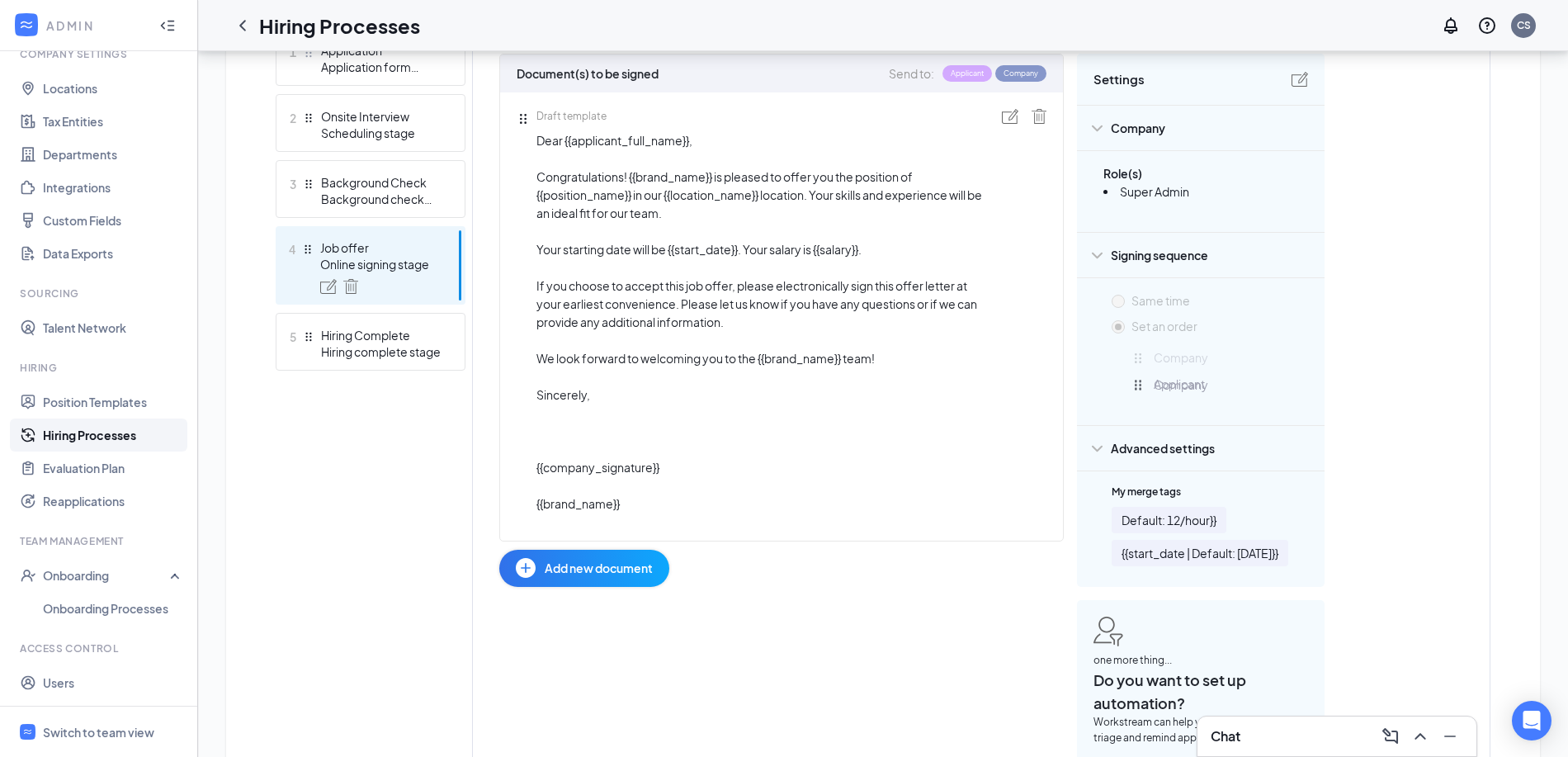
drag, startPoint x: 1141, startPoint y: 382, endPoint x: 1144, endPoint y: 350, distance: 32.1
click at [1144, 350] on div "Applicant Company Company To pick up a draggable item, press the space bar. Whi…" at bounding box center [1224, 376] width 186 height 56
drag, startPoint x: 1140, startPoint y: 354, endPoint x: 1143, endPoint y: 394, distance: 40.1
click at [1143, 394] on div "Applicant Company Applicant To pick up a draggable item, press the space bar. W…" at bounding box center [1224, 376] width 186 height 56
click at [1295, 87] on div "Settings" at bounding box center [1200, 79] width 247 height 51
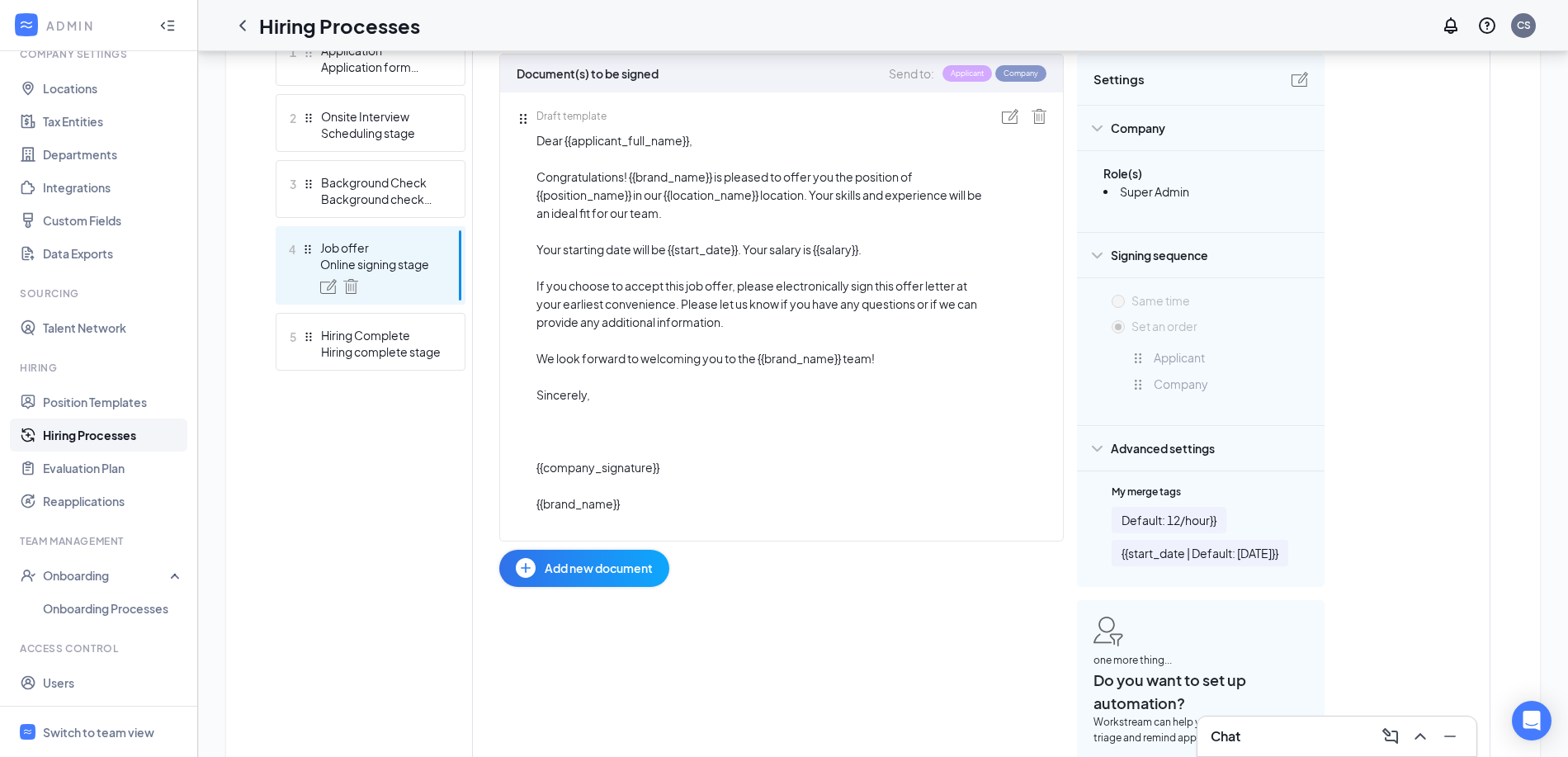
click at [1295, 82] on img at bounding box center [1299, 79] width 16 height 15
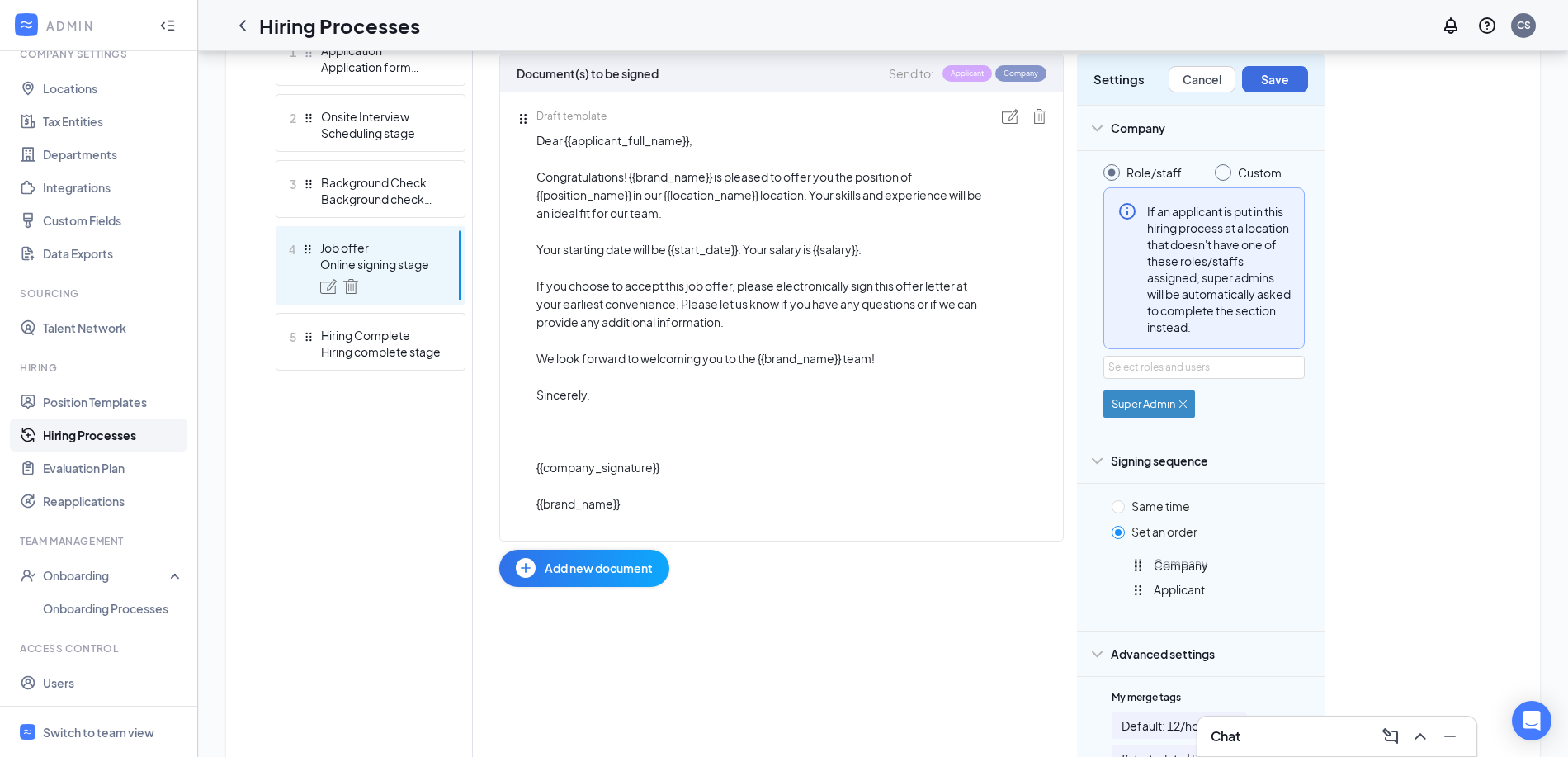
drag, startPoint x: 1140, startPoint y: 592, endPoint x: 1137, endPoint y: 565, distance: 27.2
click at [1137, 565] on div "Applicant Company Company To pick up a draggable item, press the space bar. Whi…" at bounding box center [1224, 582] width 186 height 56
click at [1288, 88] on button "Save" at bounding box center [1274, 78] width 66 height 26
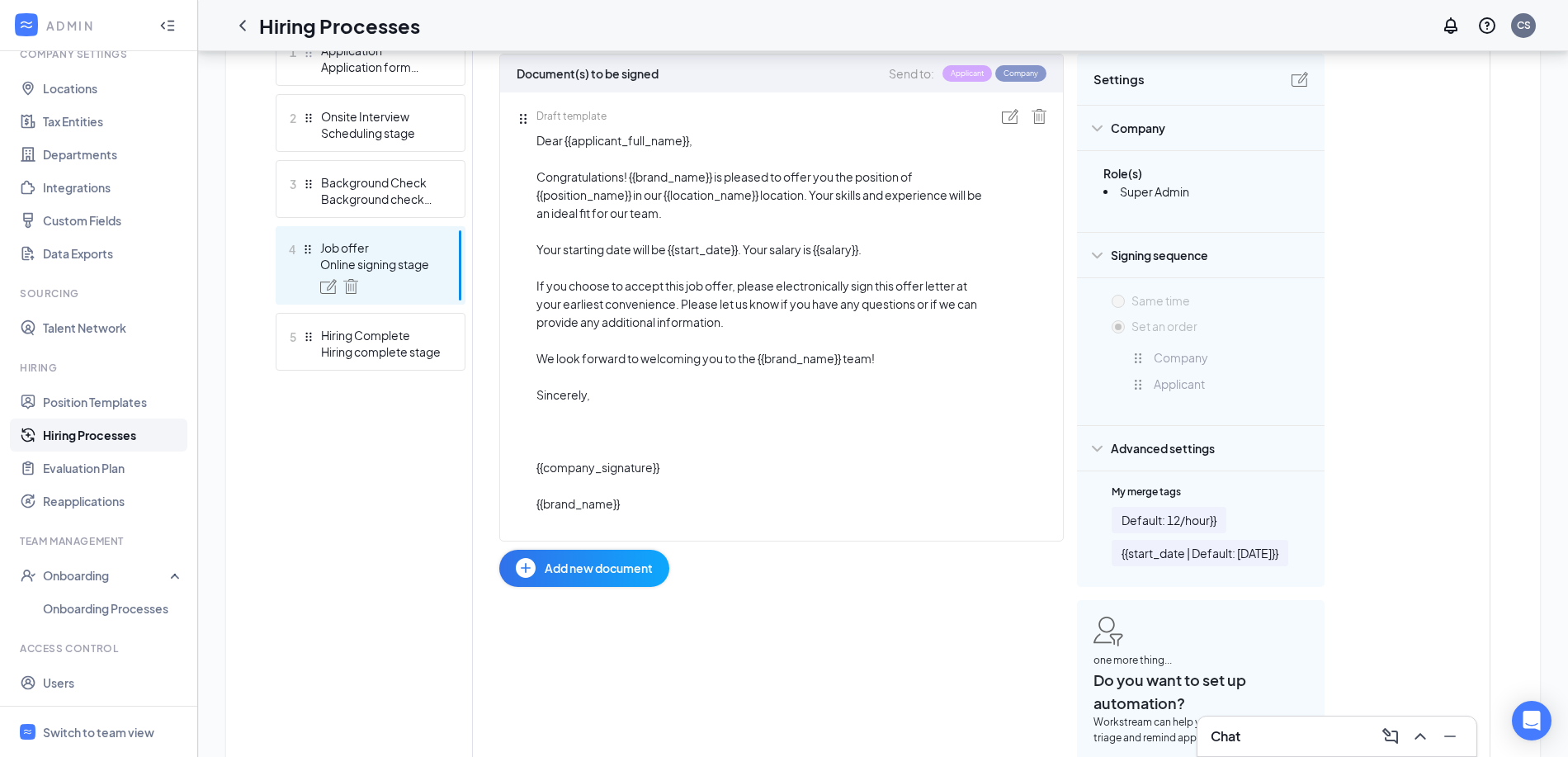
scroll to position [0, 0]
